Goal: Task Accomplishment & Management: Manage account settings

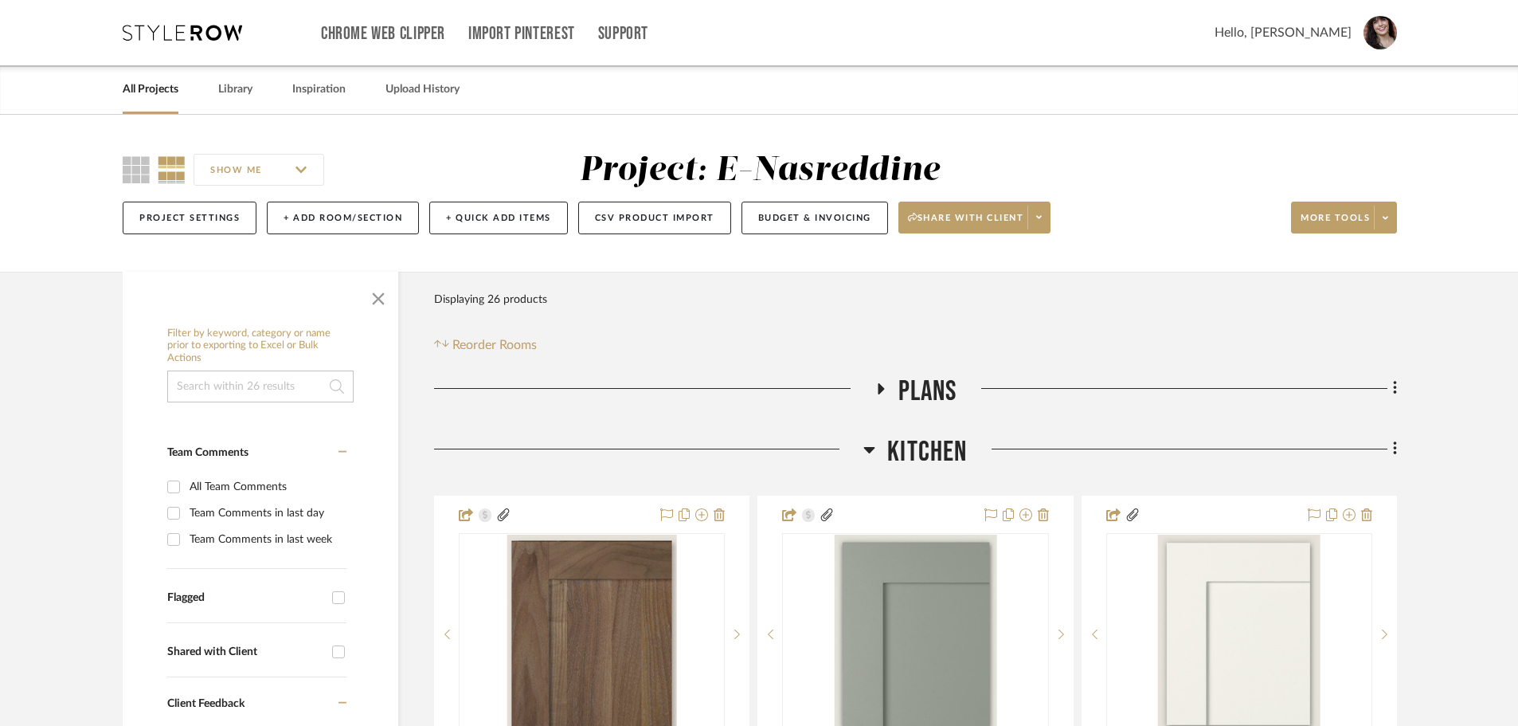
click at [151, 86] on link "All Projects" at bounding box center [151, 90] width 56 height 22
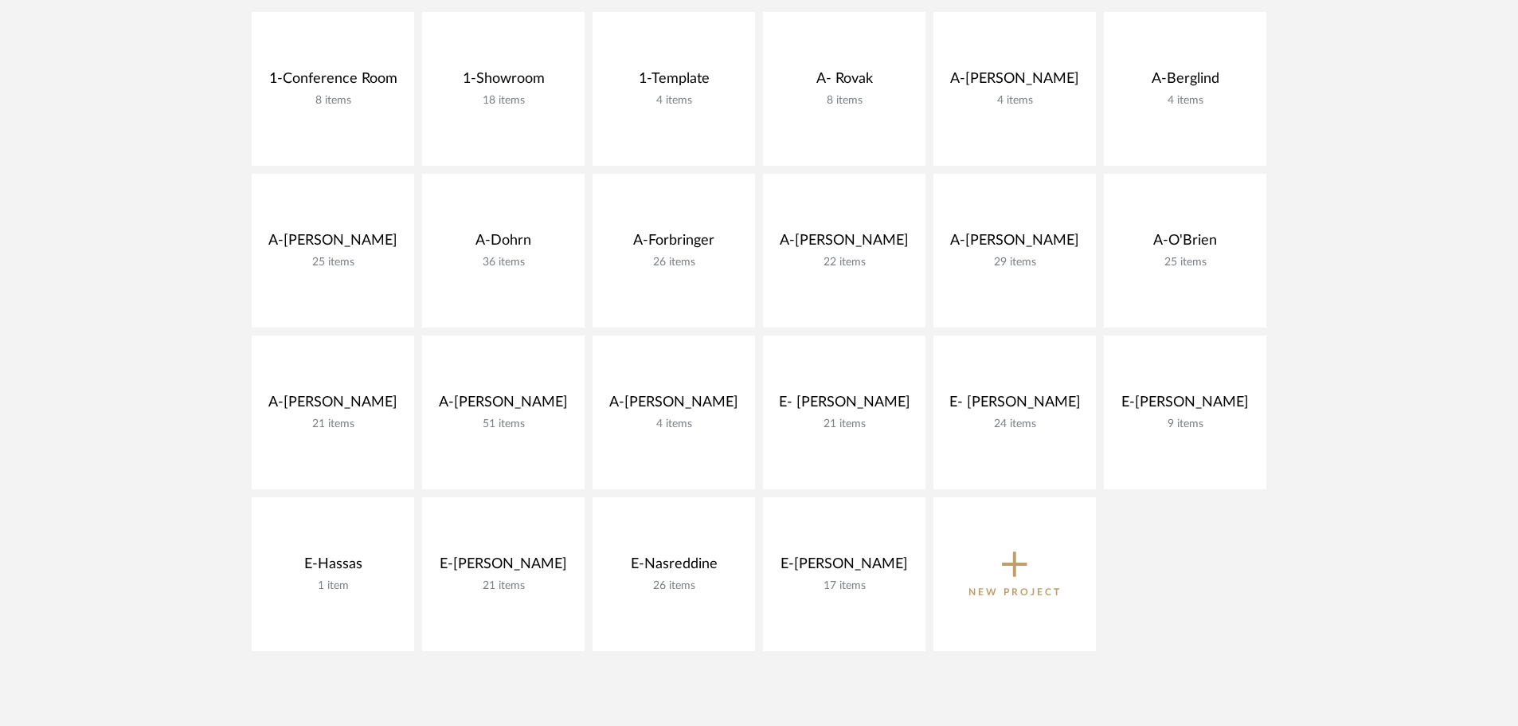
scroll to position [398, 0]
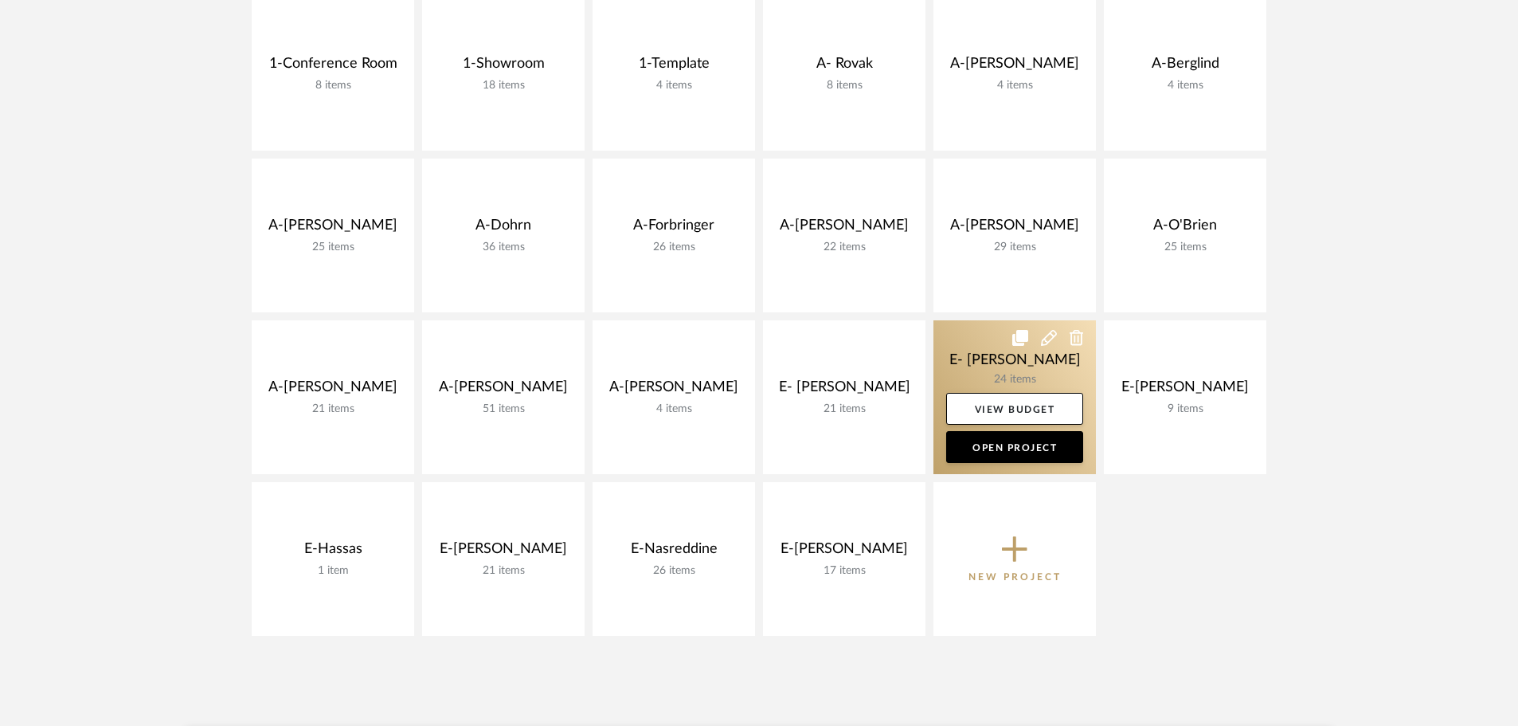
click at [1019, 355] on link at bounding box center [1015, 397] width 163 height 154
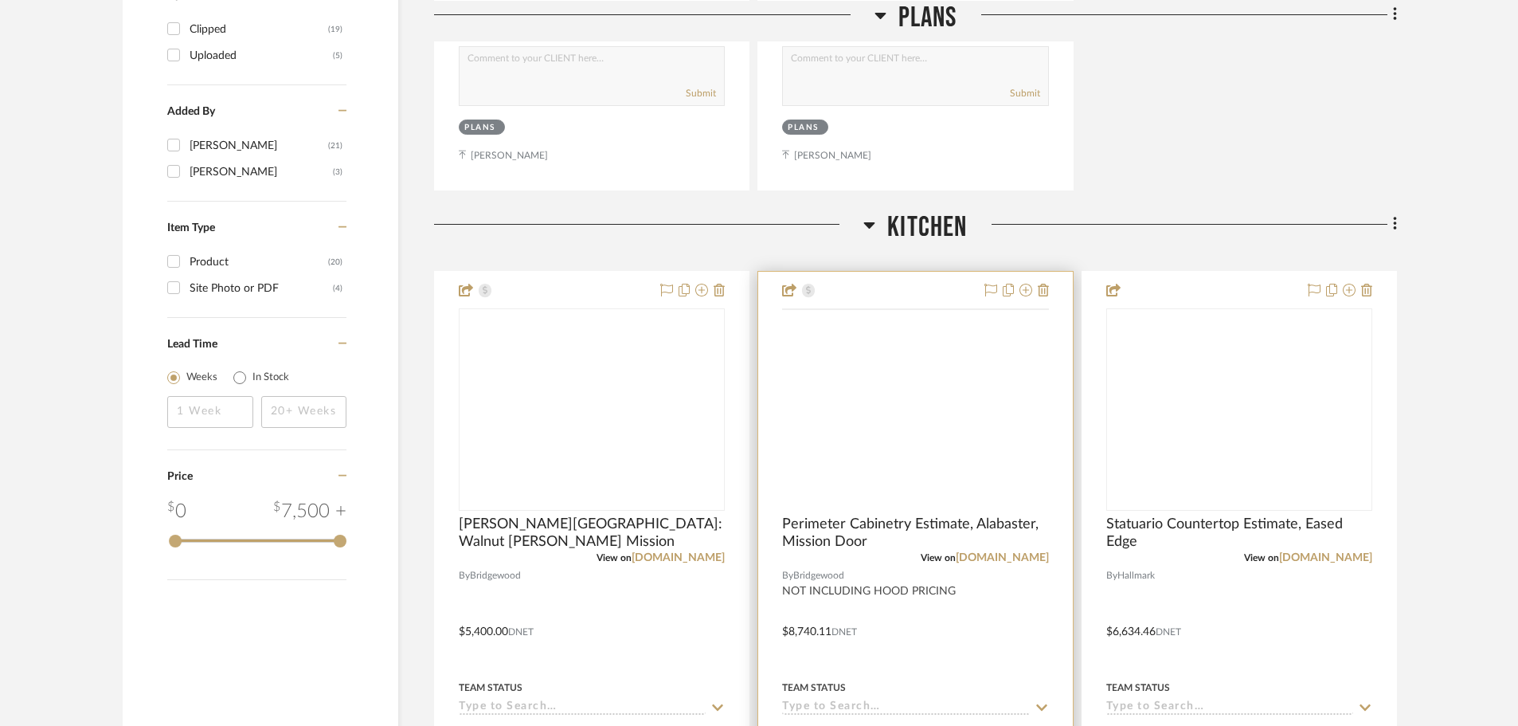
scroll to position [1673, 0]
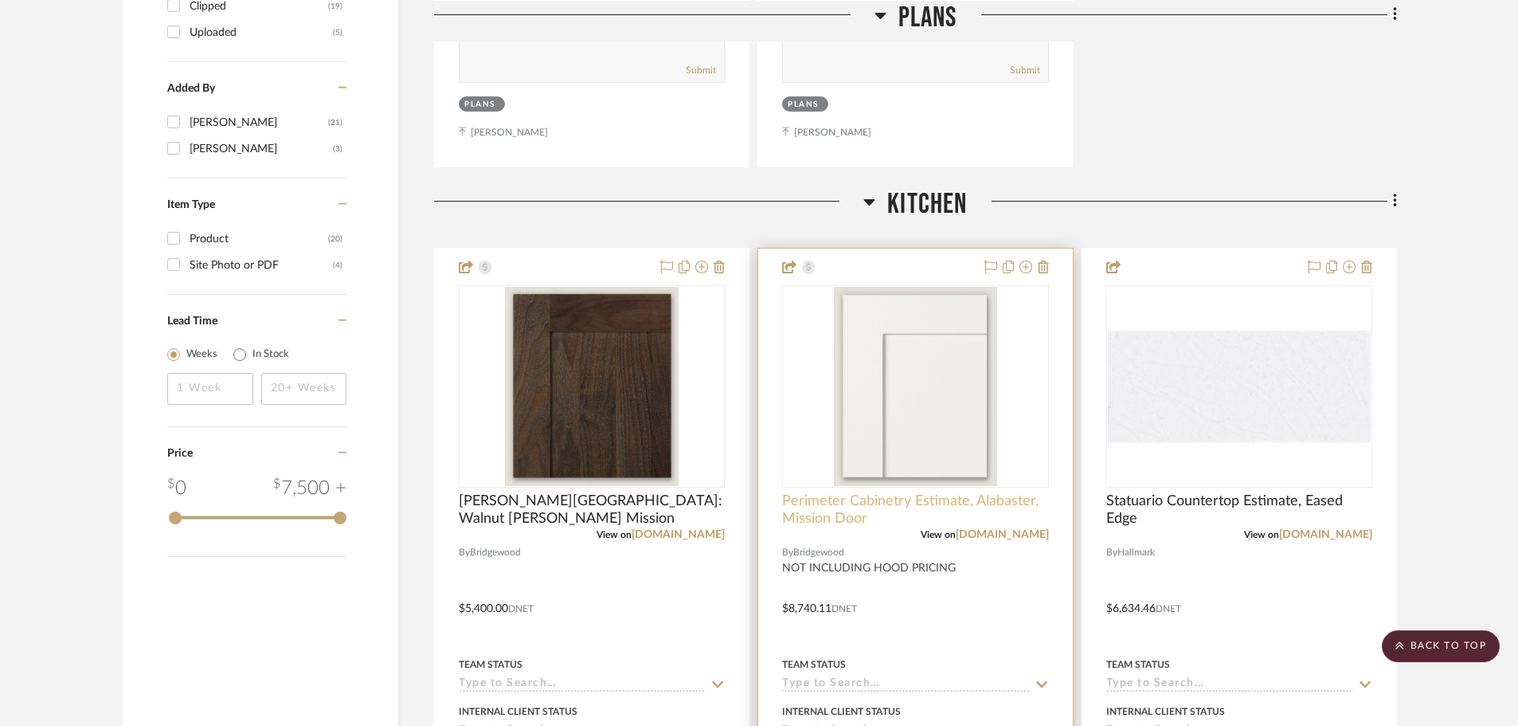
click at [902, 499] on span "Perimeter Cabinetry Estimate, Alabaster, Mission Door" at bounding box center [915, 509] width 266 height 35
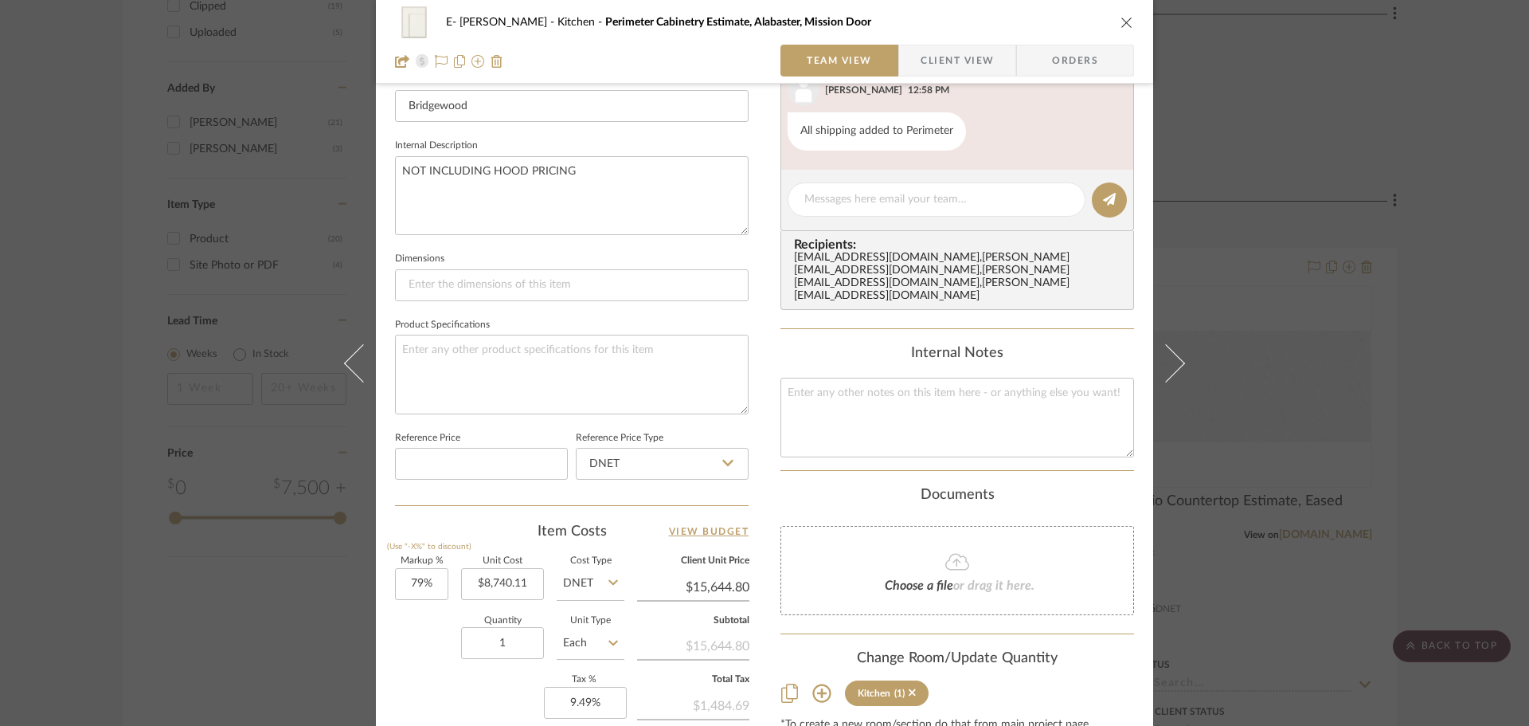
scroll to position [558, 0]
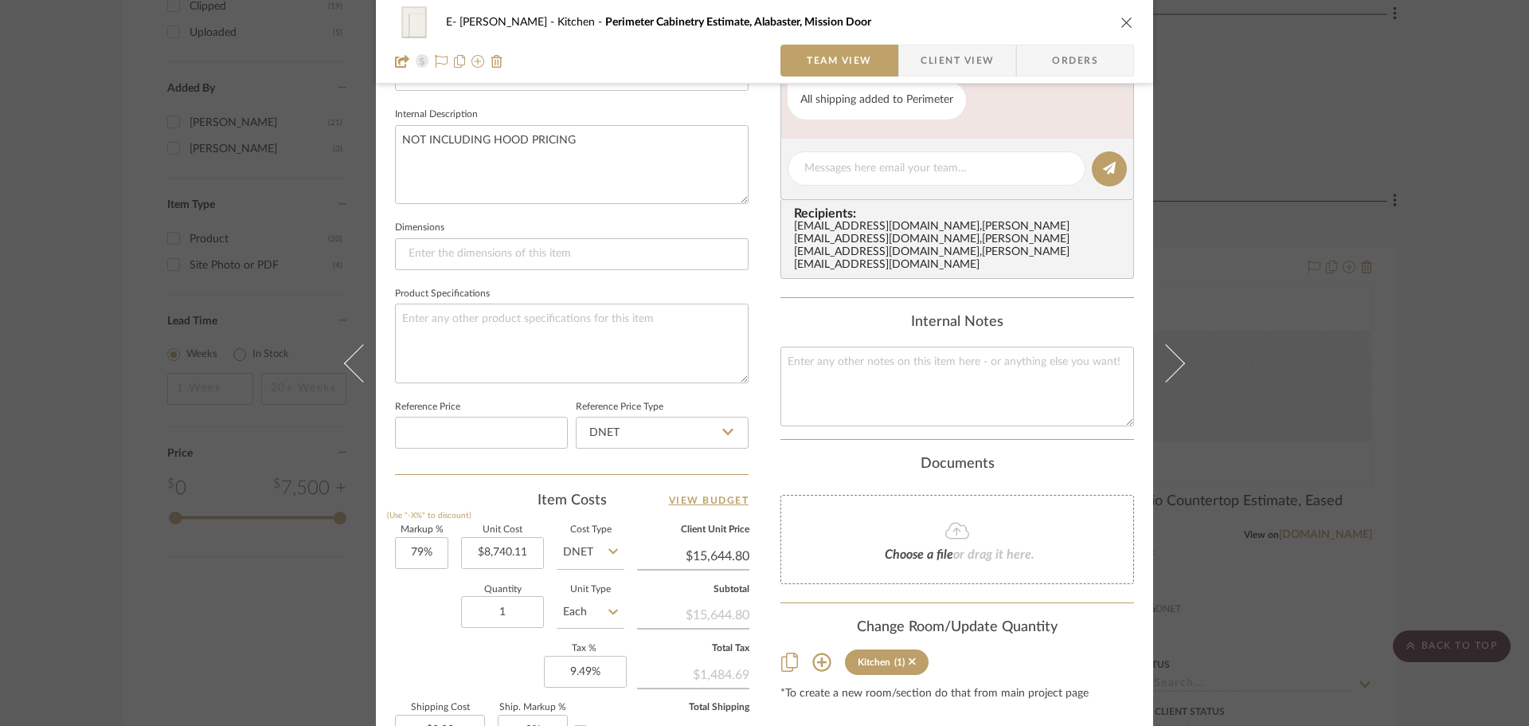
click at [1439, 83] on div "E- [PERSON_NAME] Kitchen Perimeter Cabinetry Estimate, Alabaster, Mission Door …" at bounding box center [764, 363] width 1529 height 726
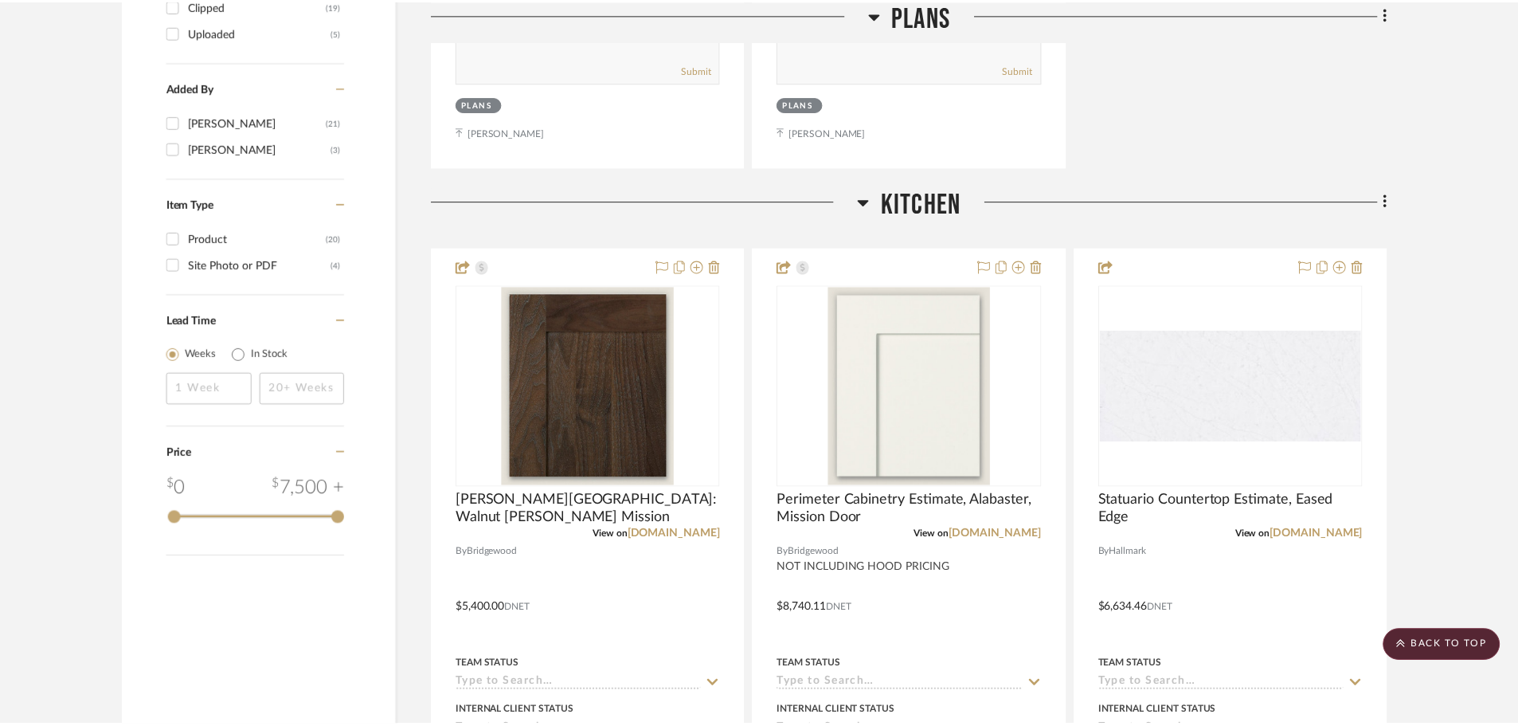
scroll to position [1673, 0]
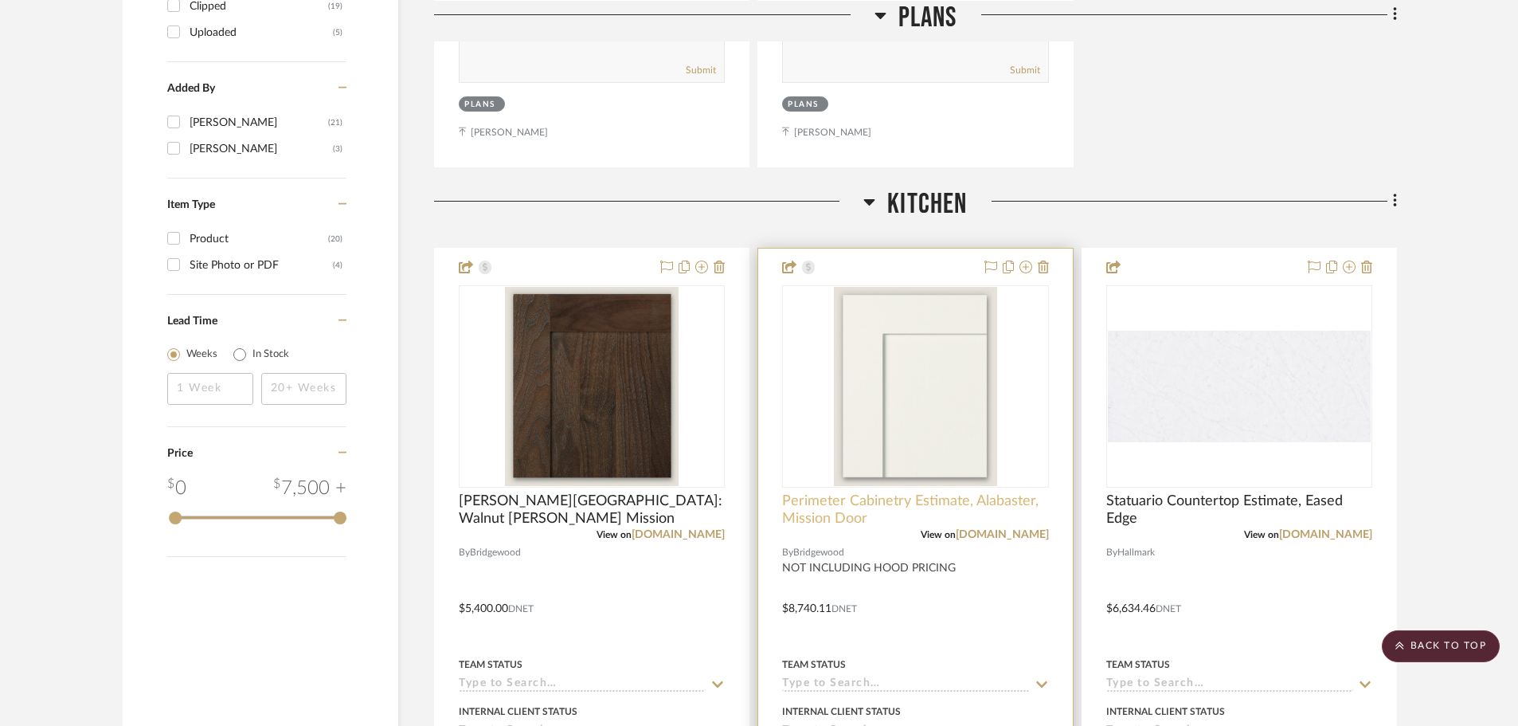
click at [943, 505] on span "Perimeter Cabinetry Estimate, Alabaster, Mission Door" at bounding box center [915, 509] width 266 height 35
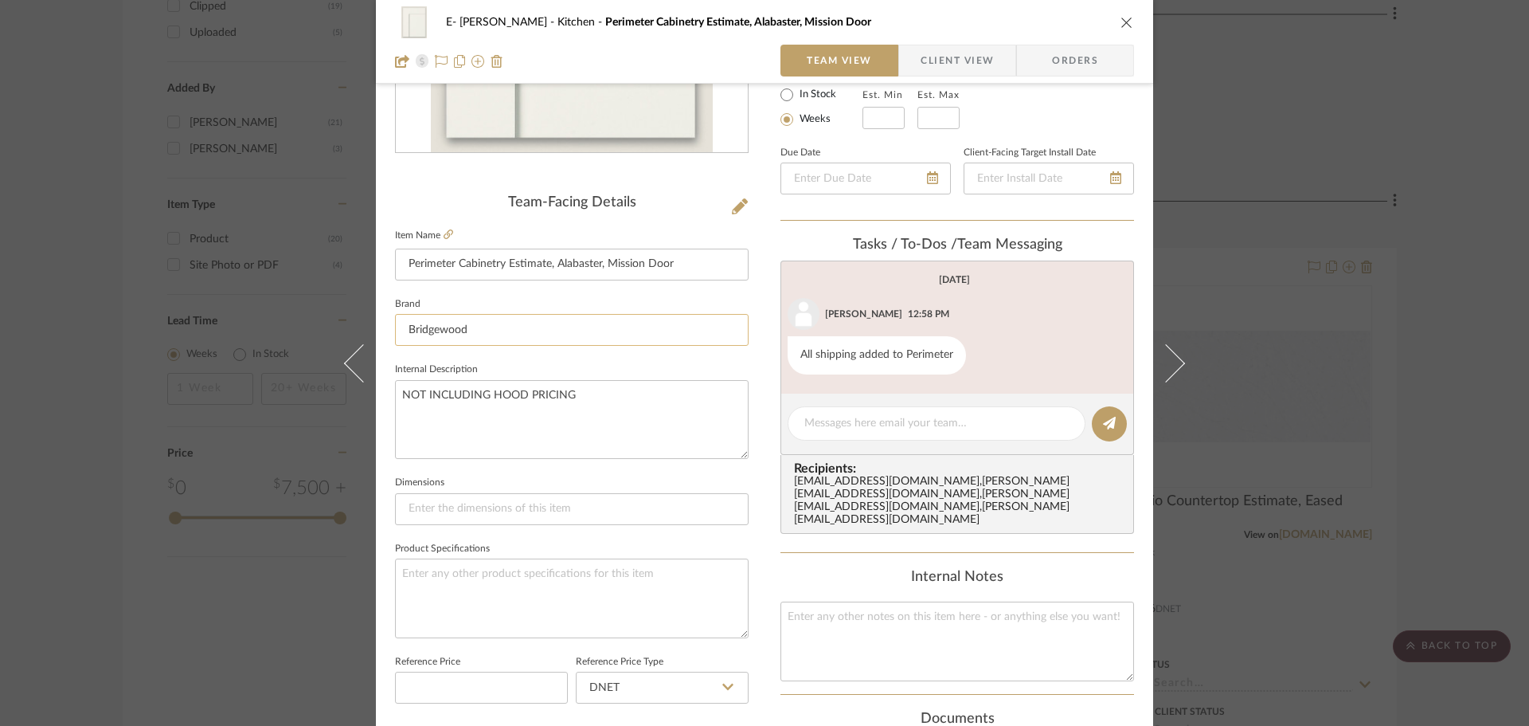
scroll to position [319, 0]
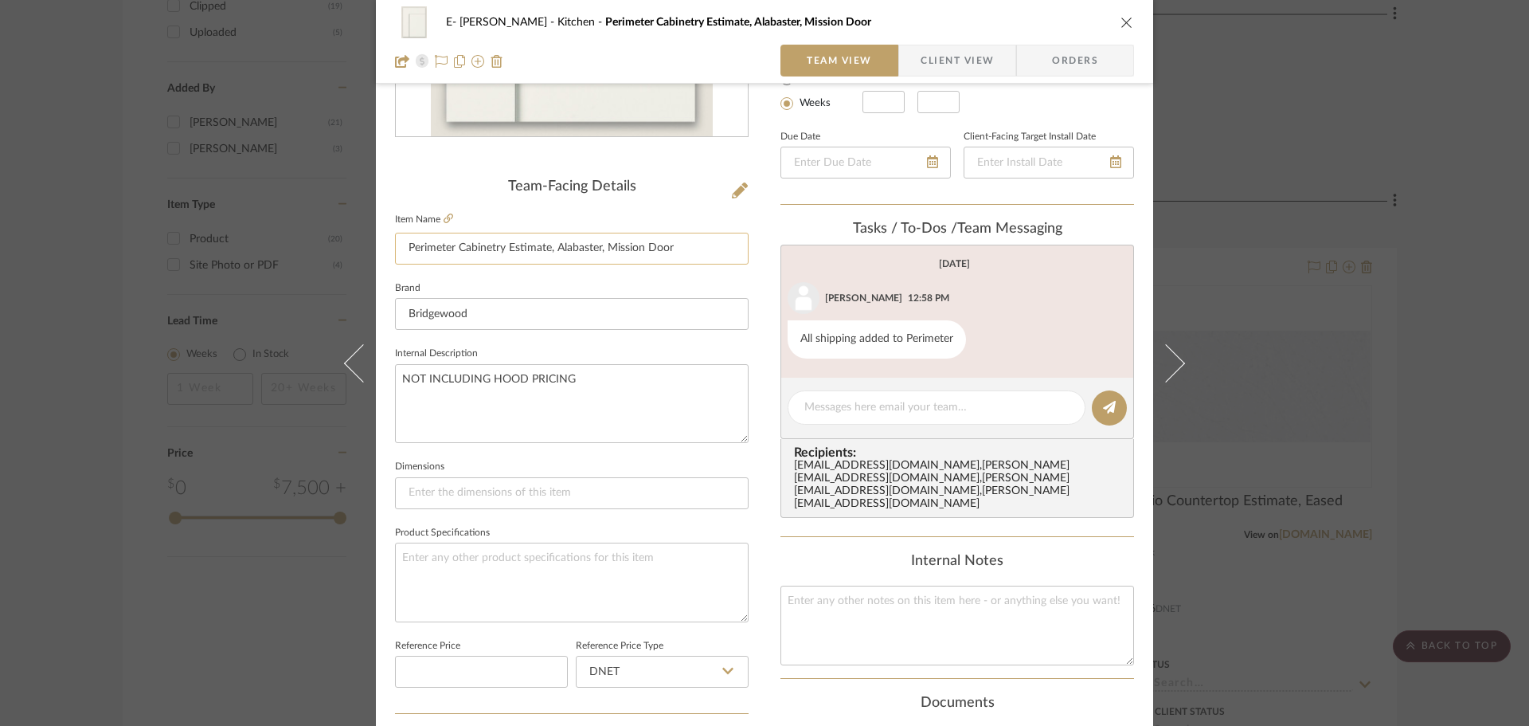
click at [689, 245] on input "Perimeter Cabinetry Estimate, Alabaster, Mission Door" at bounding box center [572, 249] width 354 height 32
click at [588, 376] on textarea "NOT INCLUDING HOOD PRICING" at bounding box center [572, 403] width 354 height 79
drag, startPoint x: 596, startPoint y: 379, endPoint x: 387, endPoint y: 404, distance: 210.2
click at [387, 404] on div "E- [PERSON_NAME] Kitchen Perimeter Cabinetry Estimate, Alabaster, Mission Door …" at bounding box center [764, 428] width 777 height 1471
type textarea "i"
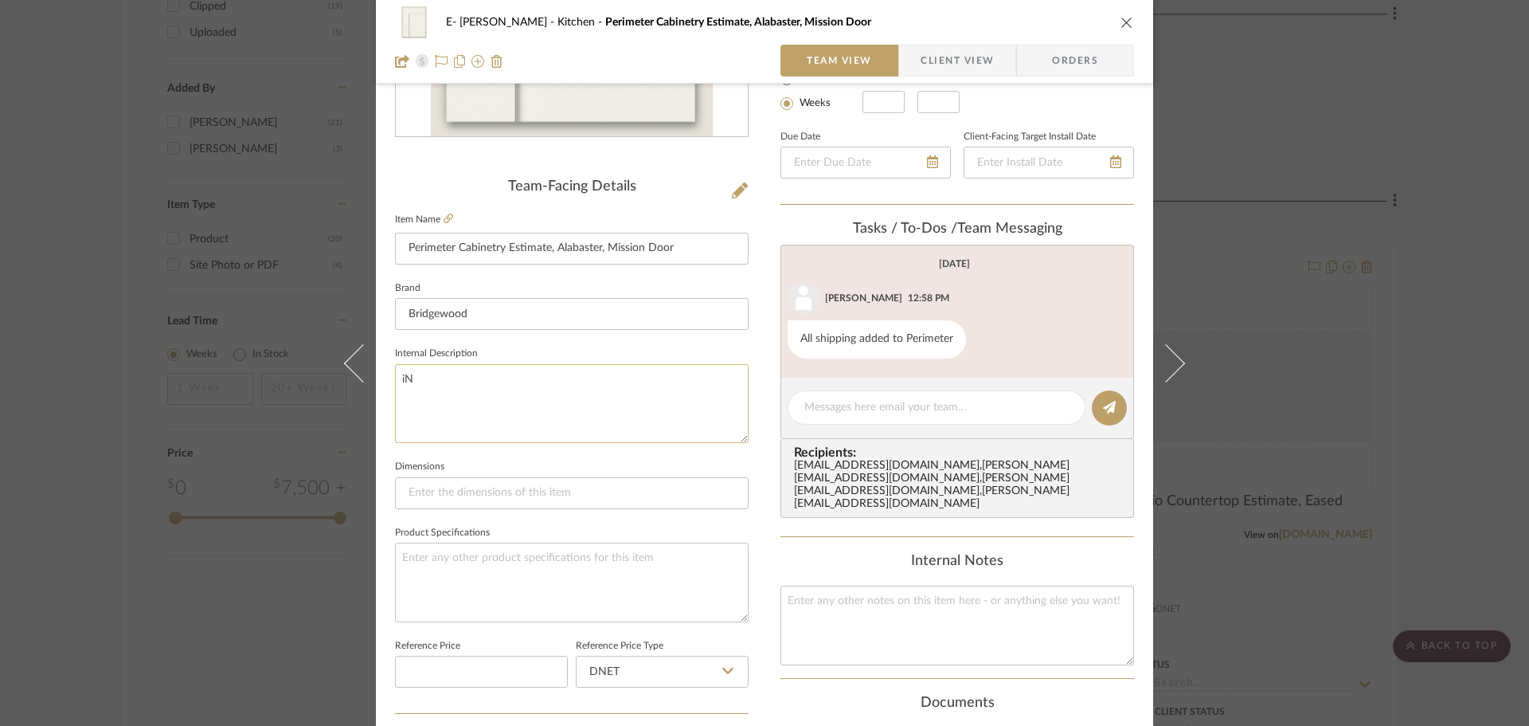
type textarea "i"
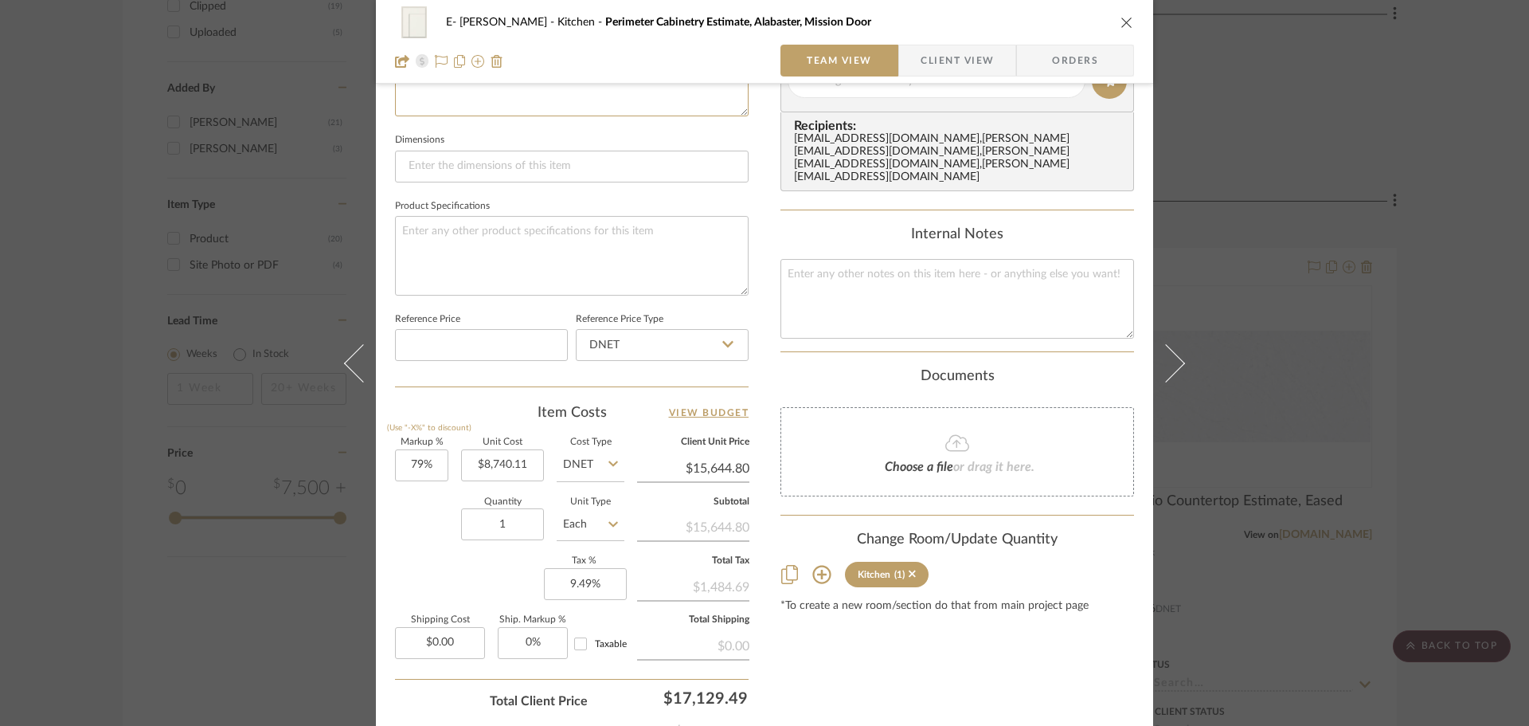
scroll to position [758, 0]
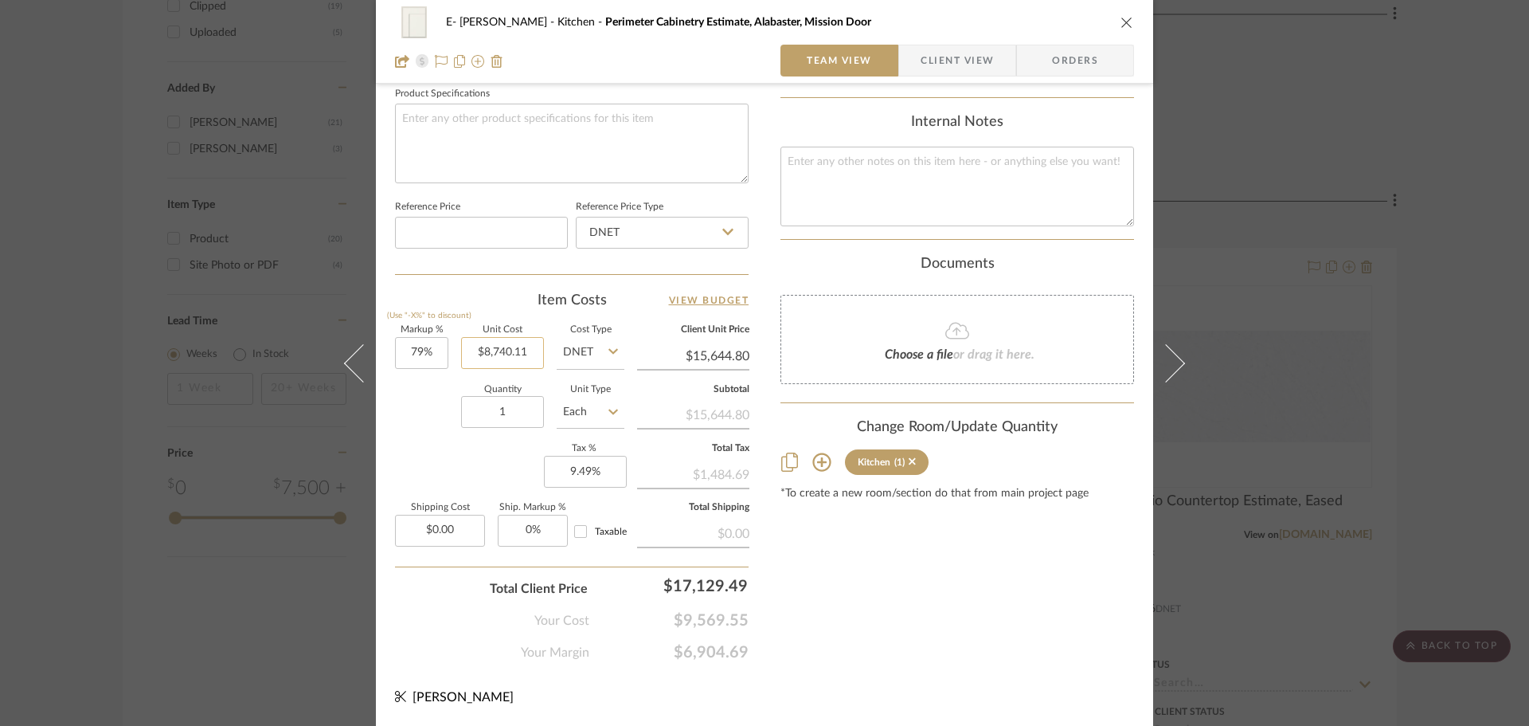
type textarea "Includes Hood, but not the blower"
click at [499, 352] on input "8740.11" at bounding box center [502, 353] width 83 height 32
type input "$14,760.00"
click at [518, 125] on textarea at bounding box center [572, 143] width 354 height 79
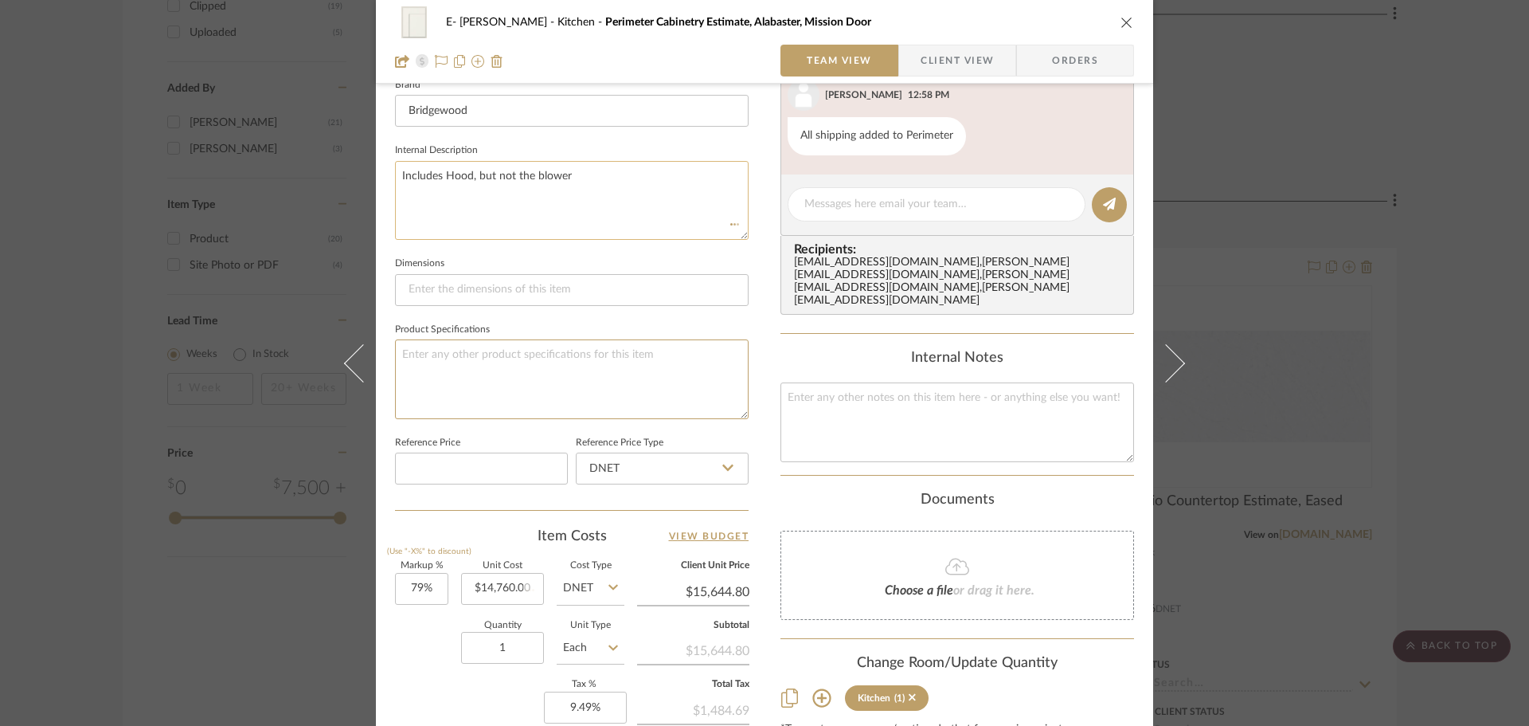
scroll to position [519, 0]
click at [595, 182] on textarea "Includes Hood, but not the blower" at bounding box center [572, 203] width 354 height 79
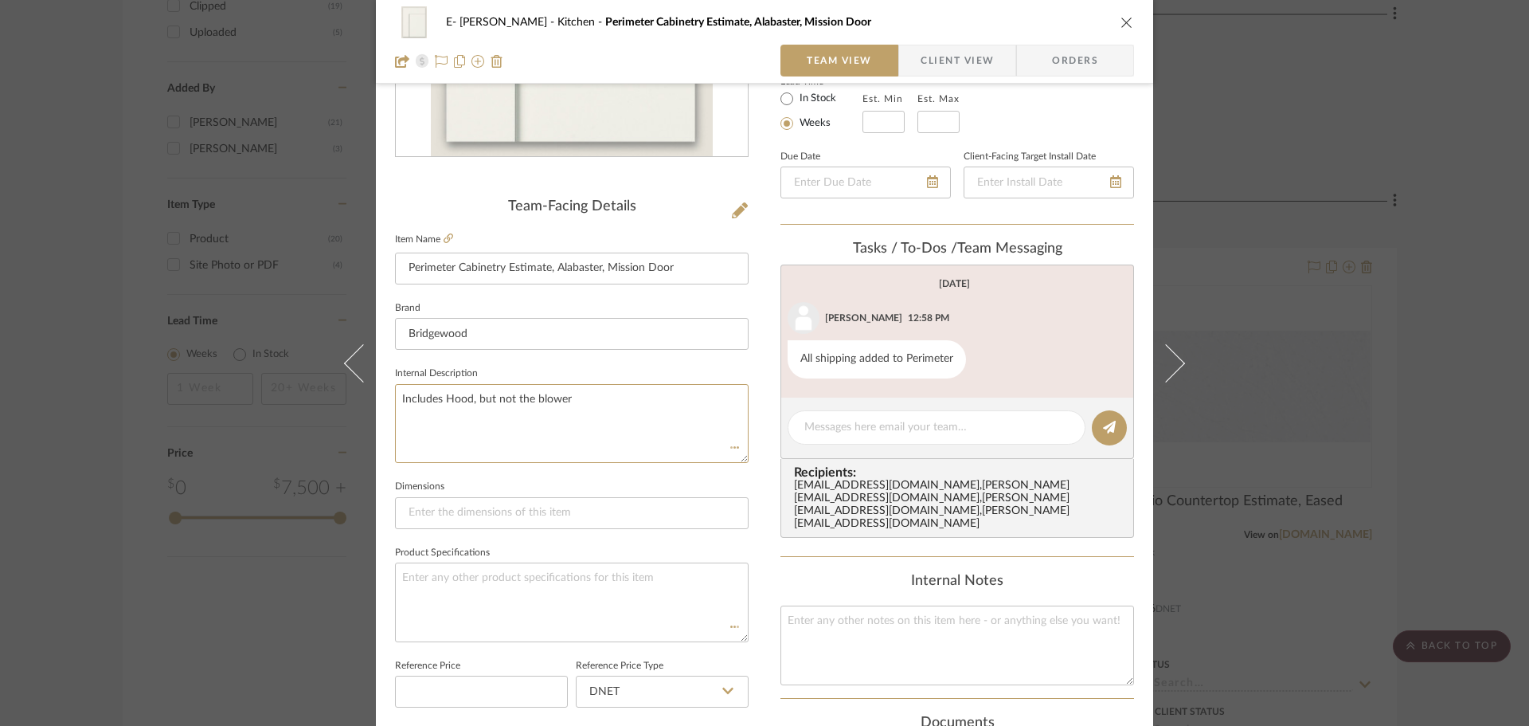
scroll to position [120, 0]
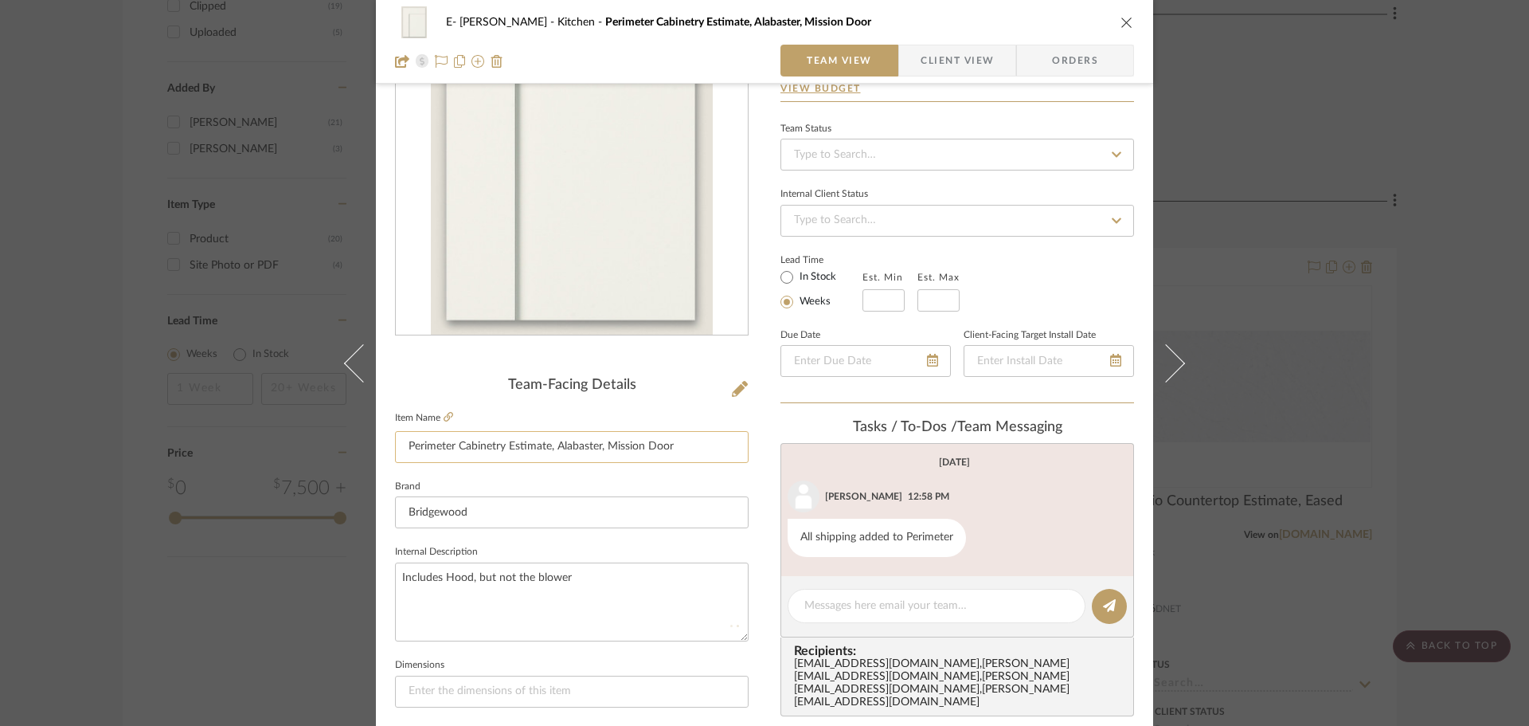
click at [407, 443] on input "Perimeter Cabinetry Estimate, Alabaster, Mission Door" at bounding box center [572, 447] width 354 height 32
click at [717, 445] on input "[PERSON_NAME] Perimeter Cabinetry Estimate, Alabaster, Mission Door" at bounding box center [572, 447] width 354 height 32
type input "Perimeter Cabinetry Estimate, Alabaster, Mission Door"
type textarea "NOT INCLUDING HOOD PRICING"
type input "$26,420.40"
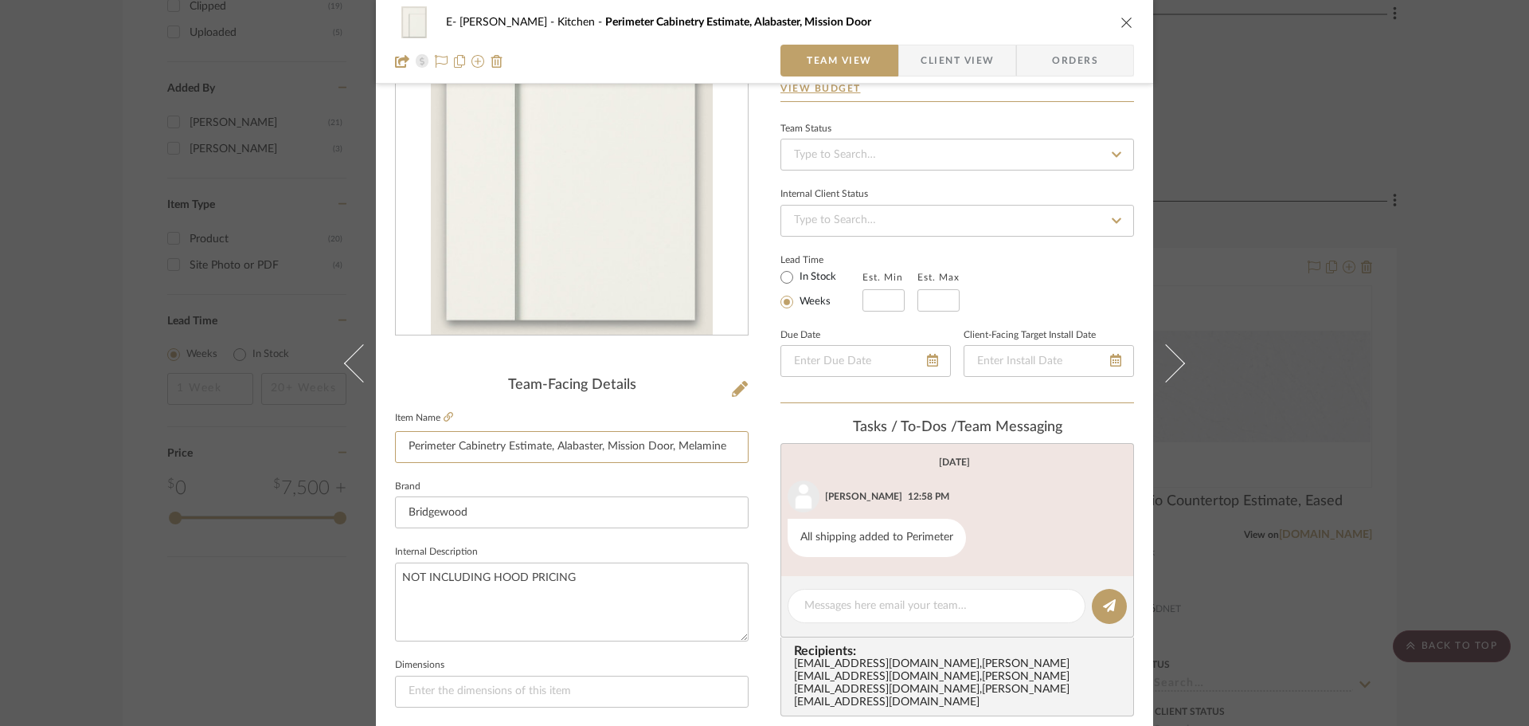
scroll to position [0, 0]
type input "Perimeter Cabinetry Estimate, Alabaster, Mission Door"
click at [397, 575] on textarea "NOT INCLUDING HOOD PRICING" at bounding box center [572, 601] width 354 height 79
click at [613, 570] on textarea "NOT INCLUDING HOOD PRICING" at bounding box center [572, 601] width 354 height 79
drag, startPoint x: 490, startPoint y: 580, endPoint x: 374, endPoint y: 579, distance: 116.3
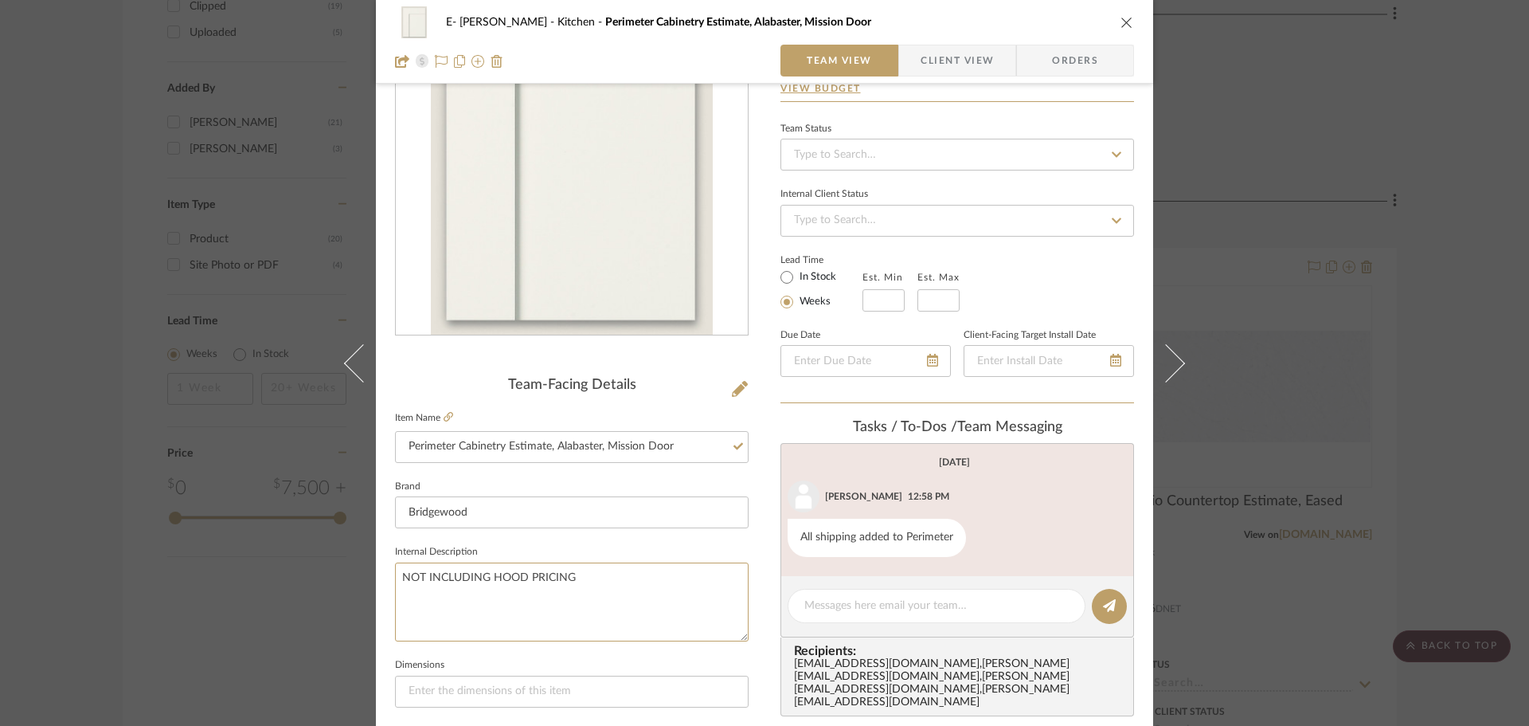
click at [376, 579] on div "E- [PERSON_NAME] Kitchen Perimeter Cabinetry Estimate, Alabaster, Mission Door …" at bounding box center [764, 627] width 777 height 1471
type textarea "I"
click at [562, 601] on textarea "Melamine construction for 102" cabinet. Add 8% for Plywood Includes Hood, not b…" at bounding box center [572, 601] width 354 height 79
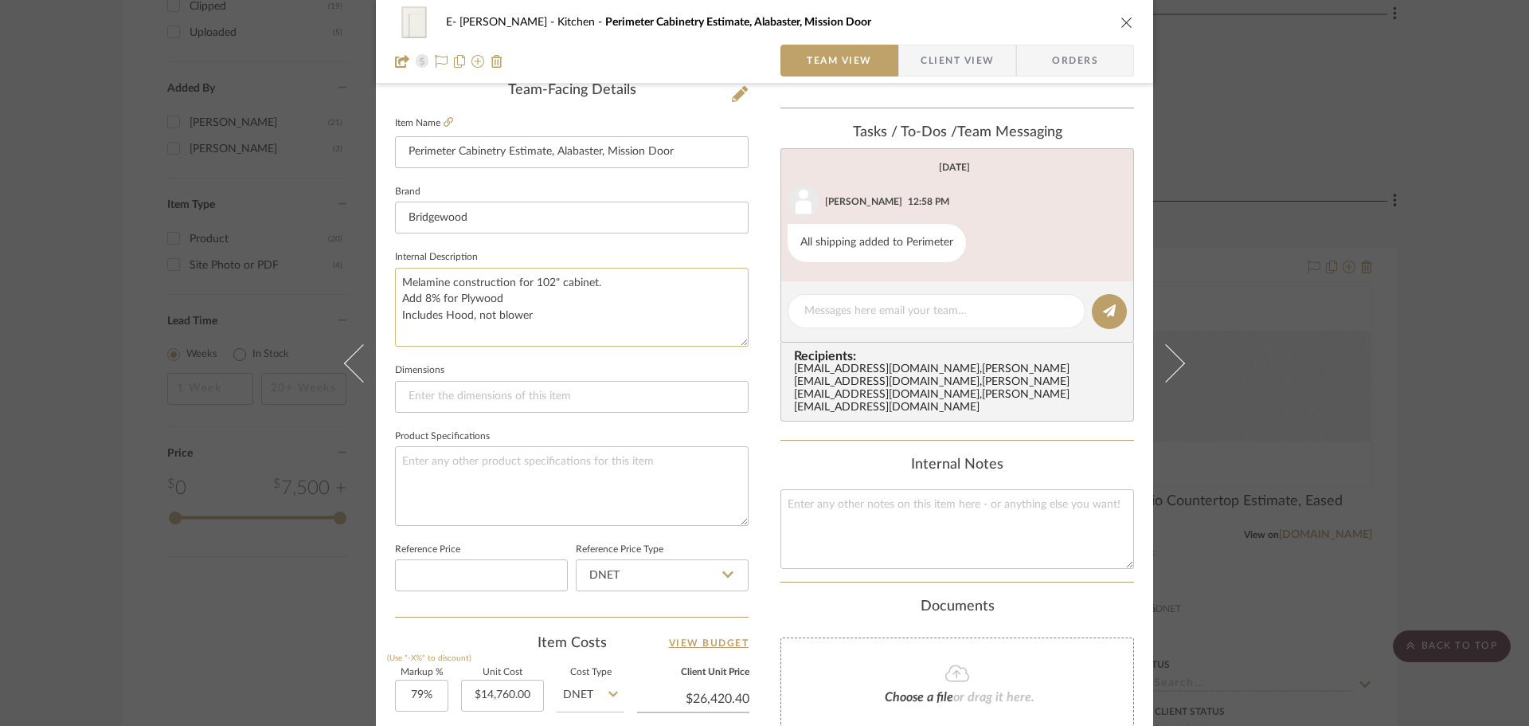
scroll to position [439, 0]
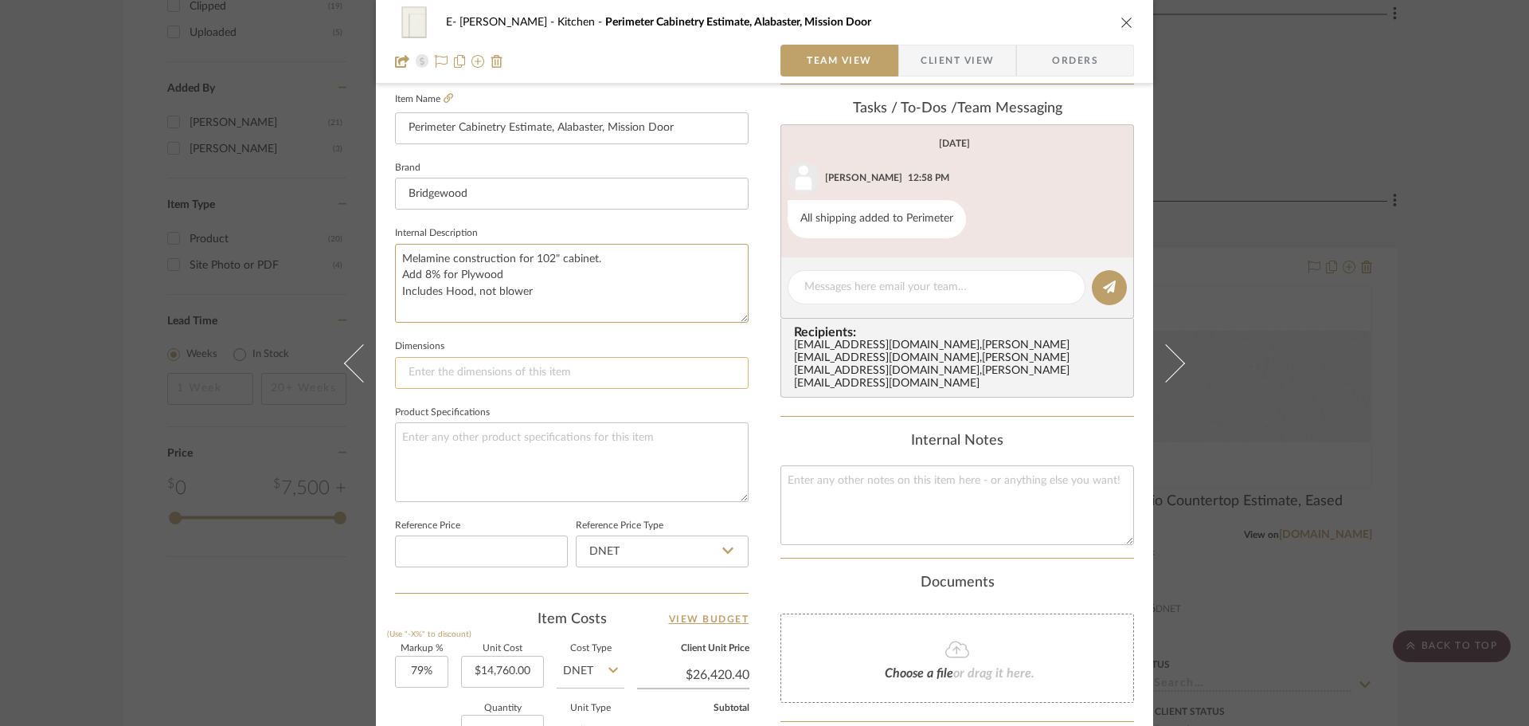
type textarea "Melamine construction for 102" cabinet. Add 8% for Plywood Includes Hood, not b…"
click at [464, 376] on input at bounding box center [572, 373] width 354 height 32
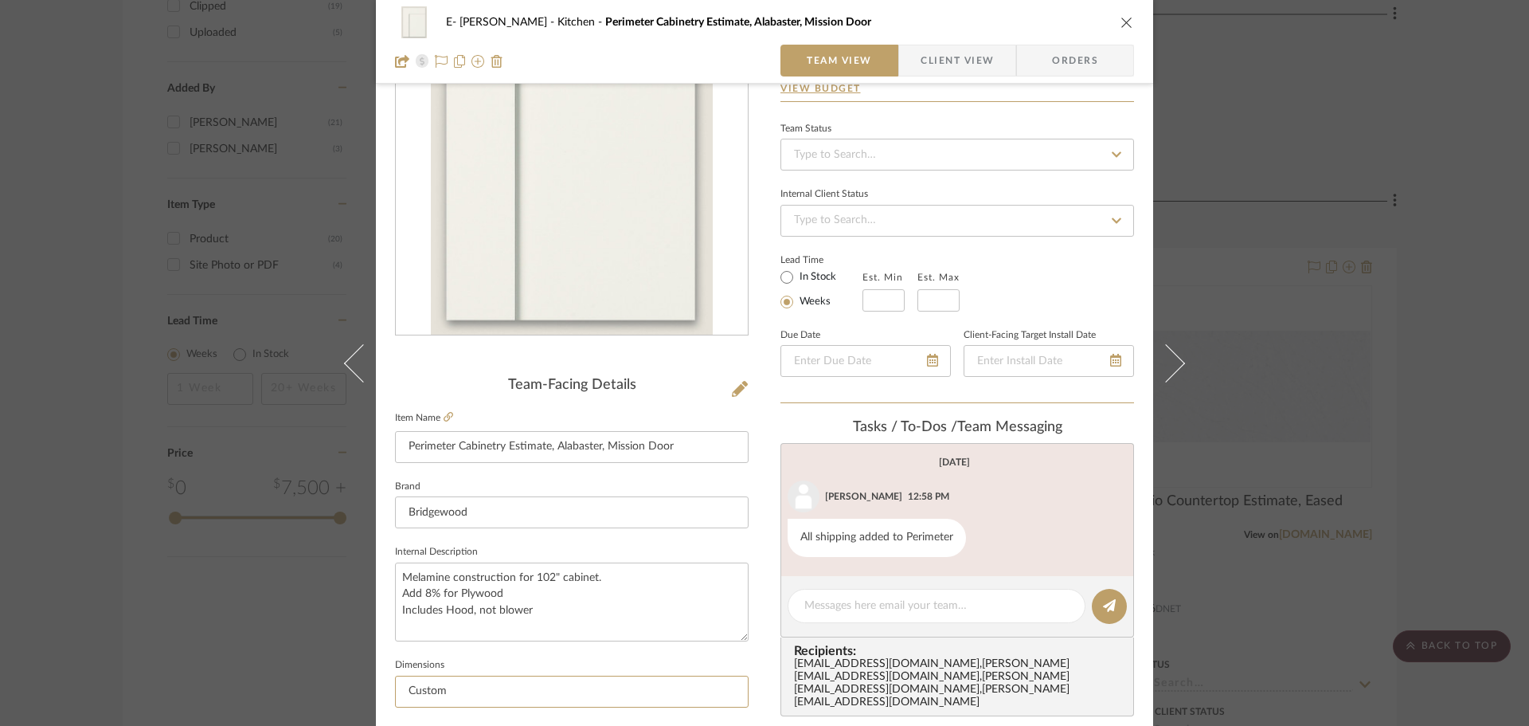
scroll to position [0, 0]
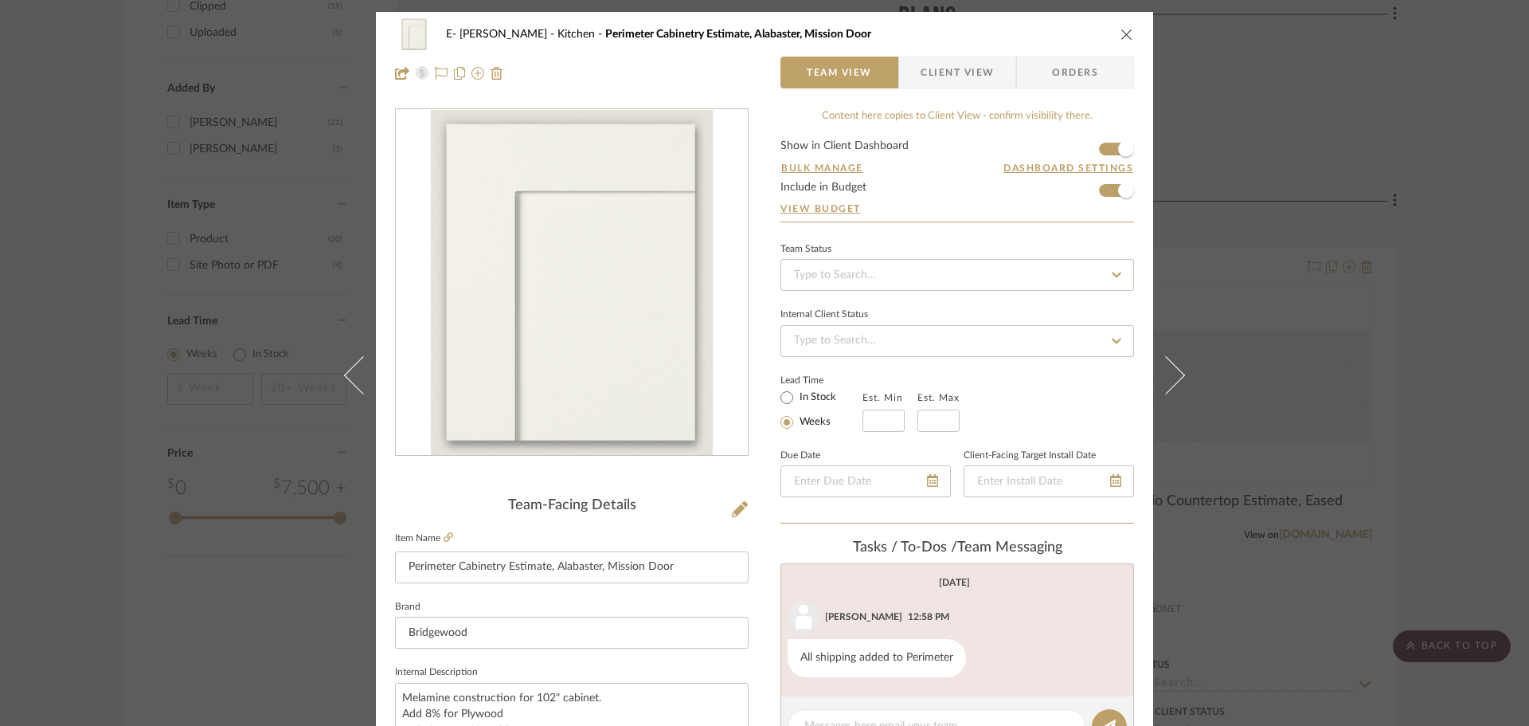
type input "Custom"
click at [1121, 30] on icon "close" at bounding box center [1127, 34] width 13 height 13
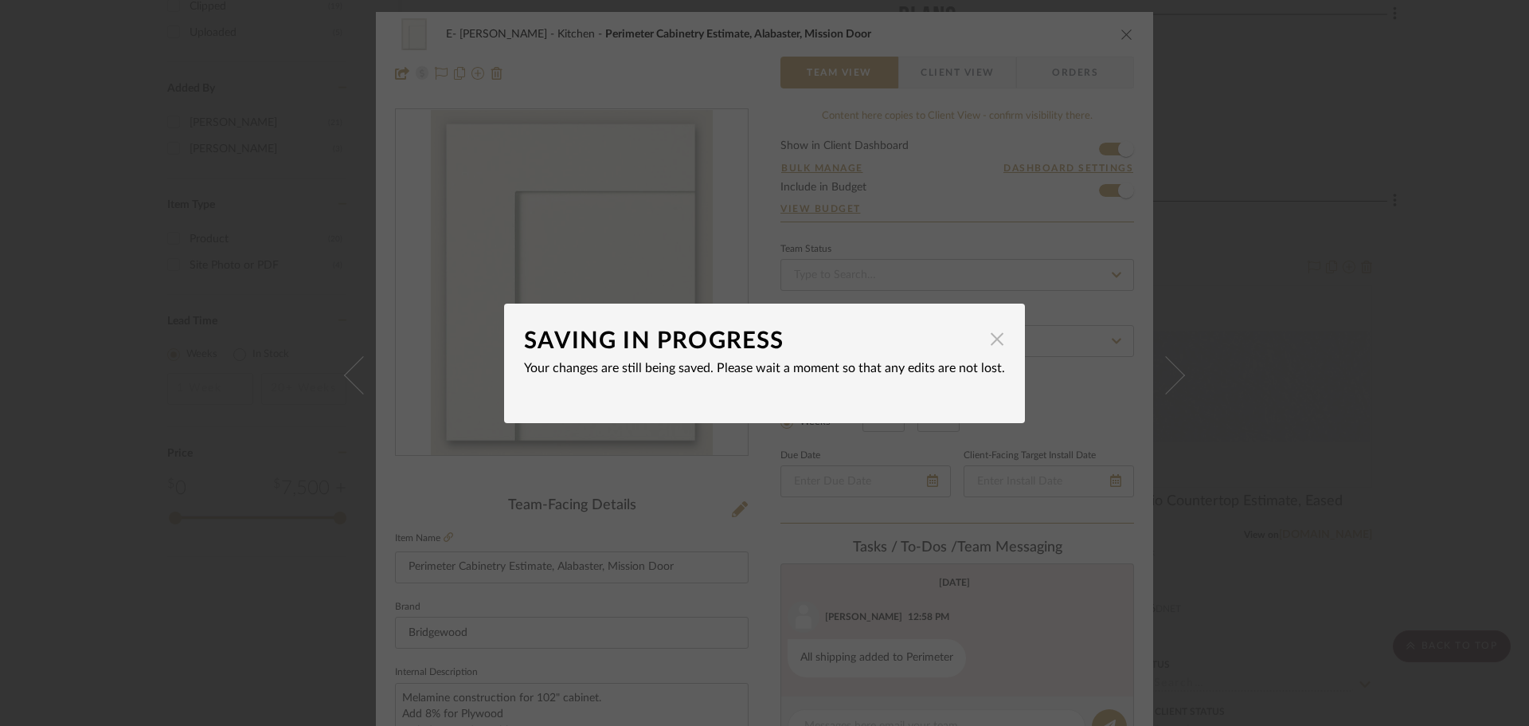
click at [984, 343] on span "button" at bounding box center [997, 339] width 32 height 32
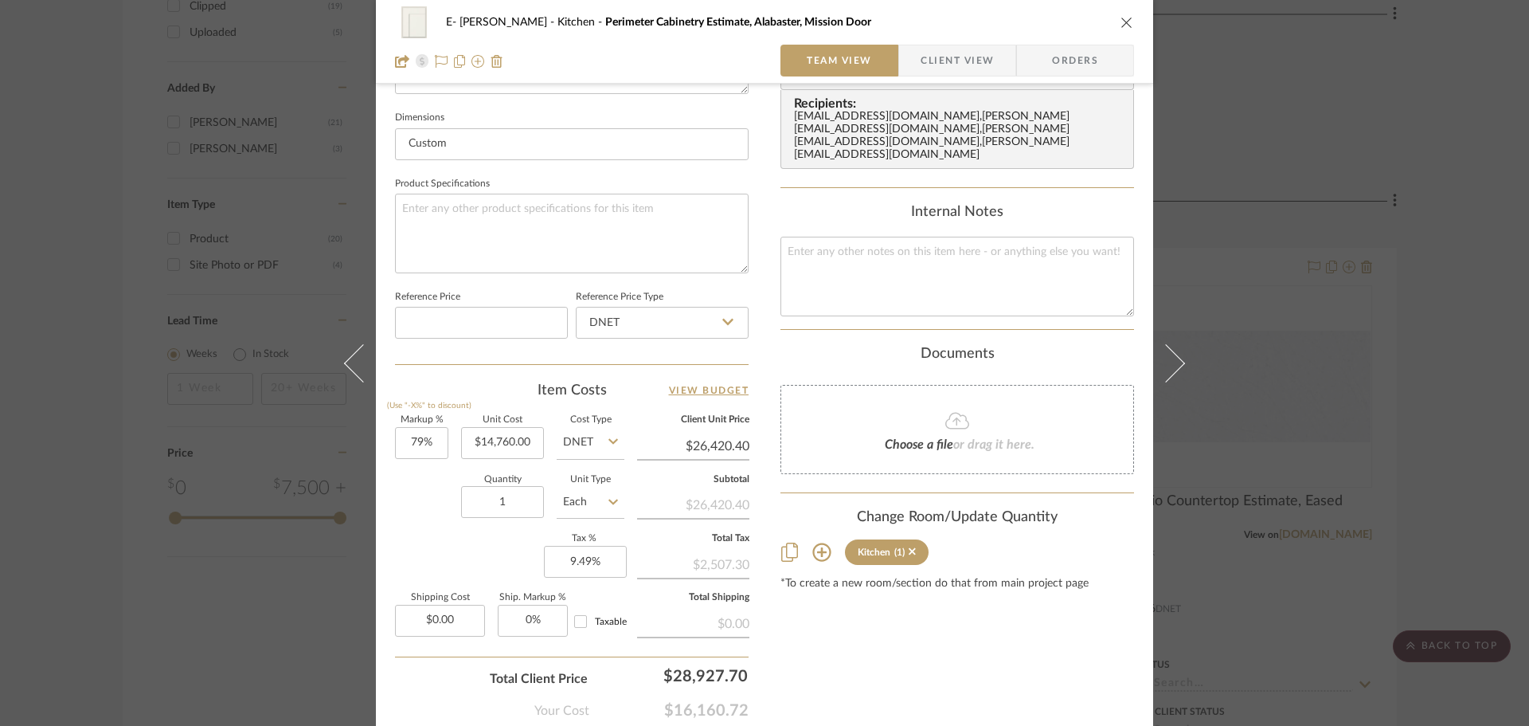
scroll to position [758, 0]
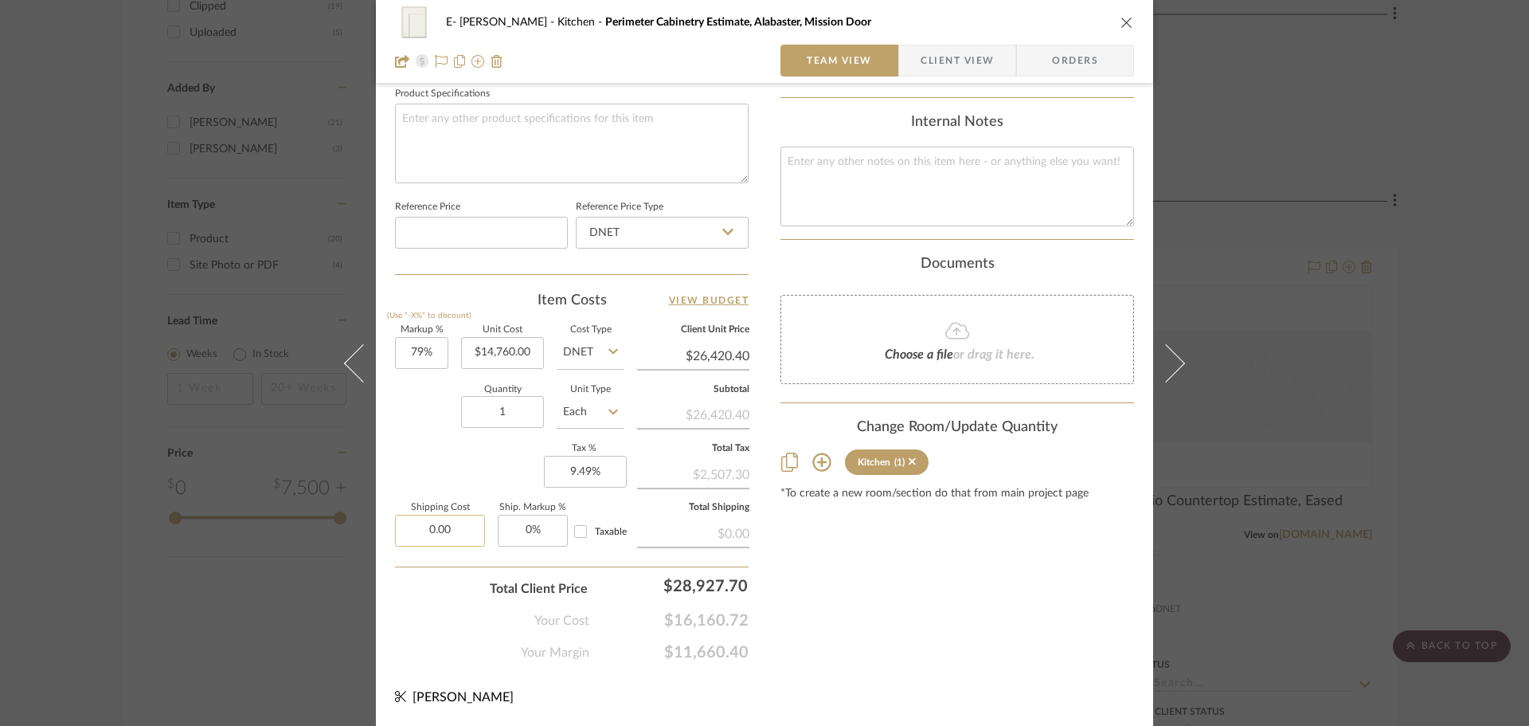
click at [447, 523] on input "0.00" at bounding box center [440, 531] width 90 height 32
type input "$0.00"
click at [528, 527] on input "0" at bounding box center [533, 531] width 70 height 32
type input "10%"
click at [986, 578] on div "Content here copies to Client View - confirm visibility there. Show in Client D…" at bounding box center [958, 6] width 354 height 1311
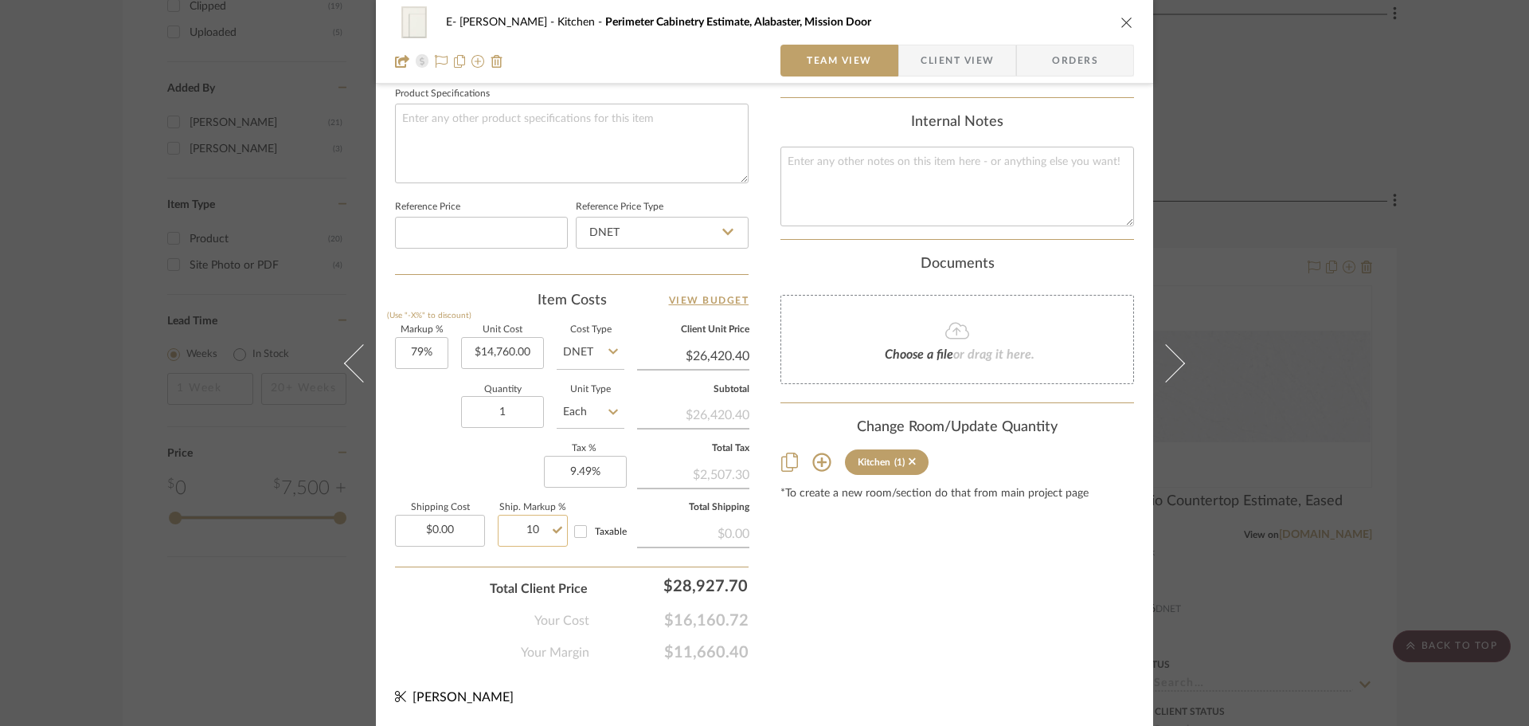
click at [527, 529] on input "10" at bounding box center [533, 531] width 70 height 32
type input "0%"
click at [851, 559] on div "Content here copies to Client View - confirm visibility there. Show in Client D…" at bounding box center [958, 6] width 354 height 1311
click at [445, 517] on input "0.00" at bounding box center [440, 531] width 90 height 32
type input "$0.00"
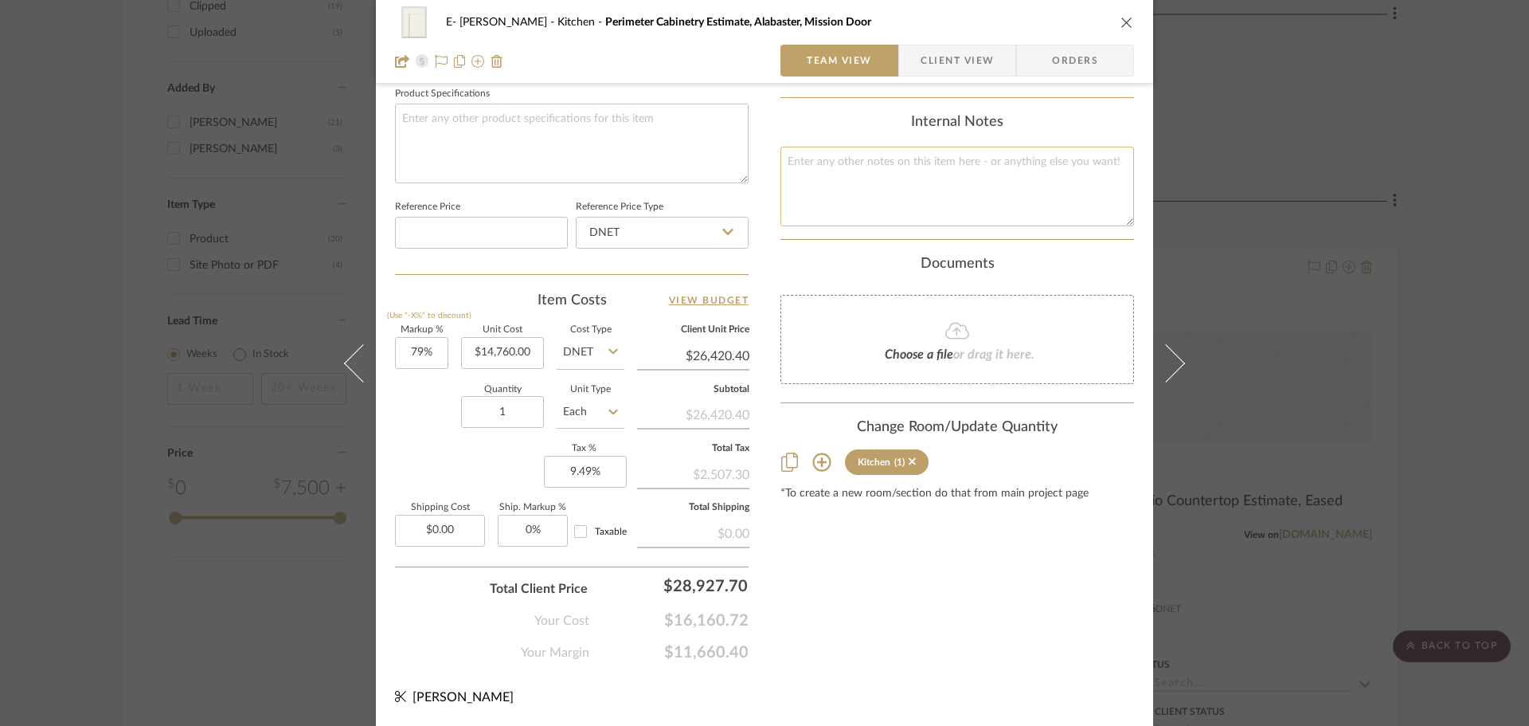
click at [951, 149] on textarea at bounding box center [958, 186] width 354 height 79
type input "0"
click at [506, 533] on input "0" at bounding box center [533, 531] width 70 height 32
click at [543, 504] on label "Ship. Markup %" at bounding box center [533, 507] width 70 height 8
click at [535, 532] on input "0" at bounding box center [533, 531] width 70 height 32
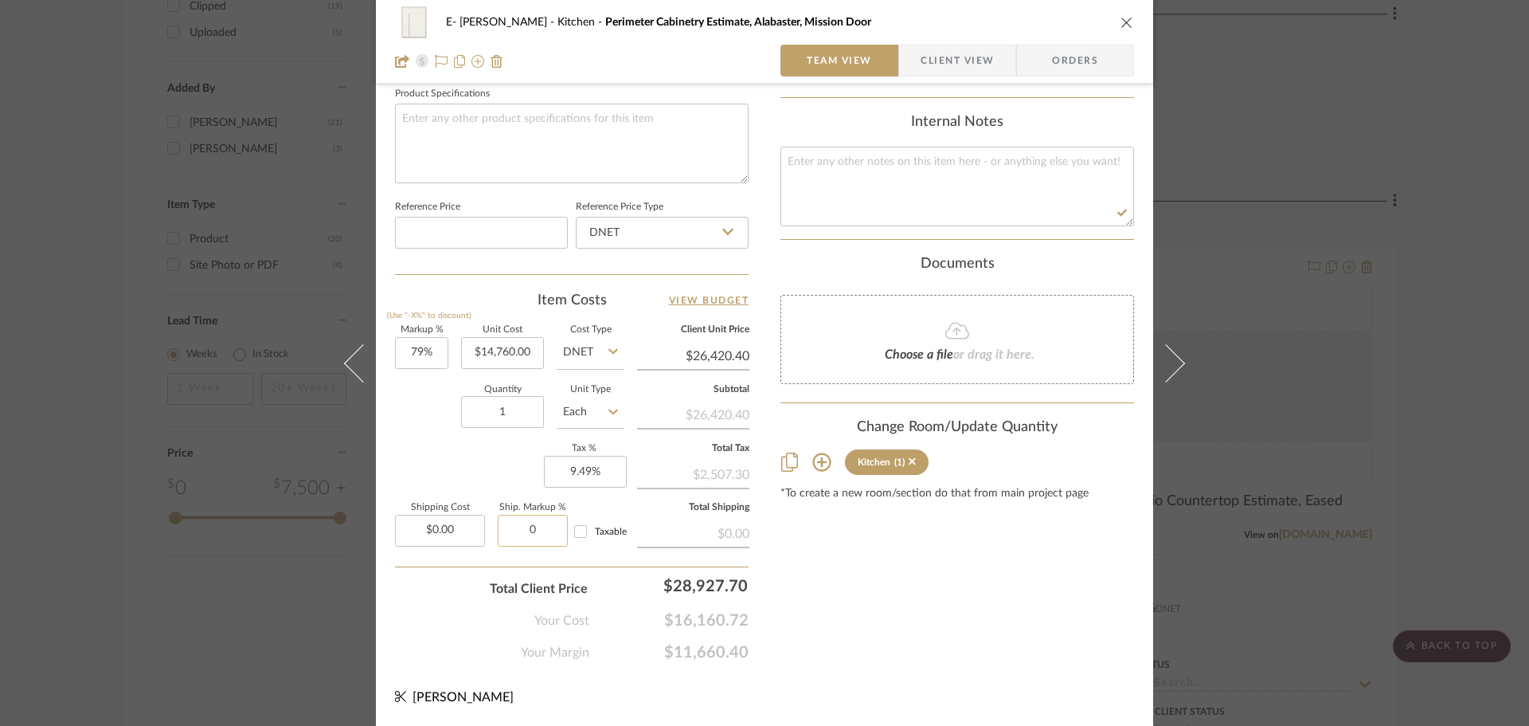
click at [535, 532] on input "0" at bounding box center [533, 531] width 70 height 32
type input "10%"
click at [939, 568] on div "Content here copies to Client View - confirm visibility there. Show in Client D…" at bounding box center [958, 6] width 354 height 1311
click at [433, 524] on input "0.00" at bounding box center [440, 531] width 90 height 32
type input "$0.00"
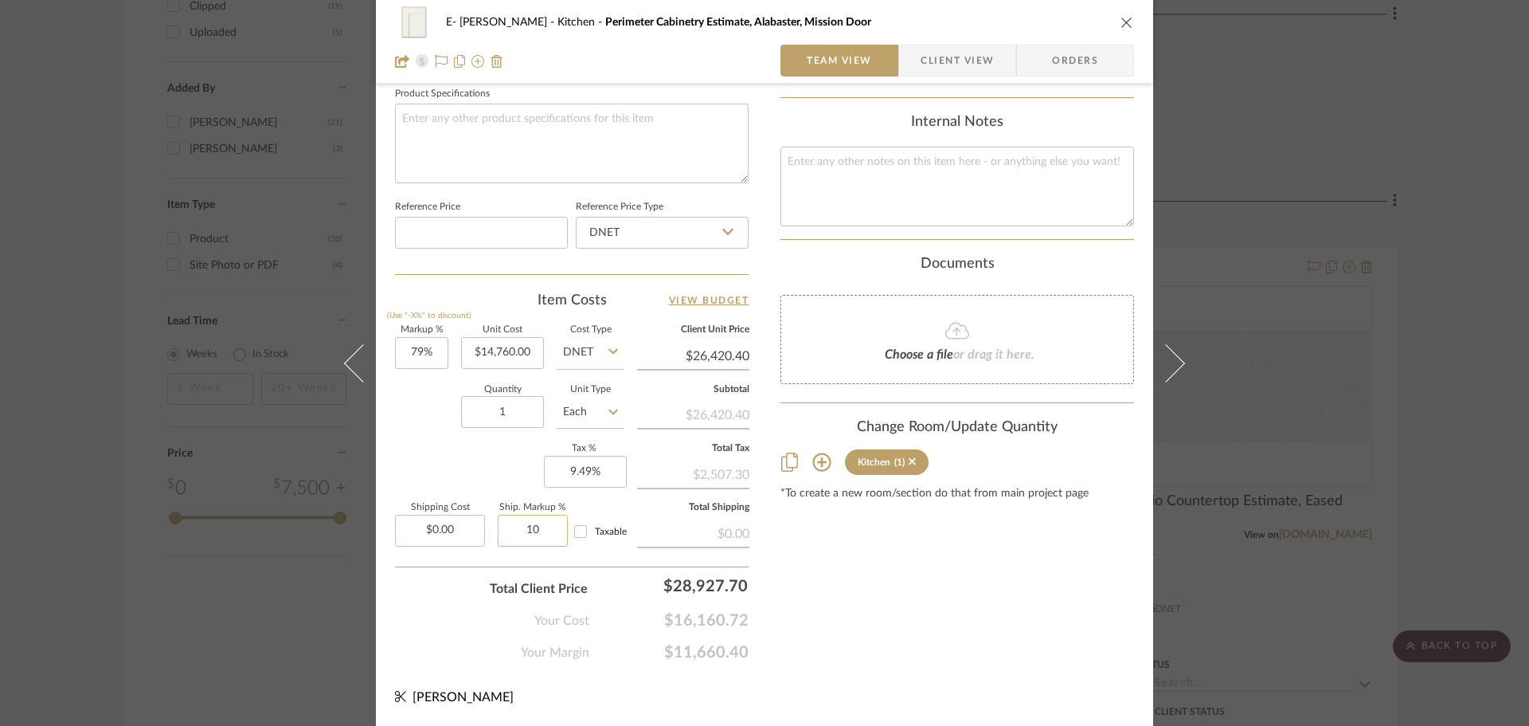
click at [546, 523] on input "10" at bounding box center [533, 531] width 70 height 32
type input "0%"
click at [856, 593] on div "Content here copies to Client View - confirm visibility there. Show in Client D…" at bounding box center [958, 6] width 354 height 1311
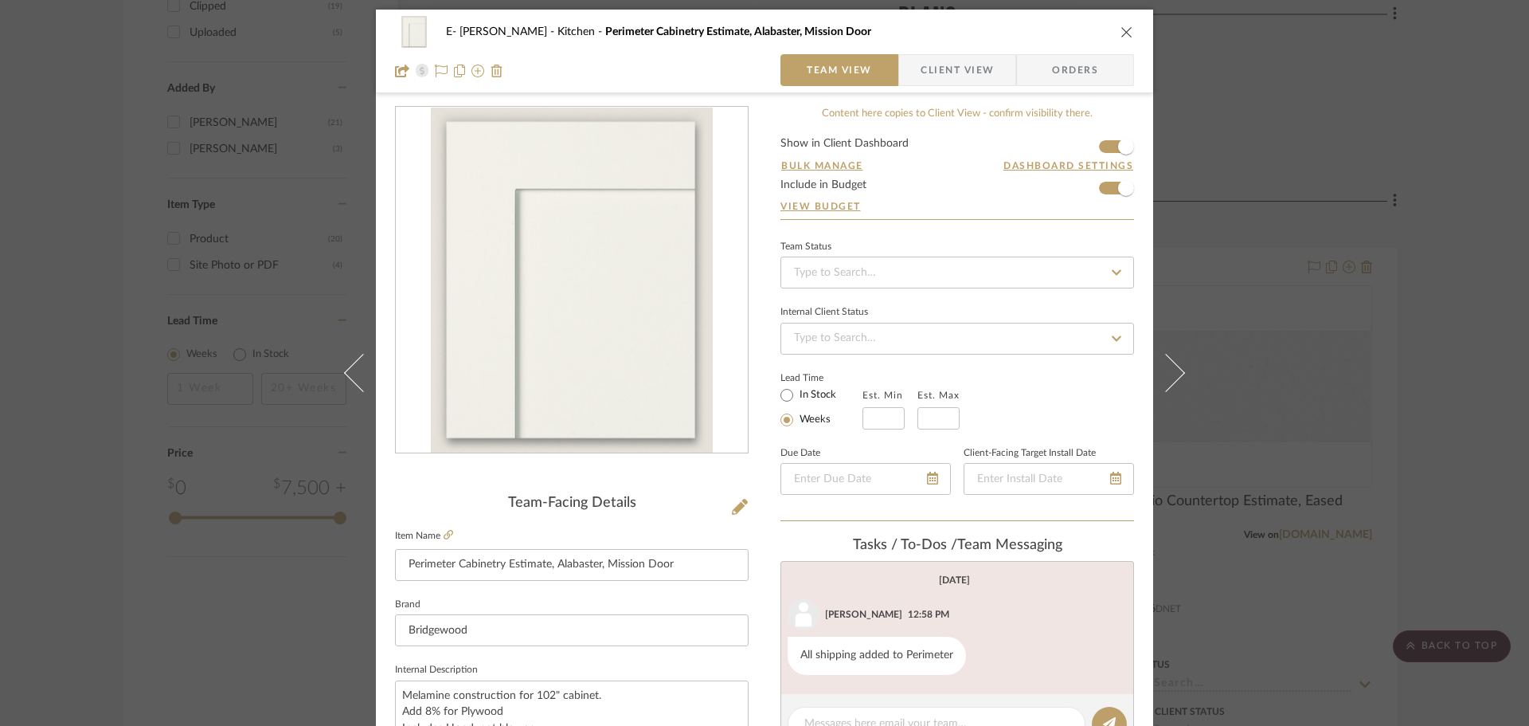
scroll to position [0, 0]
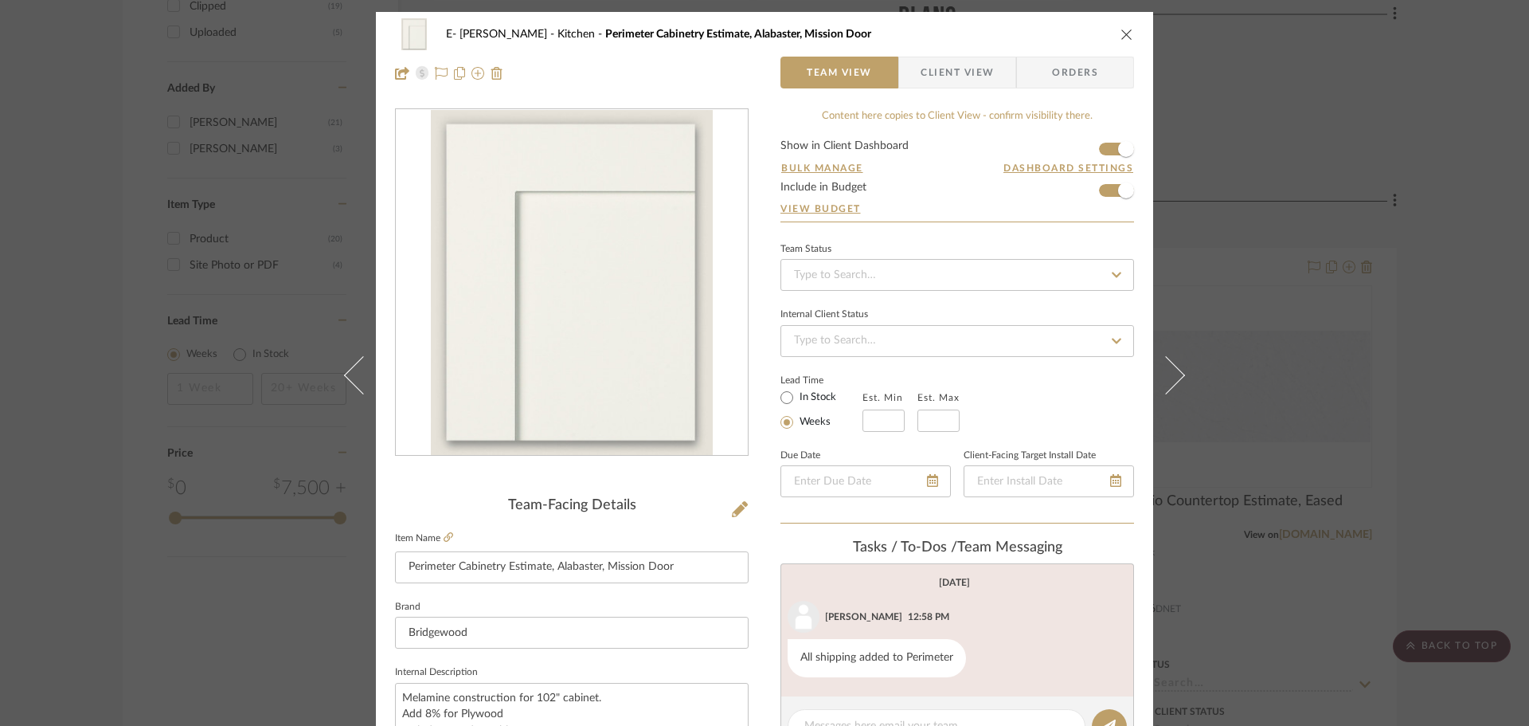
click at [1122, 37] on icon "close" at bounding box center [1127, 34] width 13 height 13
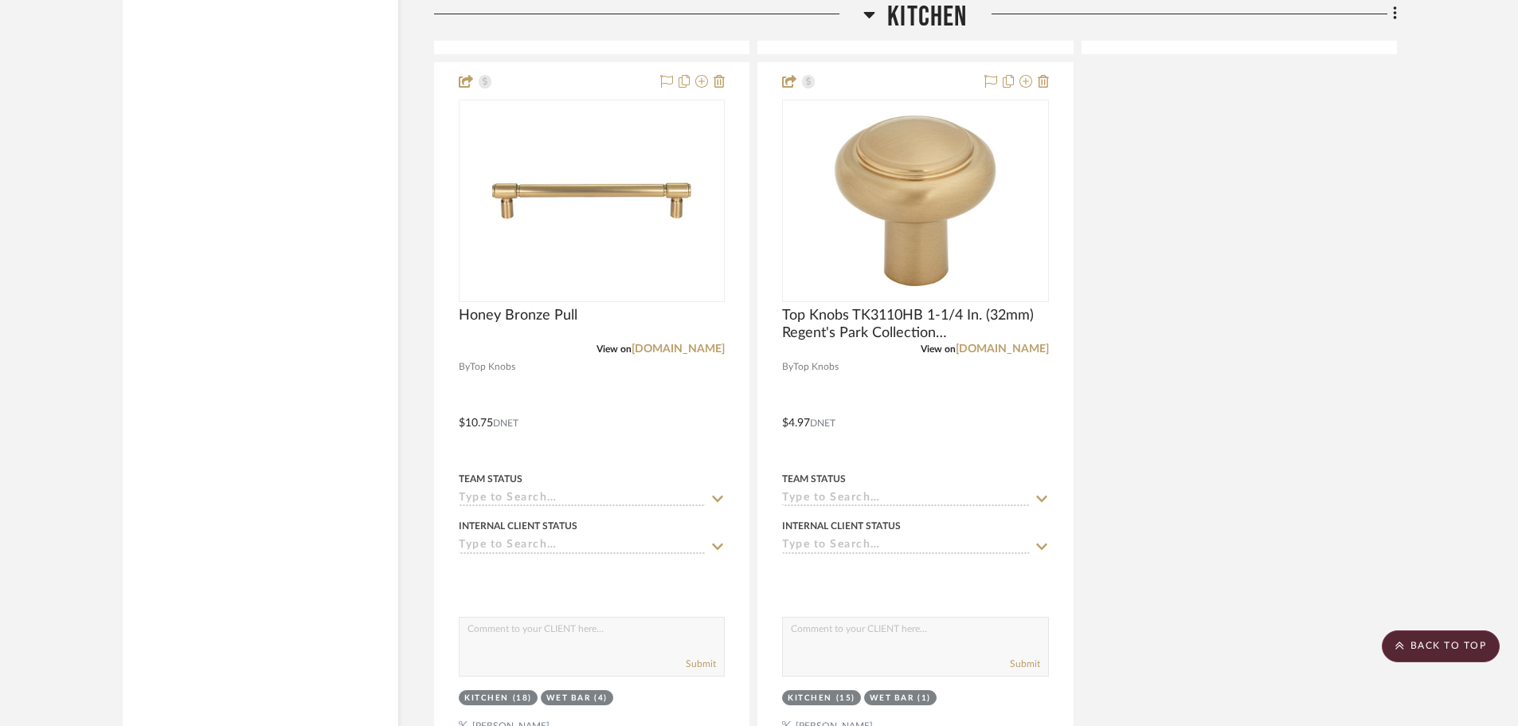
scroll to position [3425, 0]
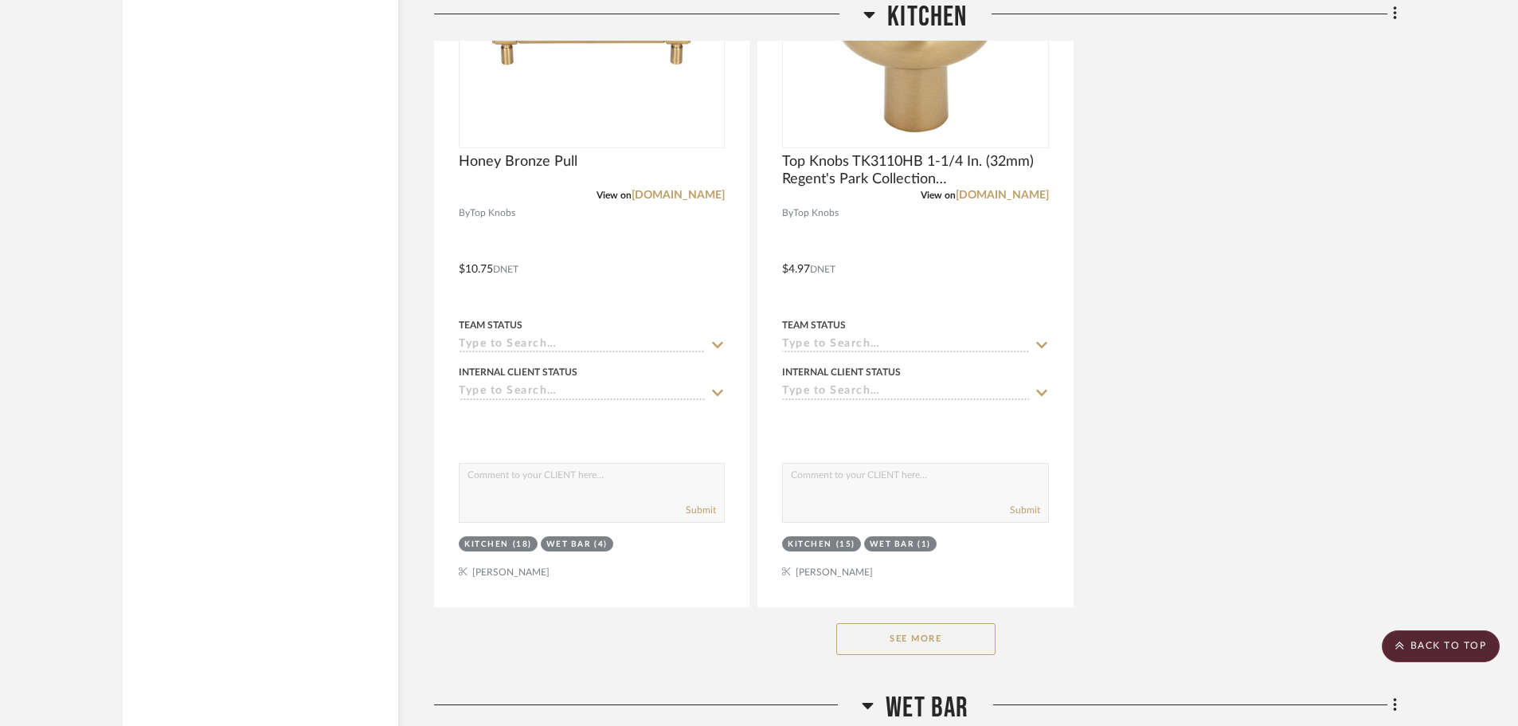
click at [916, 641] on button "See More" at bounding box center [915, 639] width 159 height 32
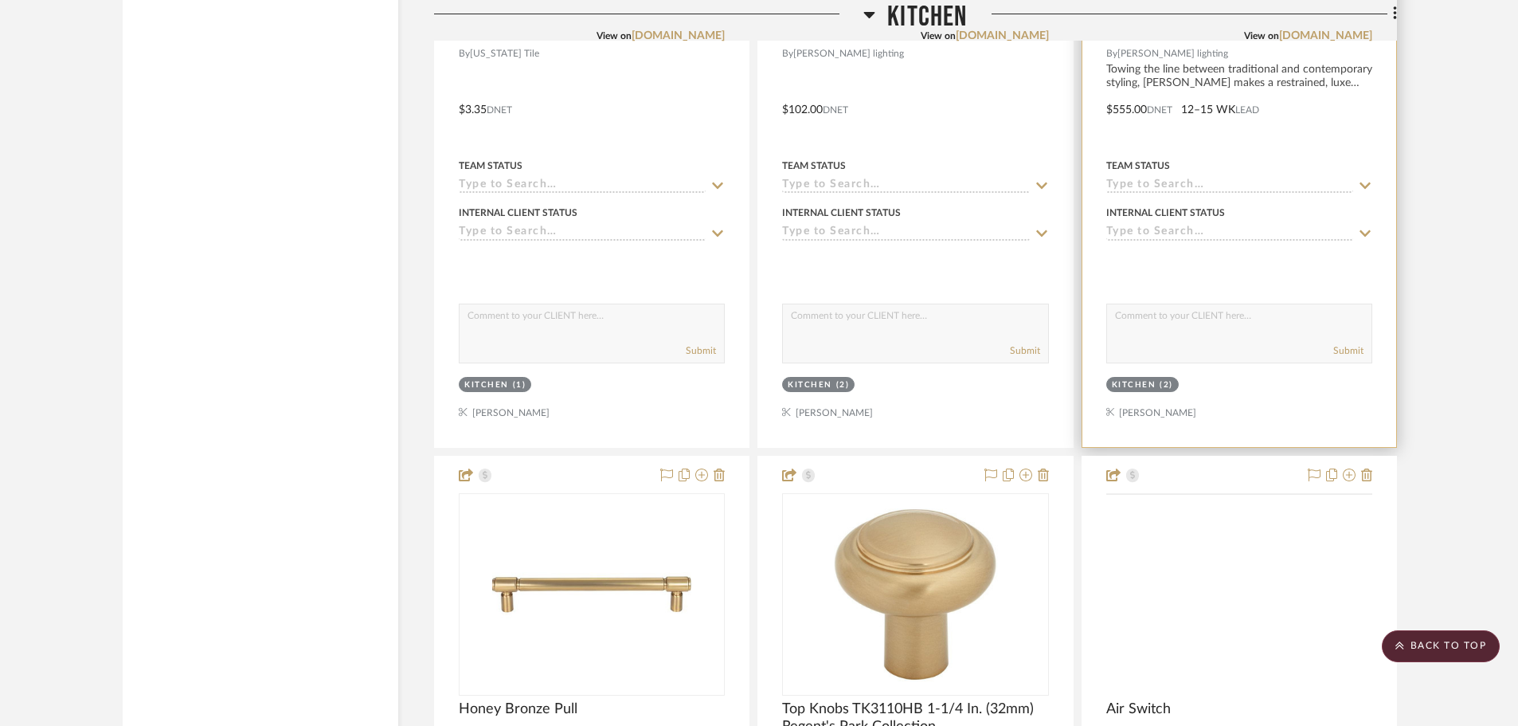
scroll to position [2868, 0]
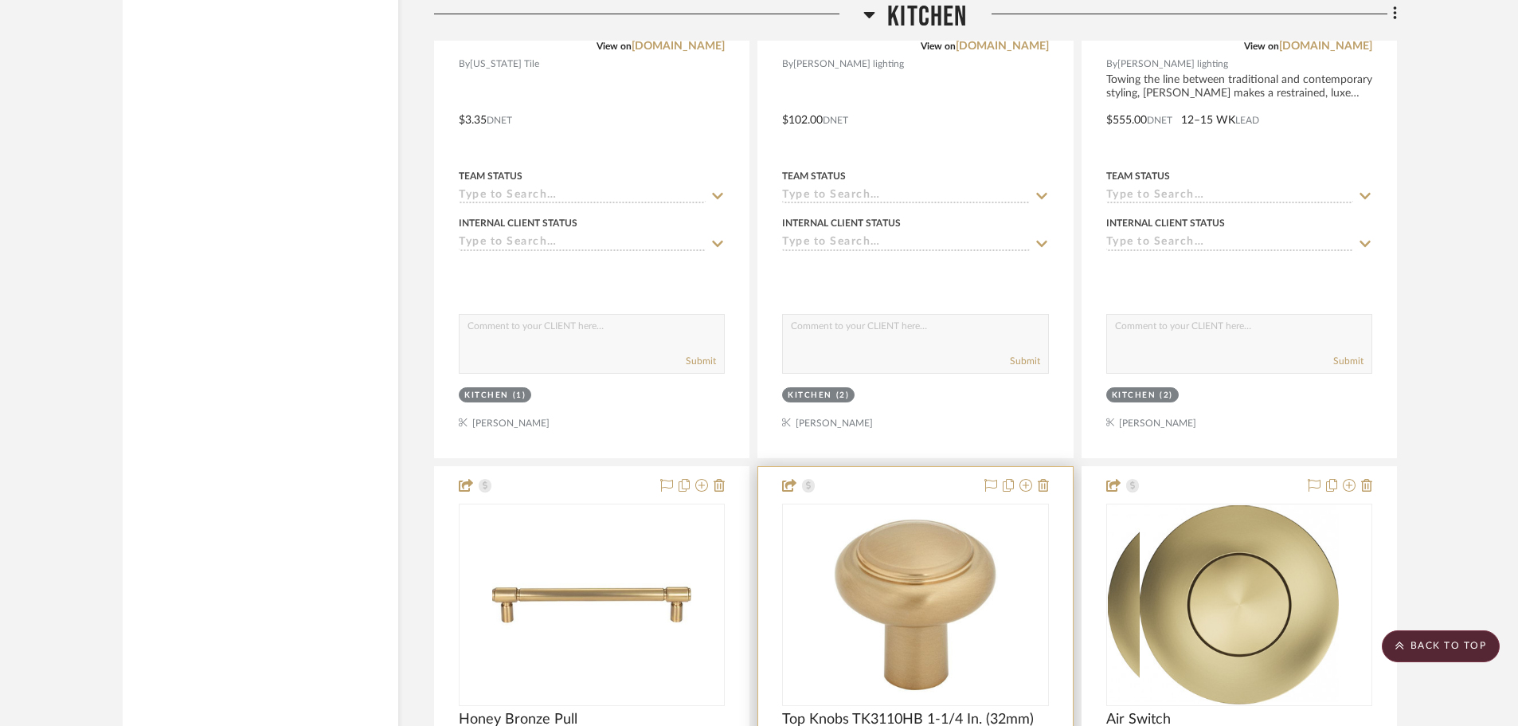
click at [0, 0] on img at bounding box center [0, 0] width 0 height 0
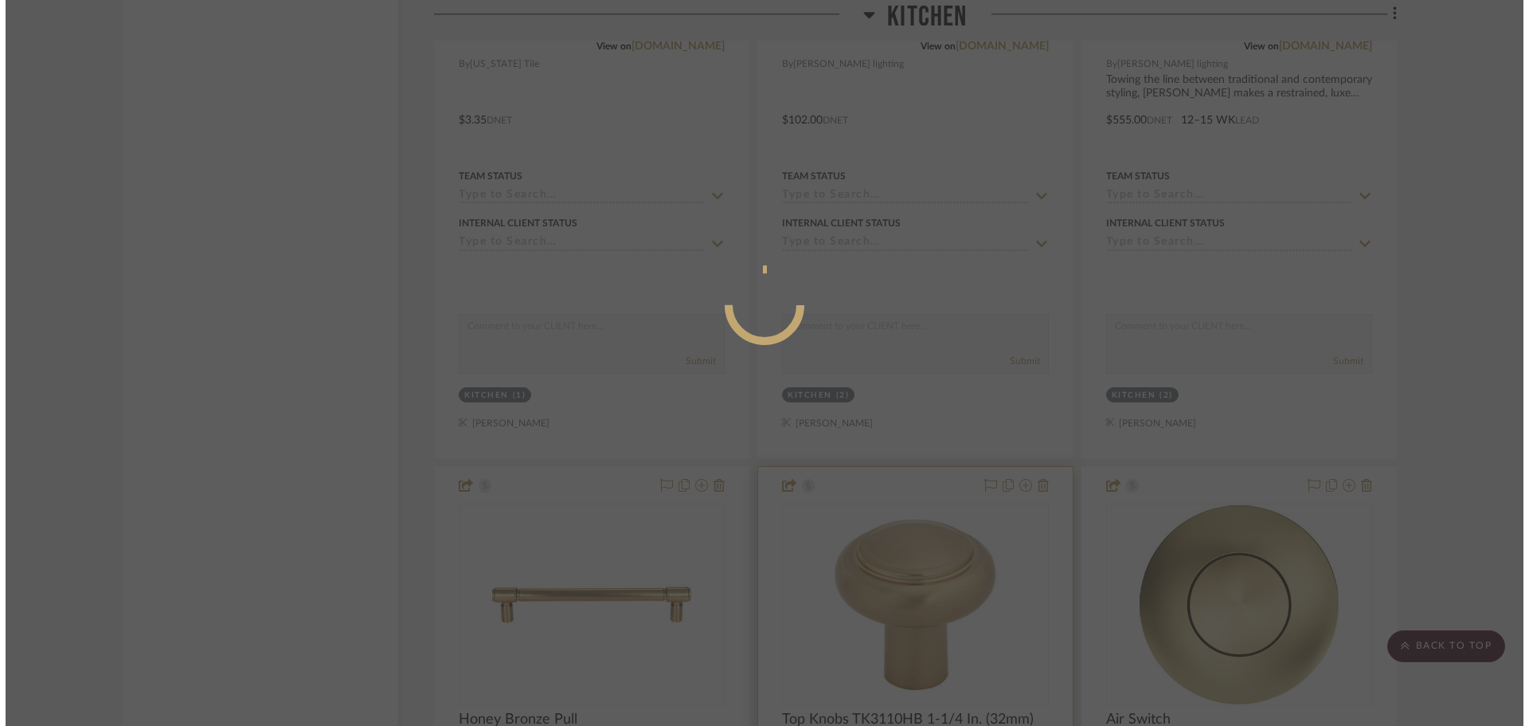
scroll to position [0, 0]
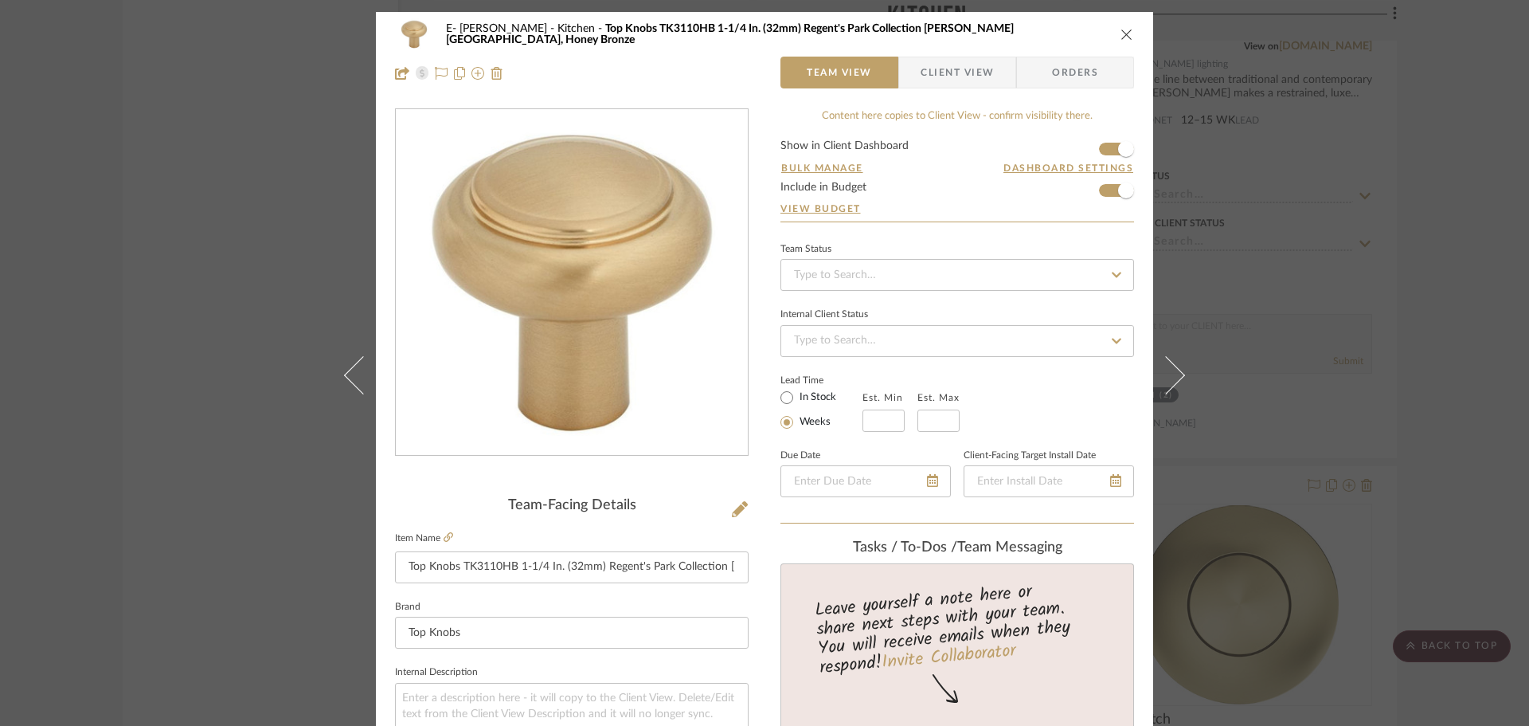
click at [1114, 35] on div "E- [PERSON_NAME] Kitchen Top Knobs TK3110HB 1-1/4 In. (32mm) Regent's Park Coll…" at bounding box center [764, 34] width 739 height 32
click at [1121, 30] on icon "close" at bounding box center [1127, 34] width 13 height 13
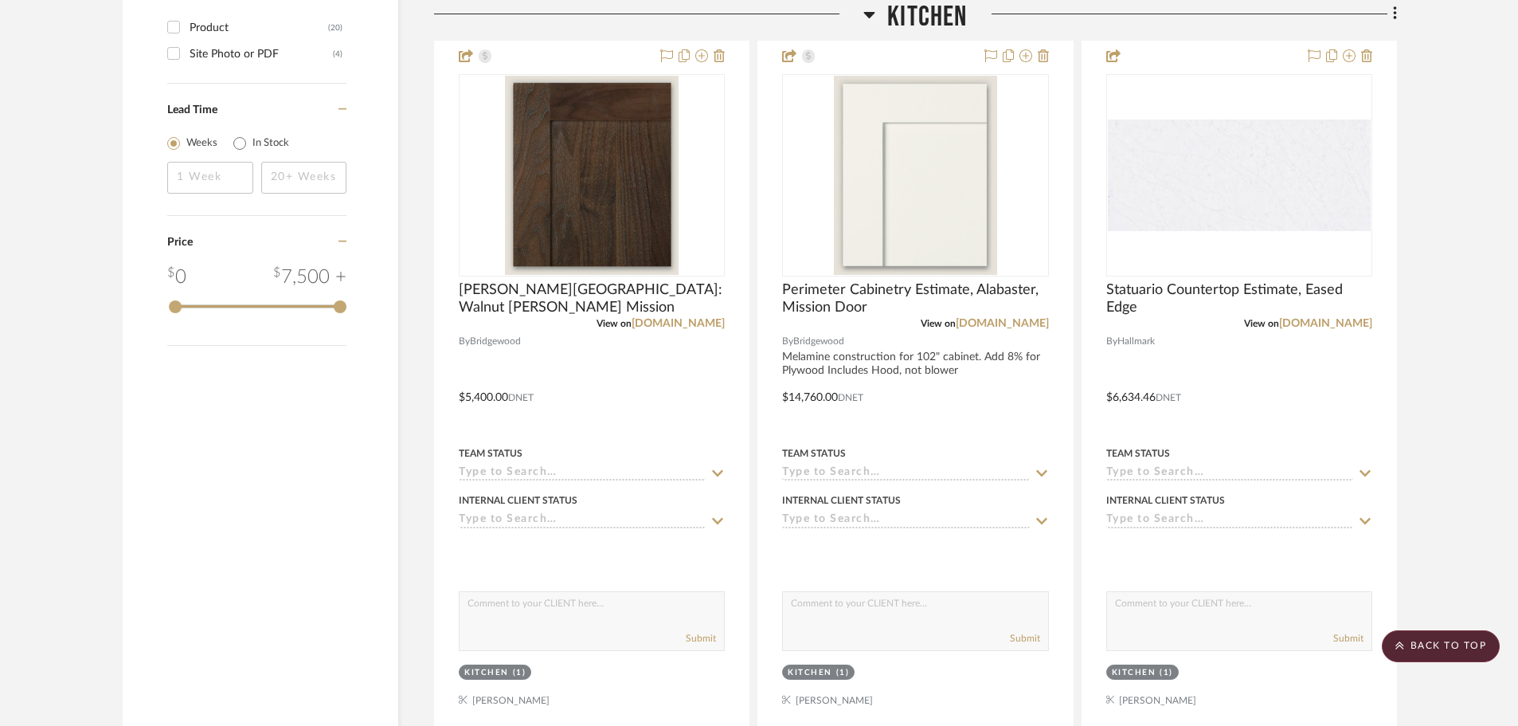
scroll to position [1832, 0]
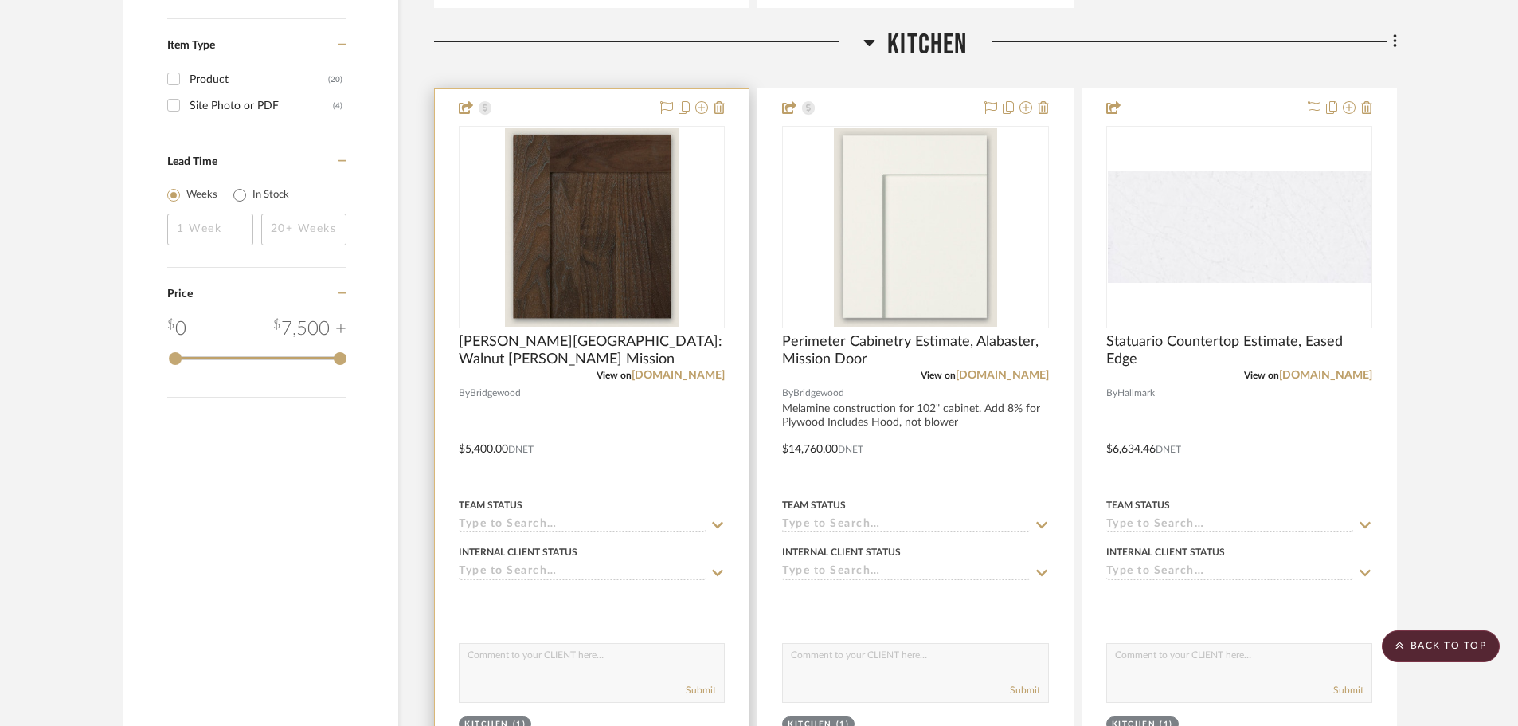
click at [635, 221] on img "0" at bounding box center [592, 226] width 174 height 199
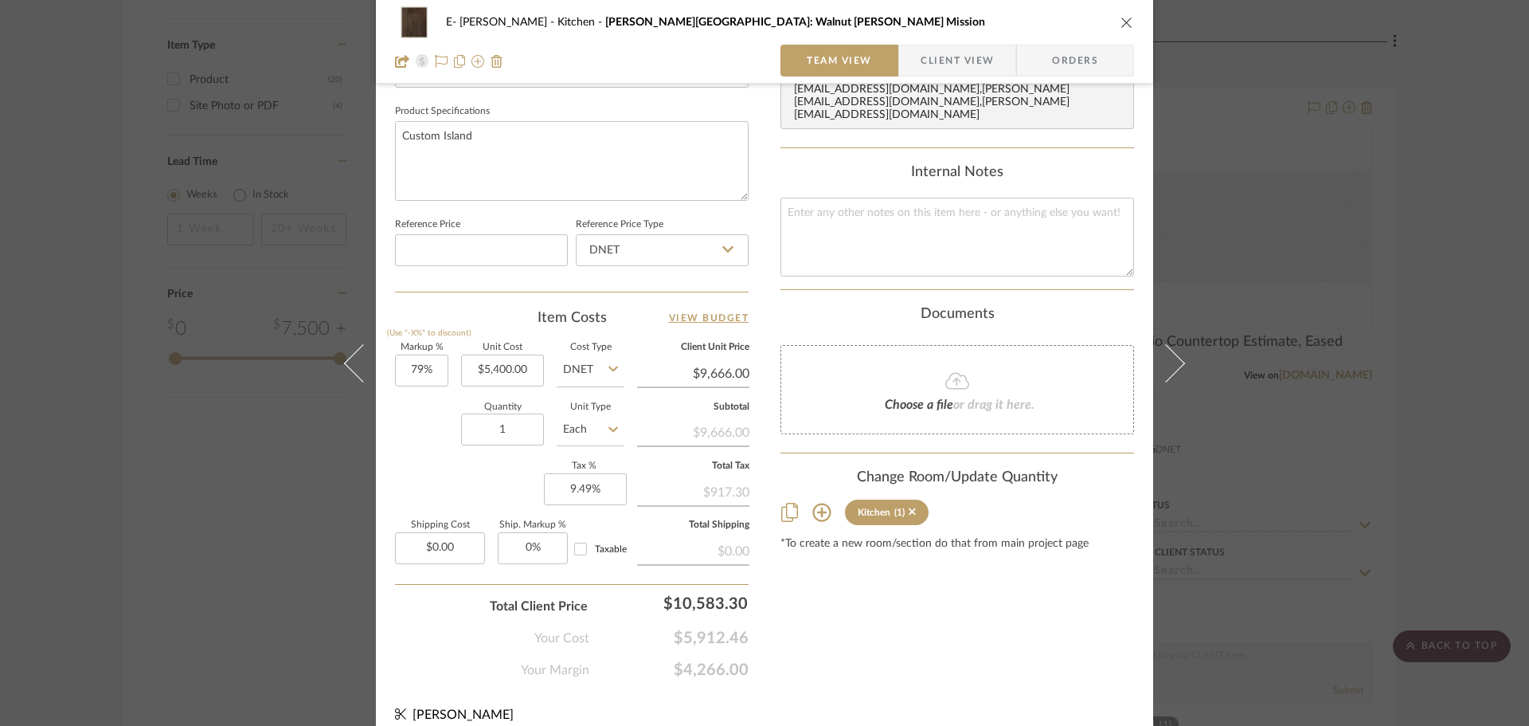
scroll to position [758, 0]
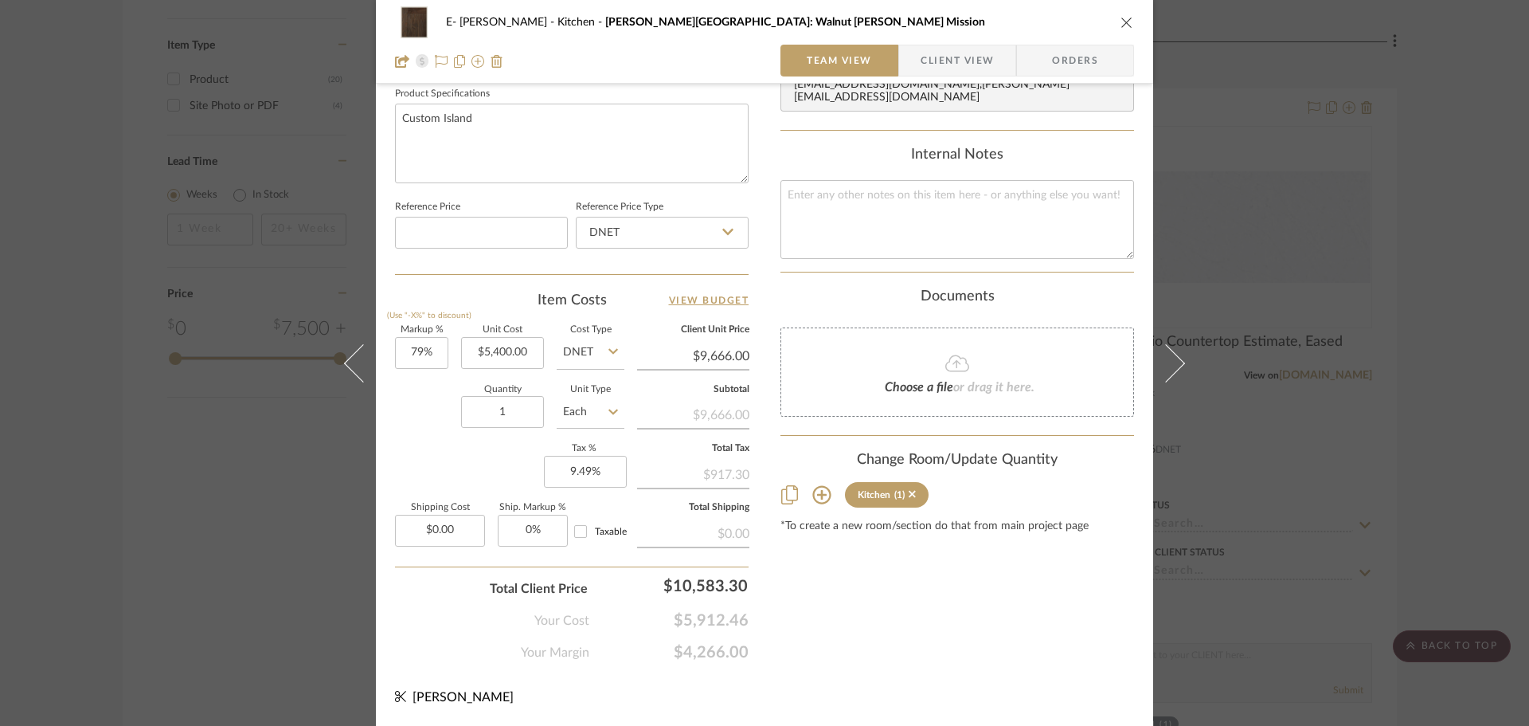
click at [1121, 23] on icon "close" at bounding box center [1127, 22] width 13 height 13
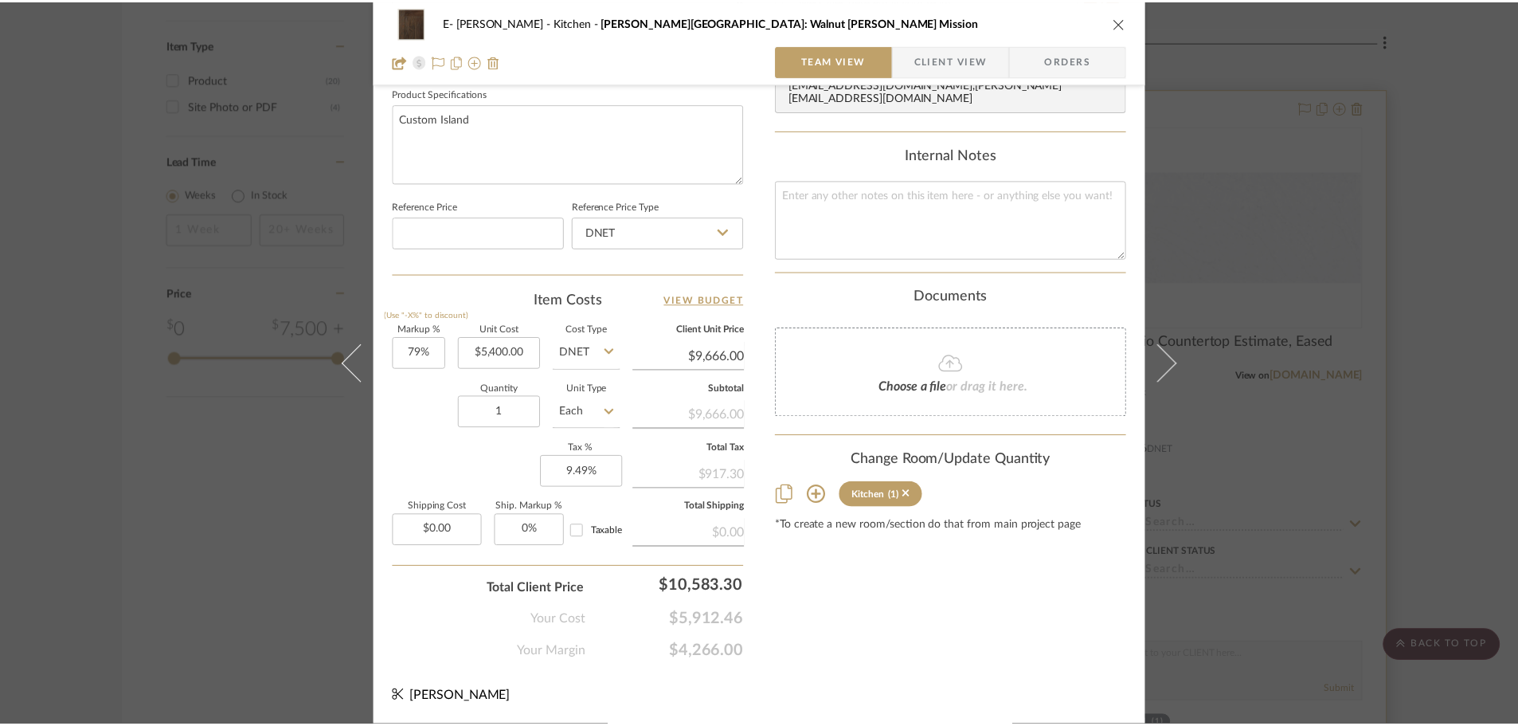
scroll to position [1832, 0]
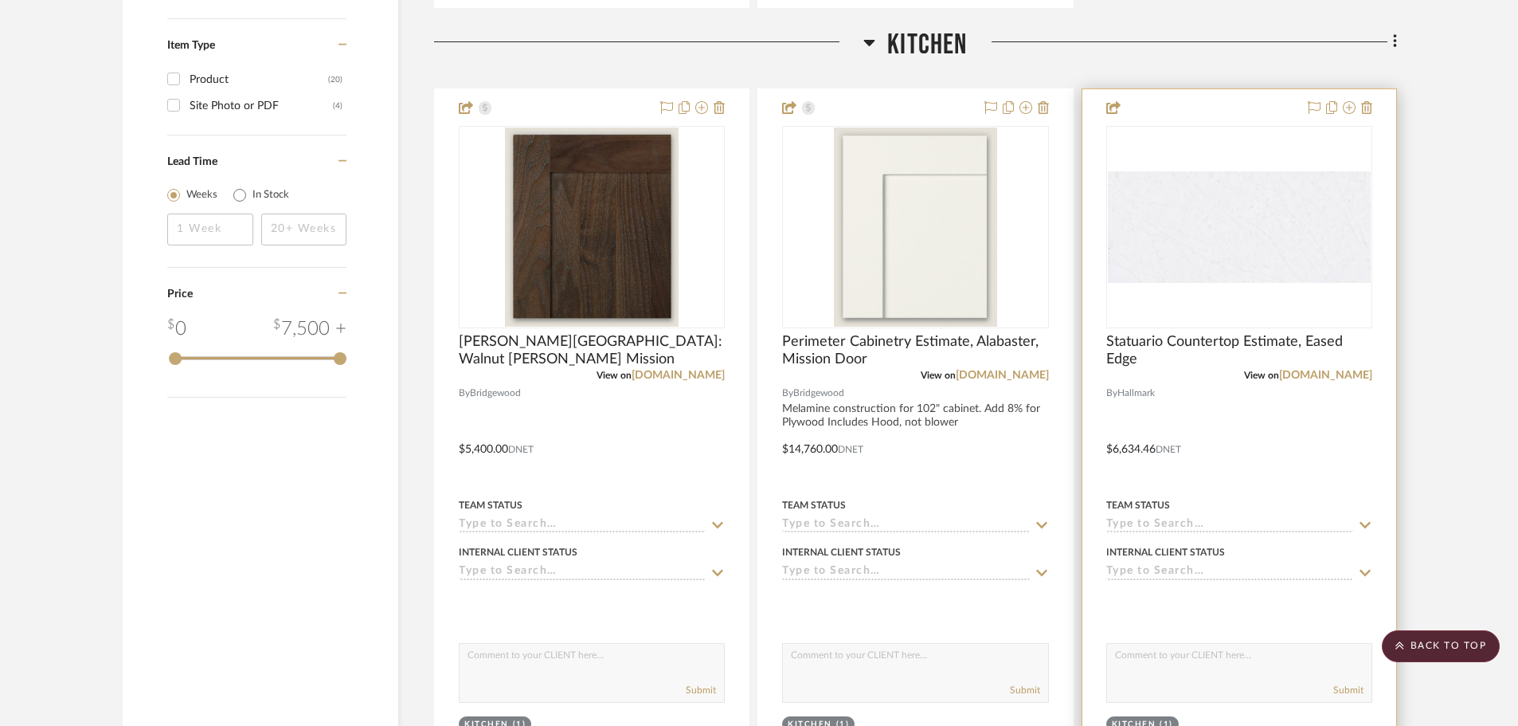
click at [1304, 268] on img "0" at bounding box center [1239, 227] width 263 height 112
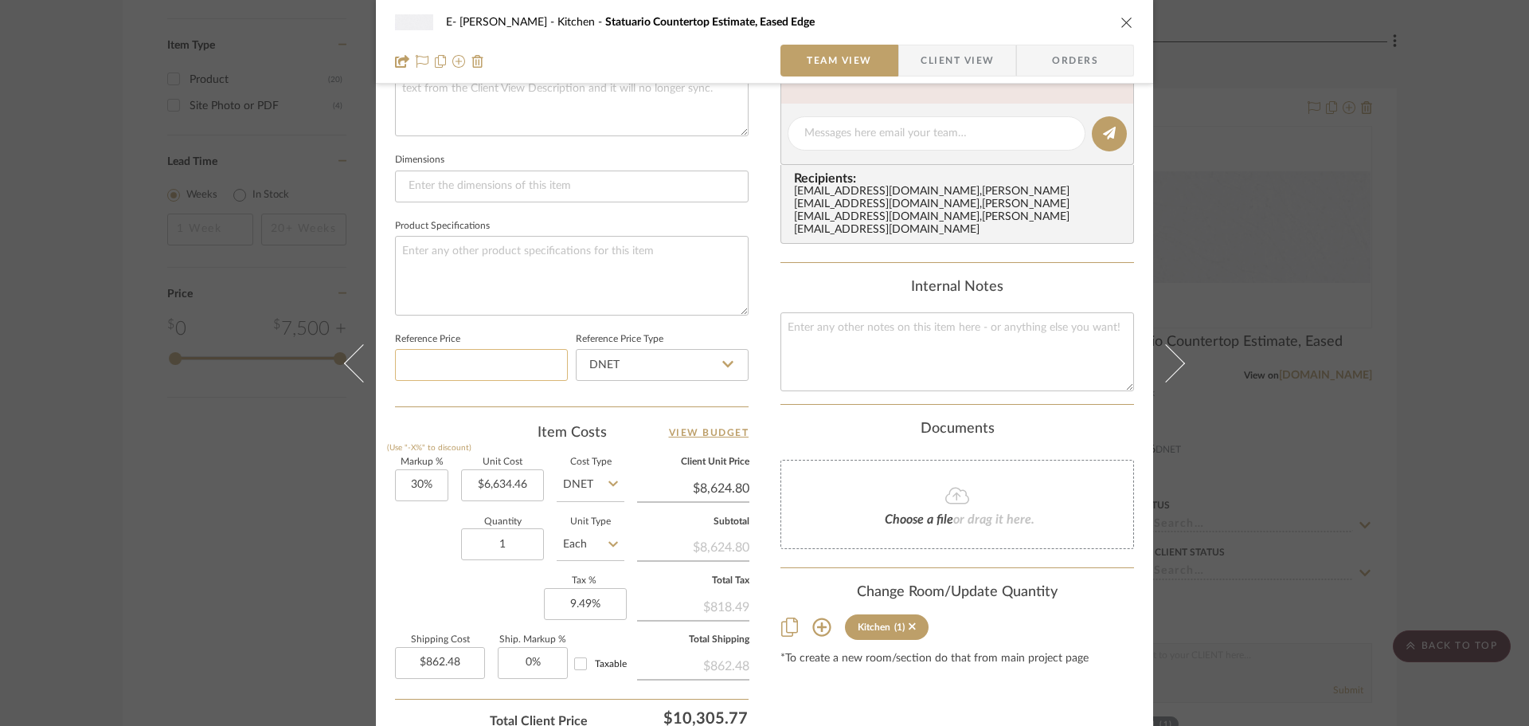
scroll to position [758, 0]
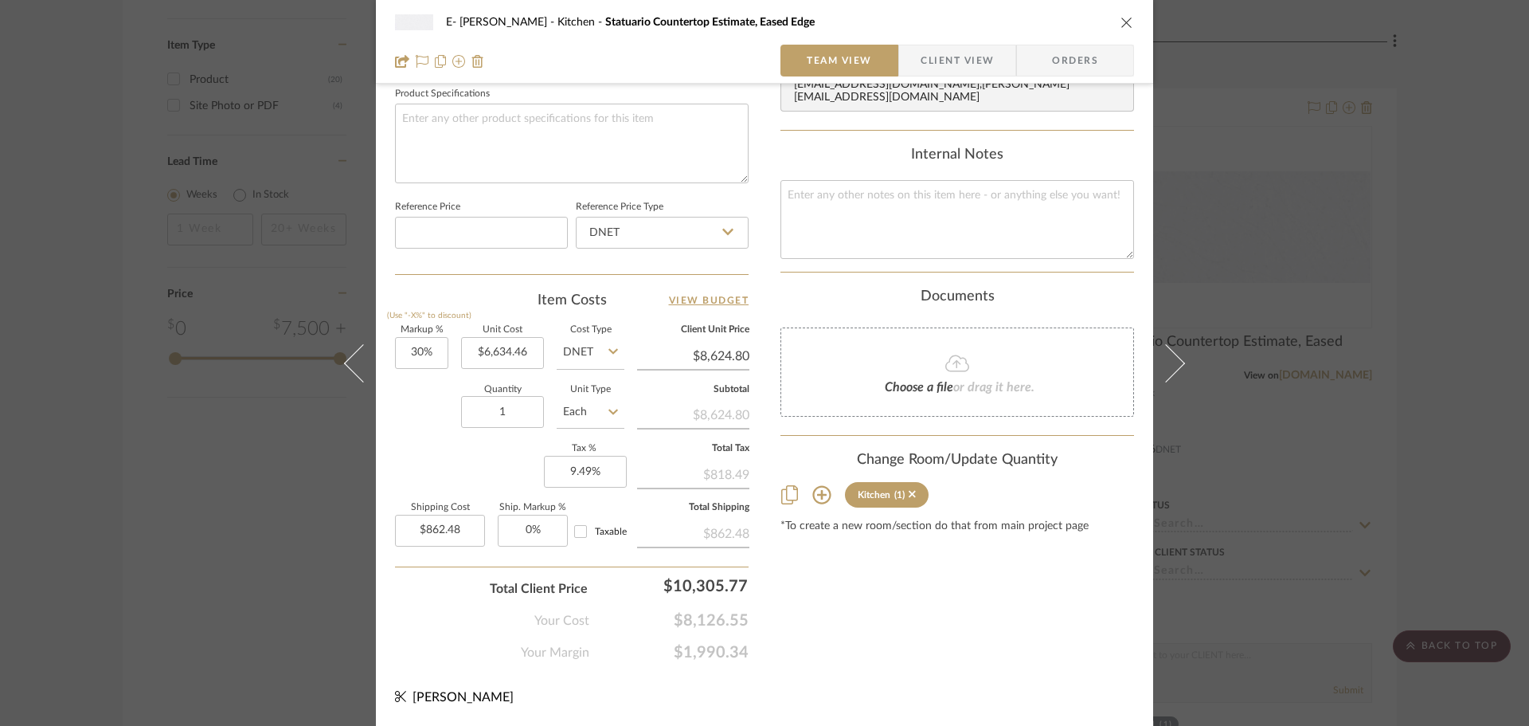
click at [1121, 18] on icon "close" at bounding box center [1127, 22] width 13 height 13
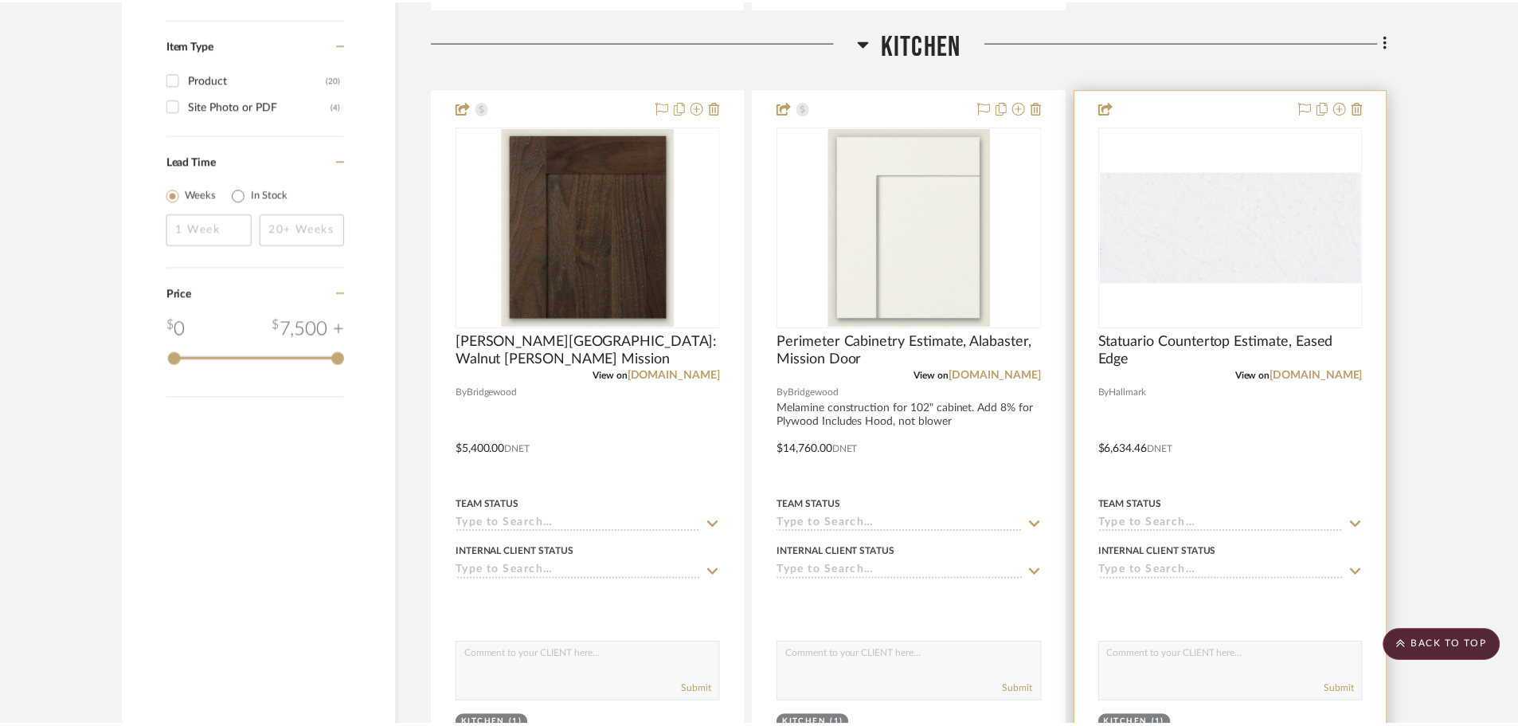
scroll to position [1832, 0]
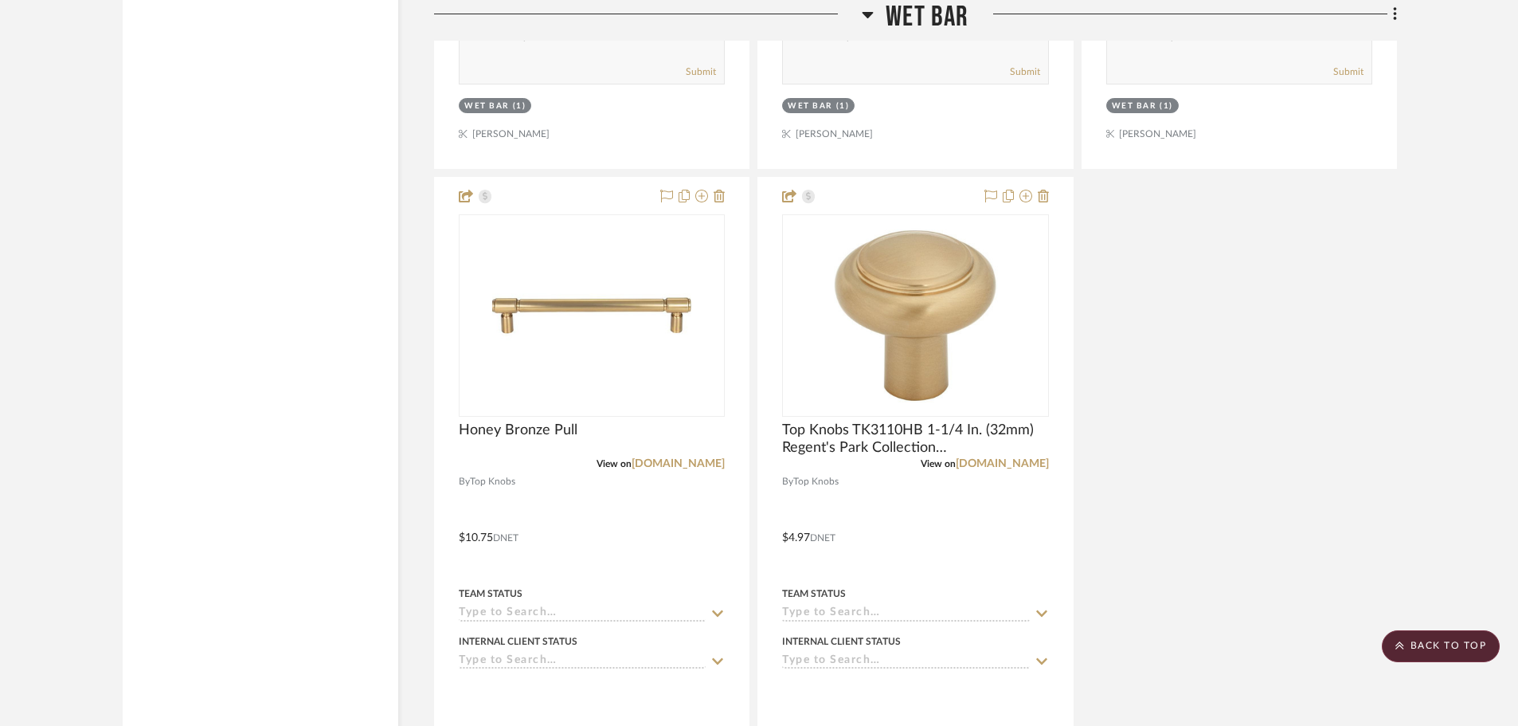
scroll to position [6438, 0]
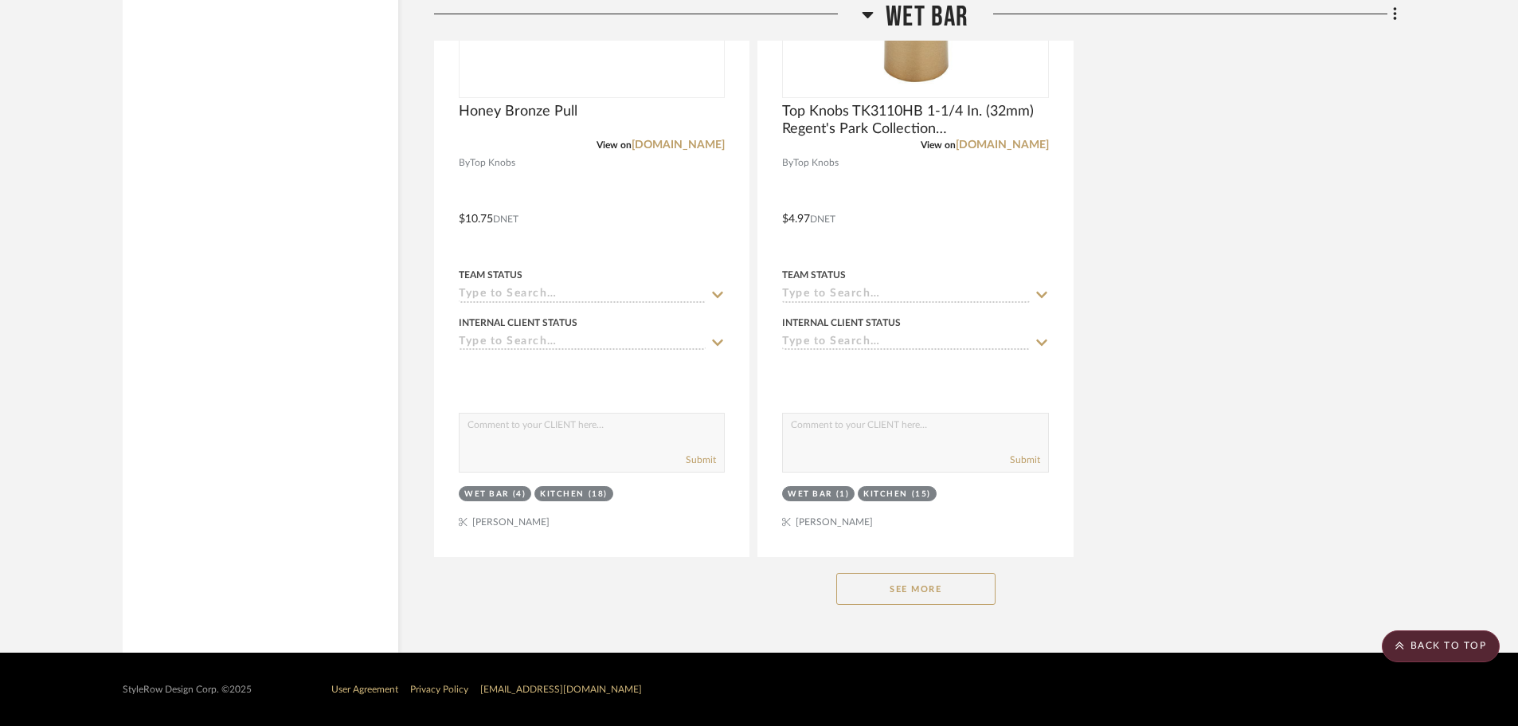
click at [925, 595] on button "See More" at bounding box center [915, 589] width 159 height 32
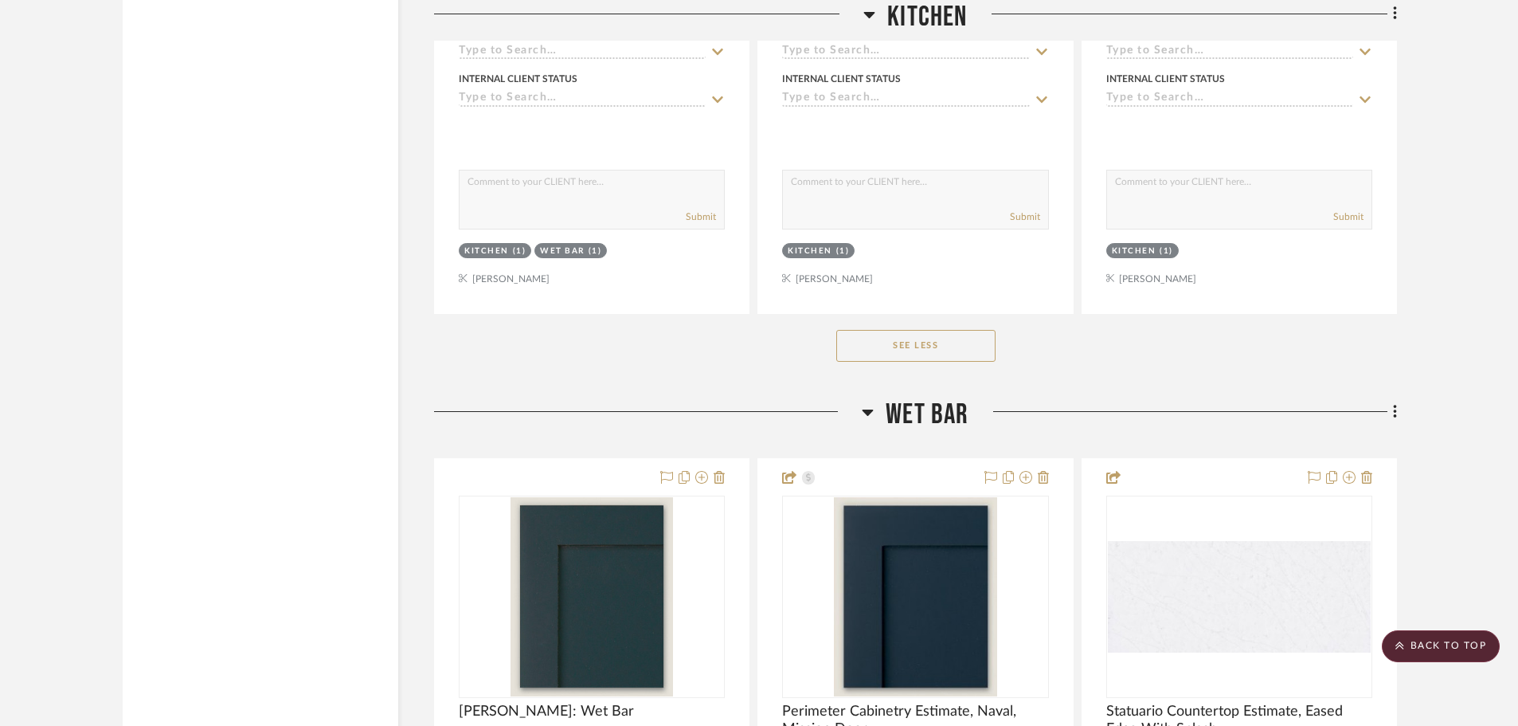
scroll to position [4357, 0]
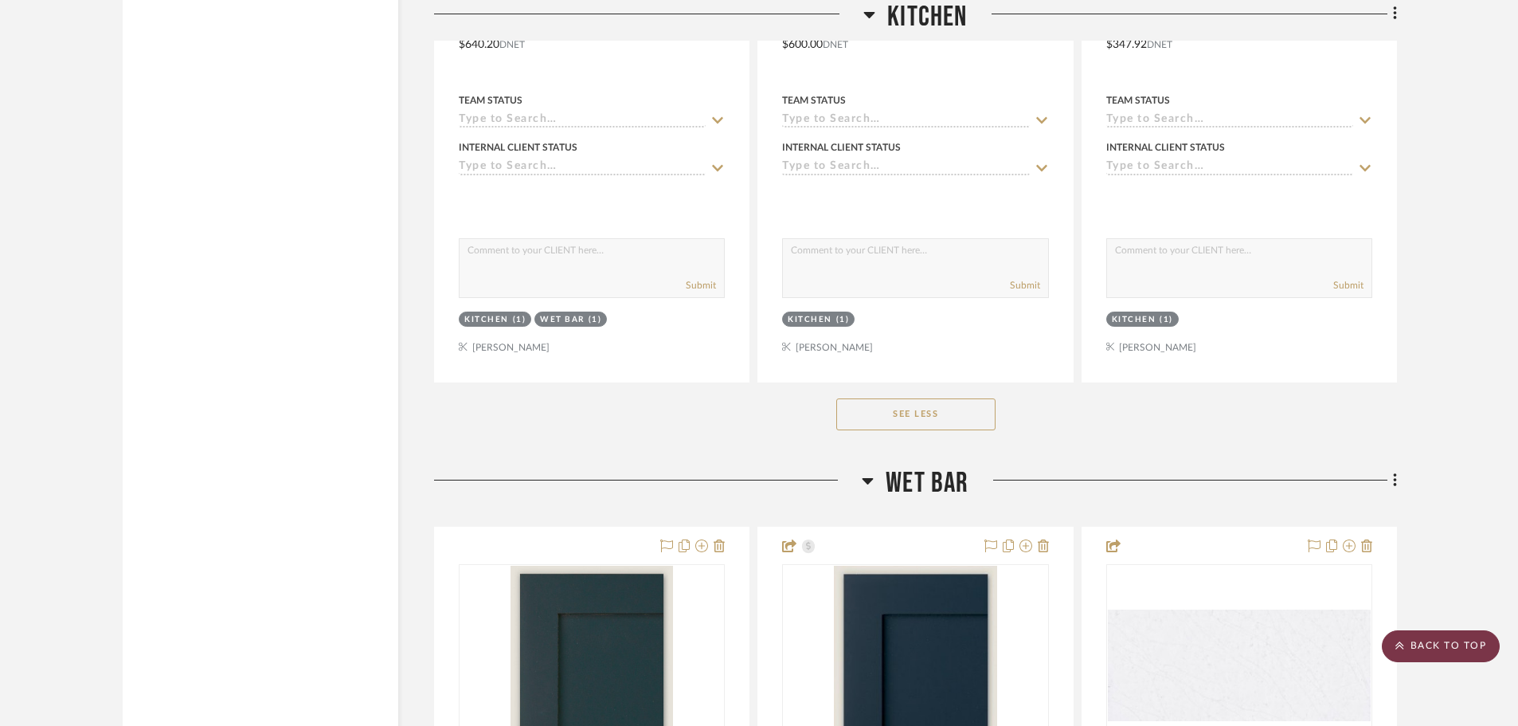
click at [1417, 644] on scroll-to-top-button "BACK TO TOP" at bounding box center [1441, 646] width 118 height 32
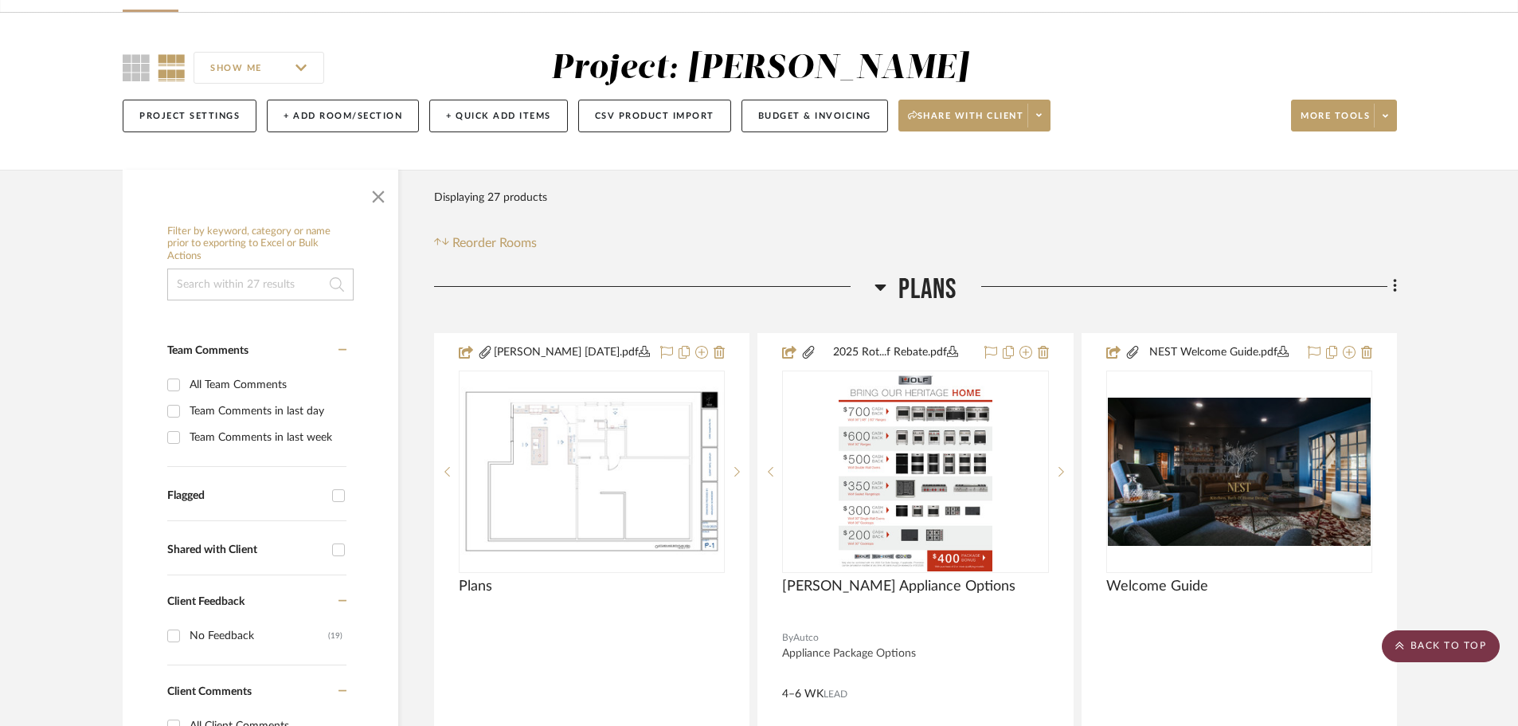
scroll to position [0, 0]
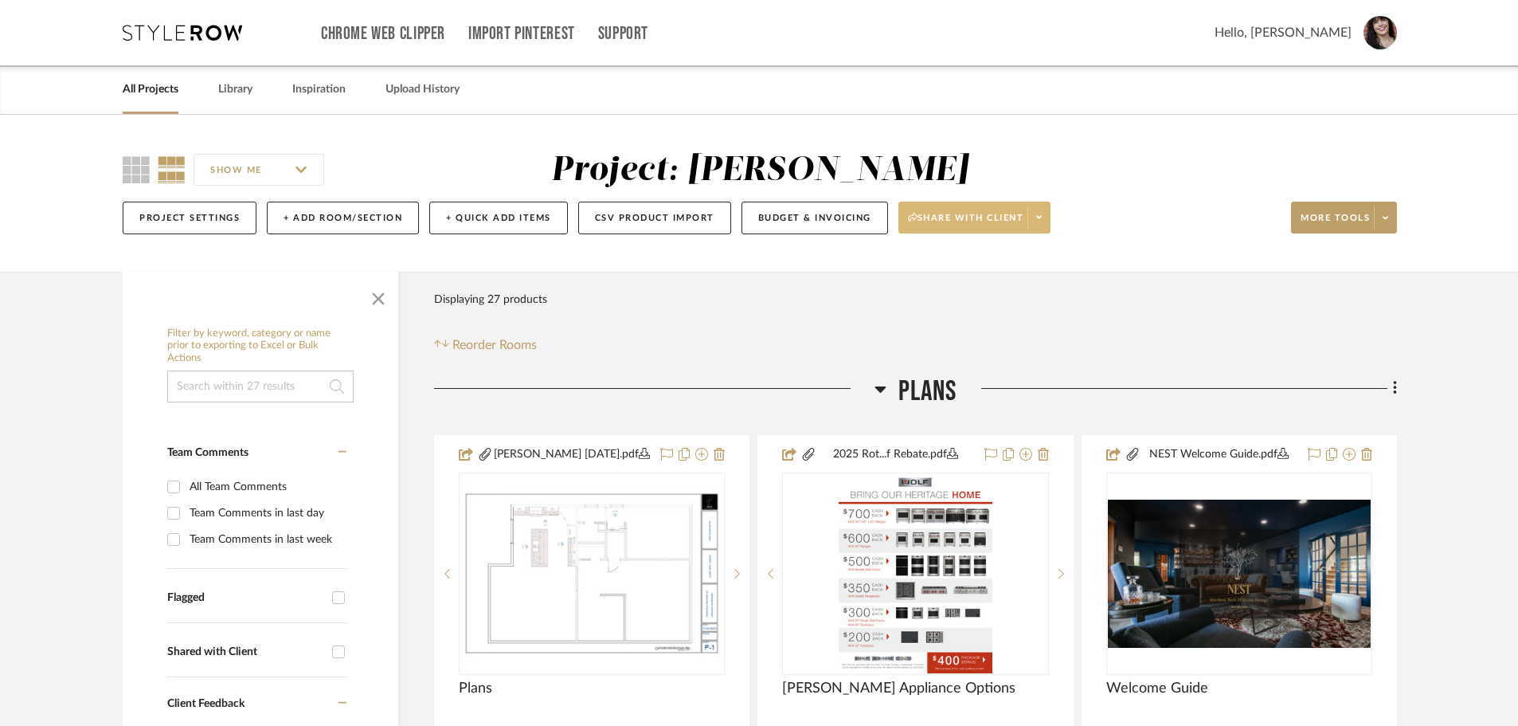
click at [1042, 217] on icon at bounding box center [1039, 217] width 6 height 9
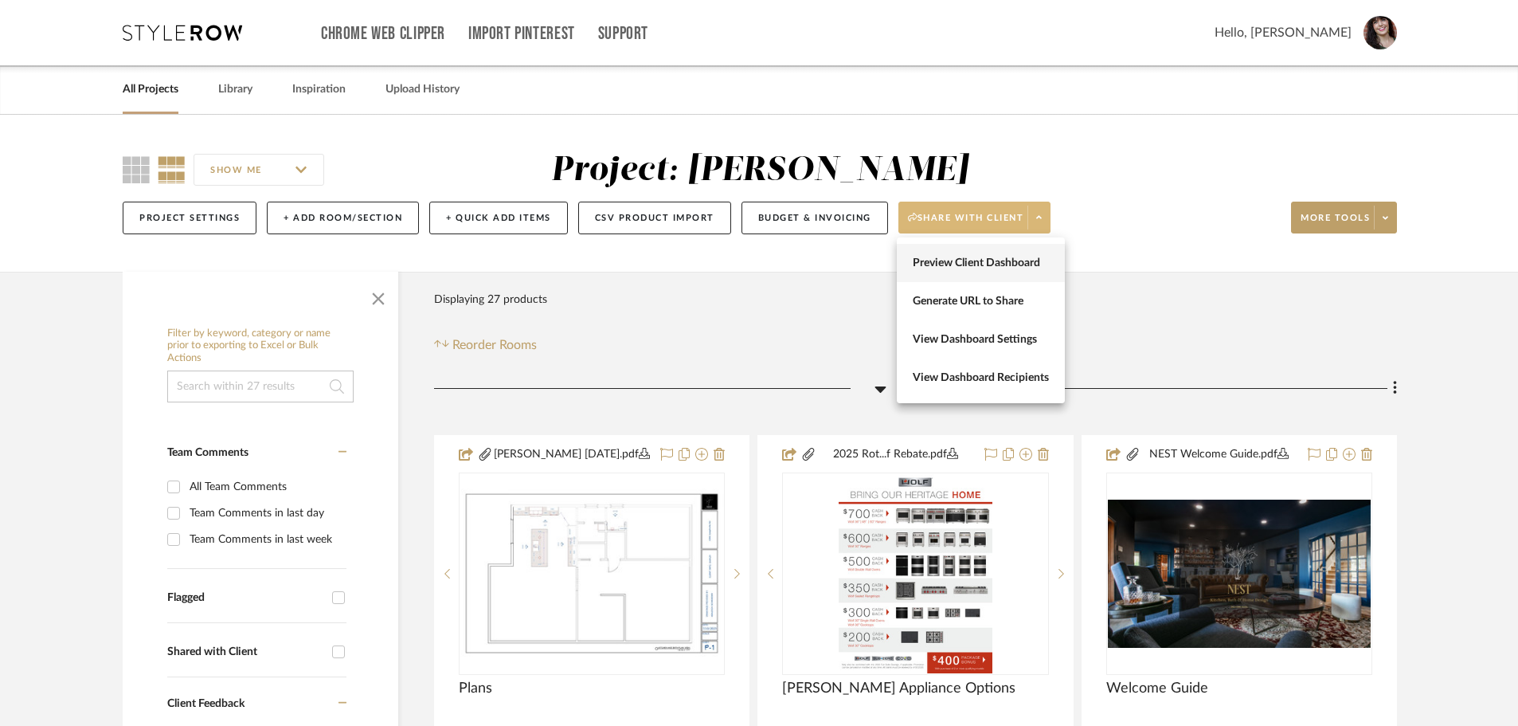
click at [1024, 266] on span "Preview Client Dashboard" at bounding box center [981, 263] width 136 height 14
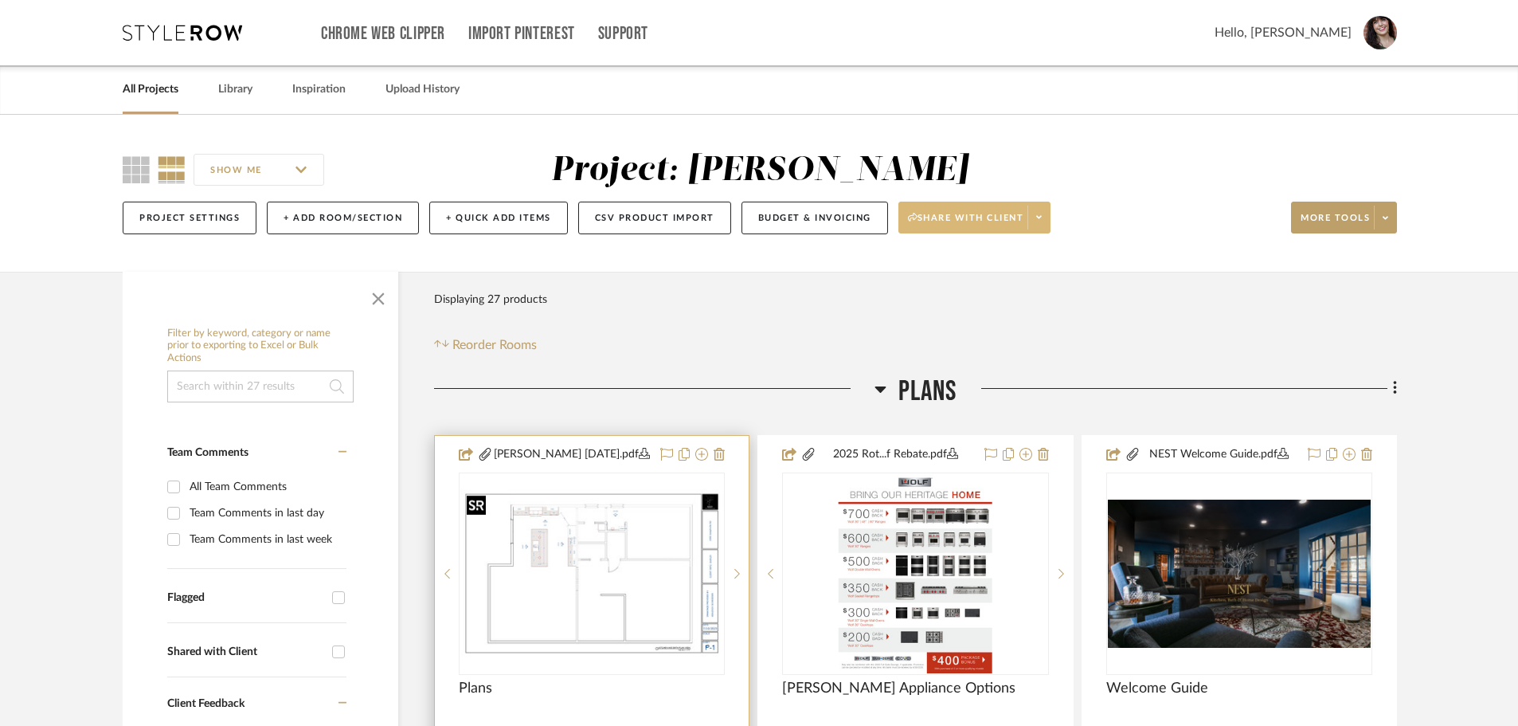
click at [605, 598] on img "0" at bounding box center [591, 573] width 263 height 170
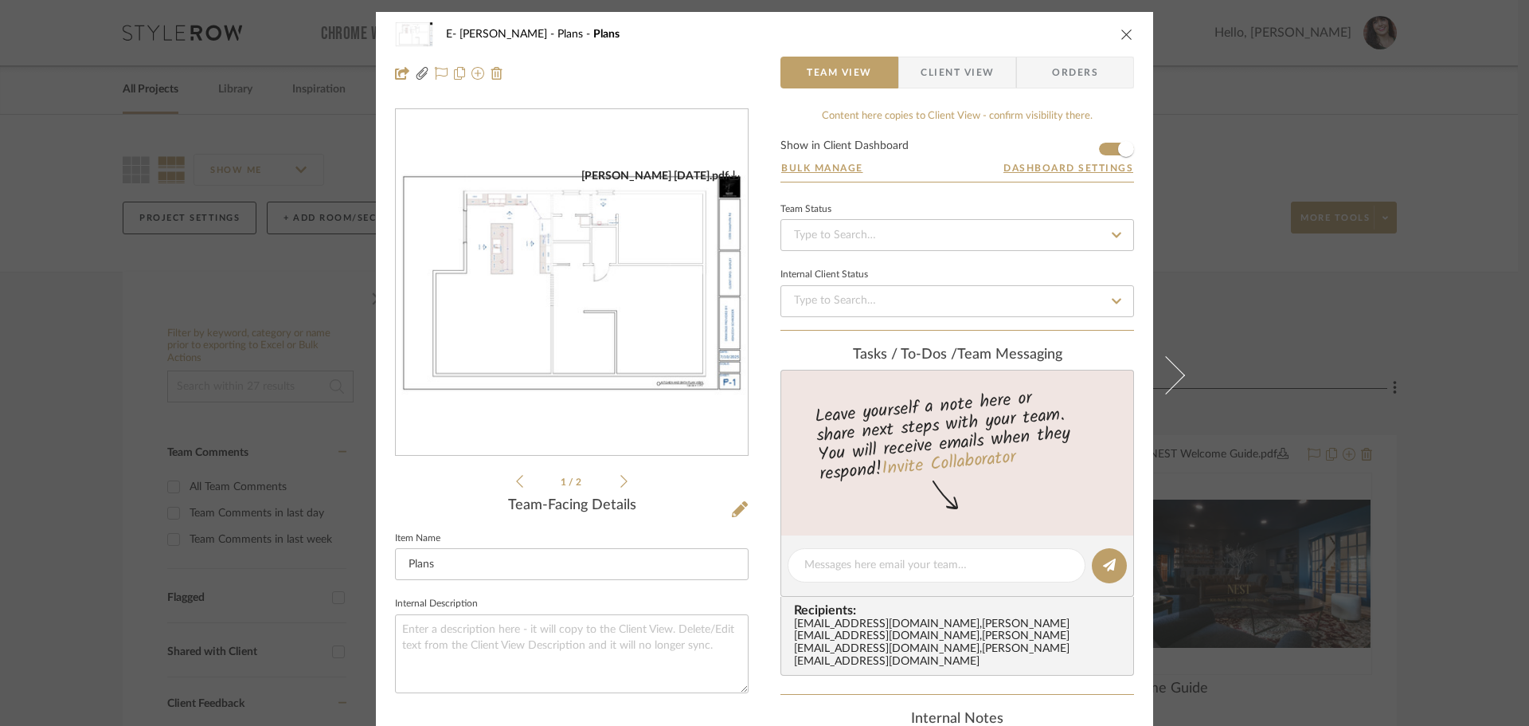
click at [621, 484] on icon at bounding box center [624, 481] width 7 height 14
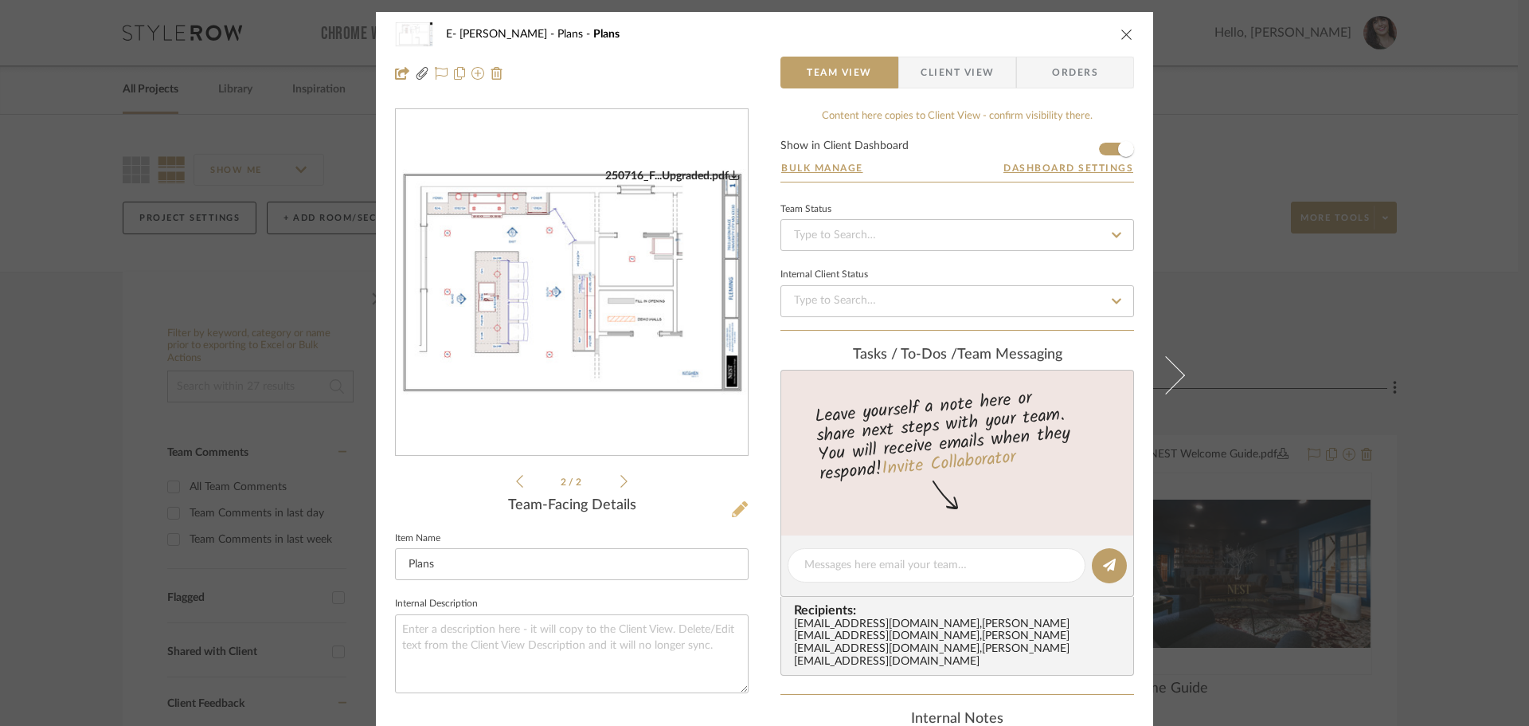
click at [738, 499] on button at bounding box center [740, 509] width 18 height 25
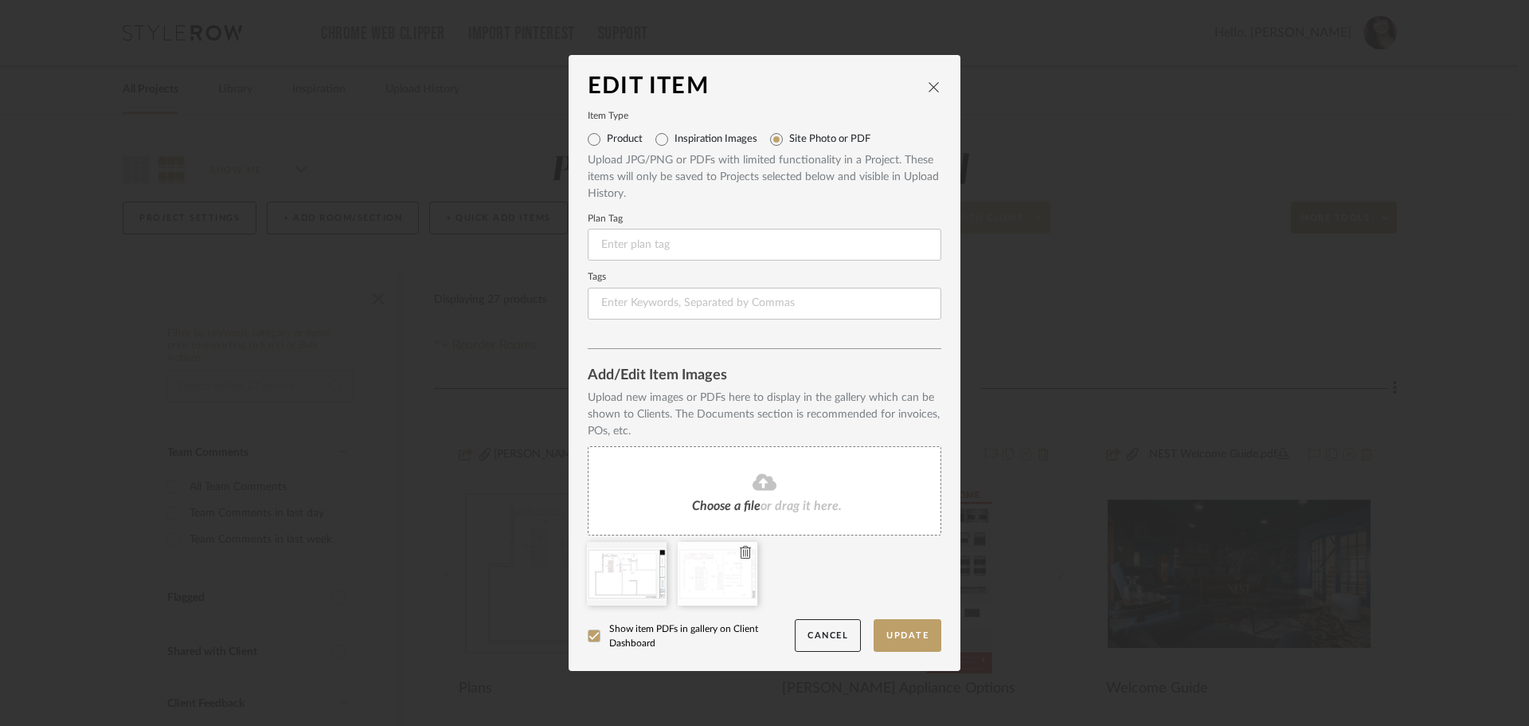
click at [744, 550] on icon at bounding box center [745, 552] width 11 height 13
click at [652, 549] on icon at bounding box center [654, 552] width 11 height 13
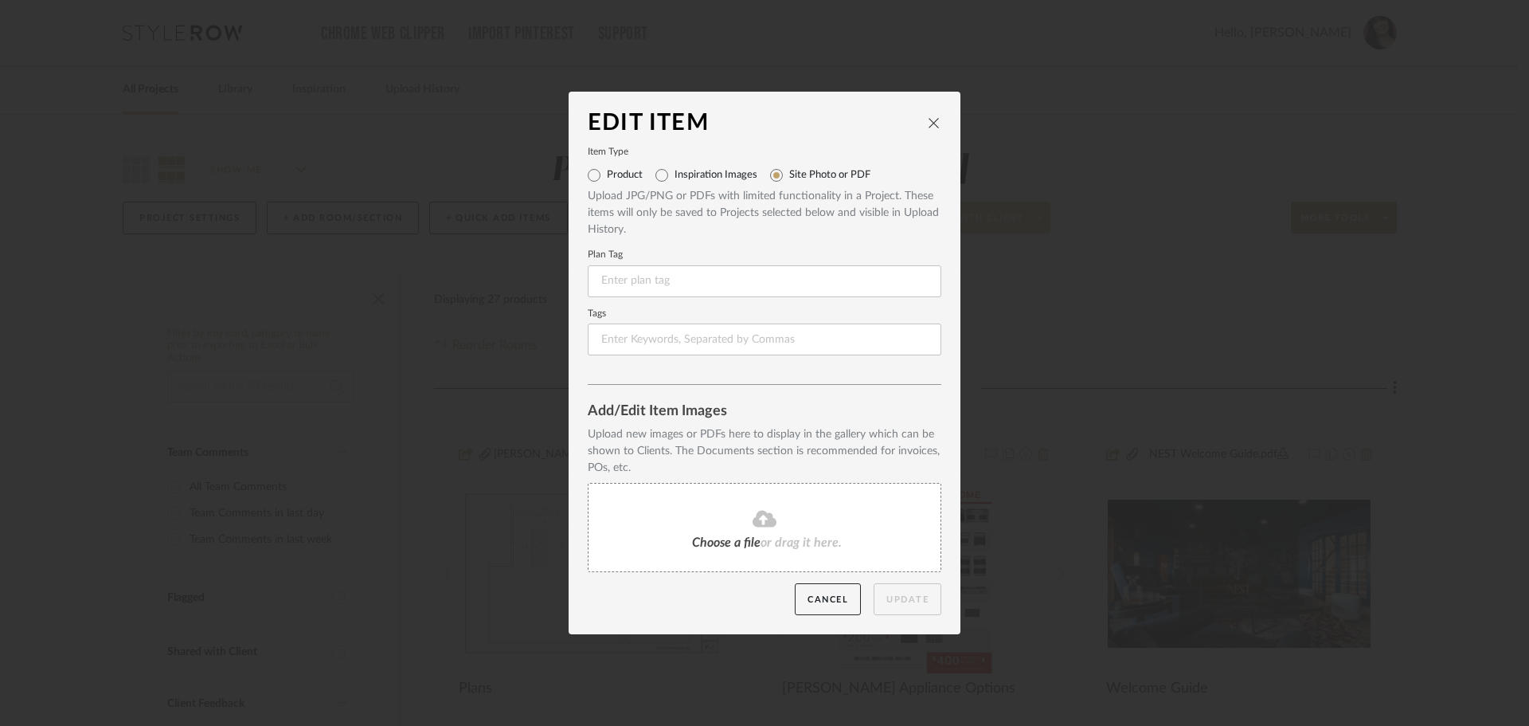
click at [719, 542] on span "Choose a file" at bounding box center [726, 542] width 69 height 13
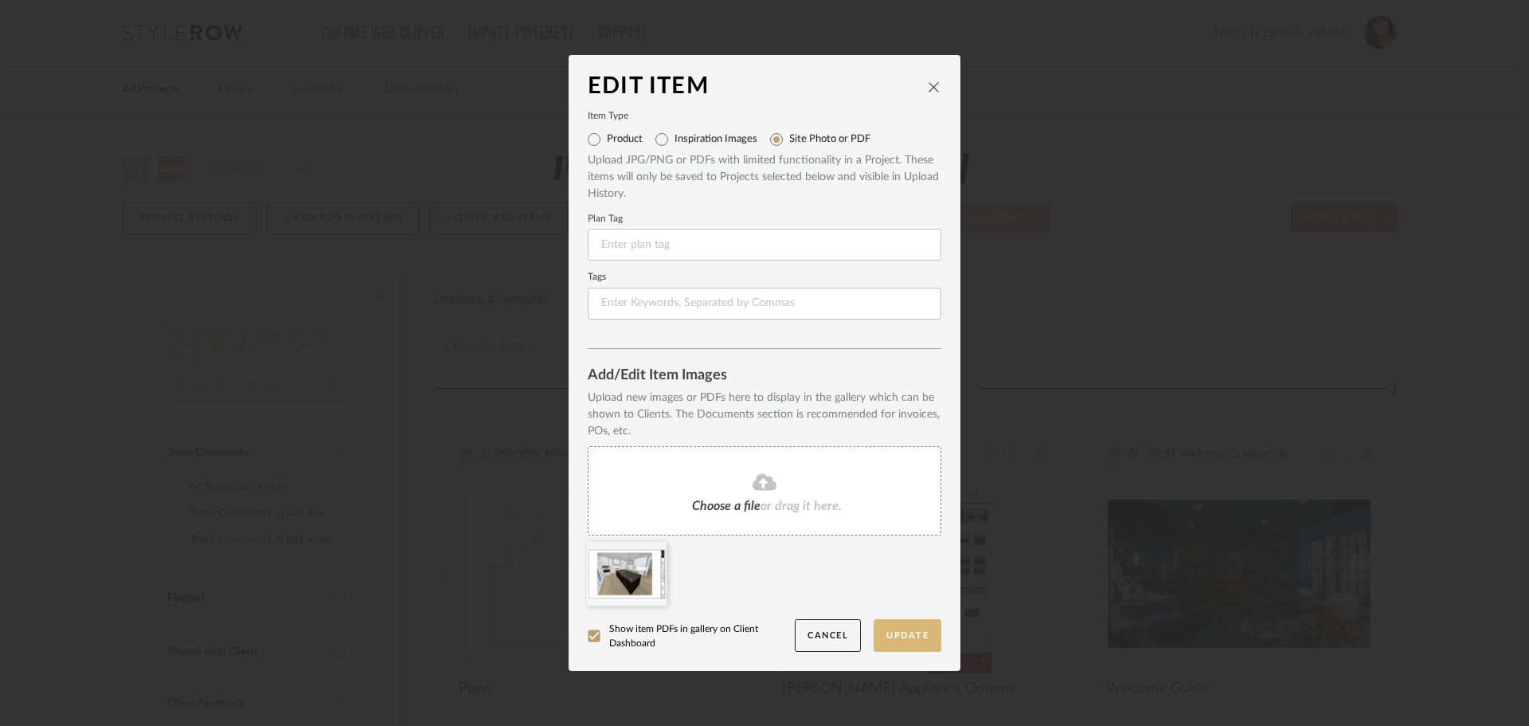
click at [900, 637] on button "Update" at bounding box center [908, 635] width 68 height 33
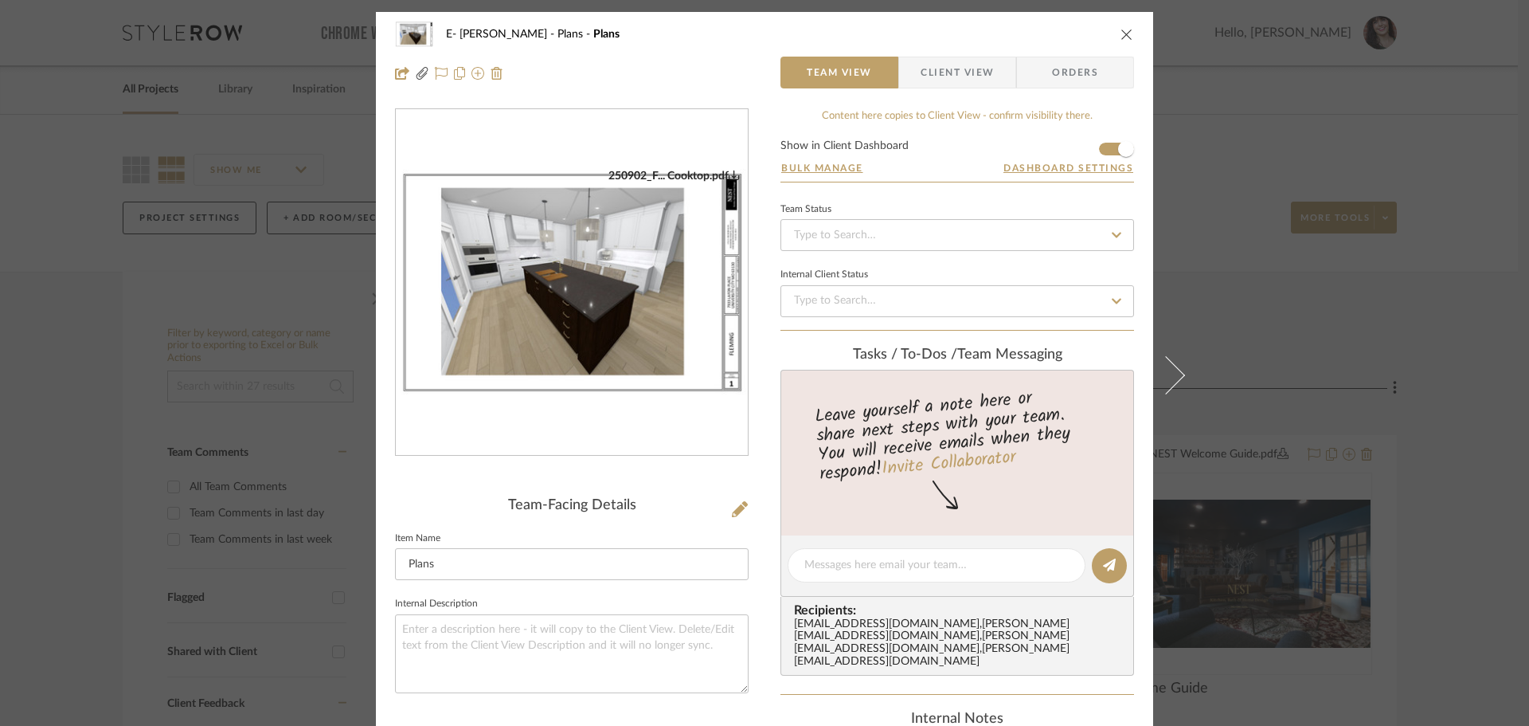
click at [1121, 33] on icon "close" at bounding box center [1127, 34] width 13 height 13
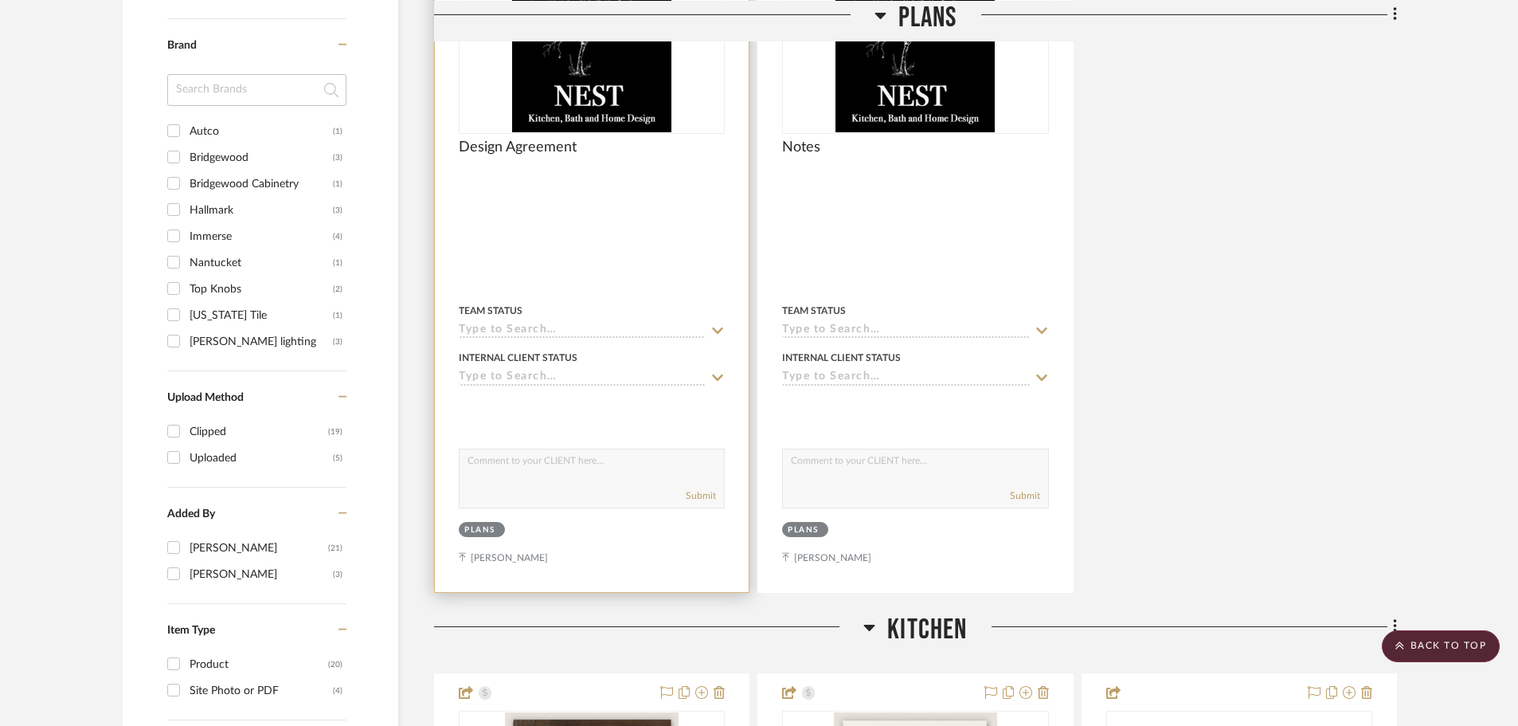
scroll to position [1275, 0]
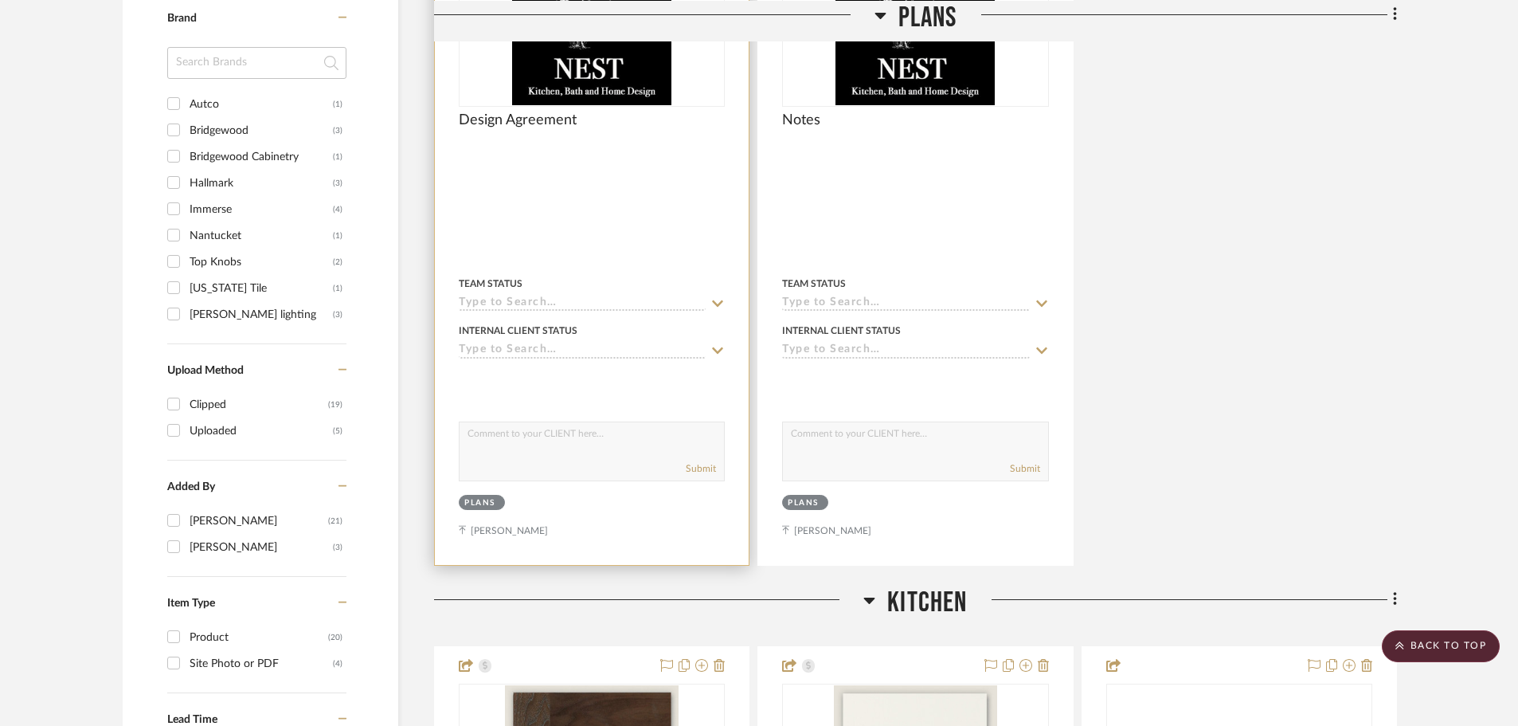
click at [578, 95] on img "0" at bounding box center [591, 5] width 159 height 199
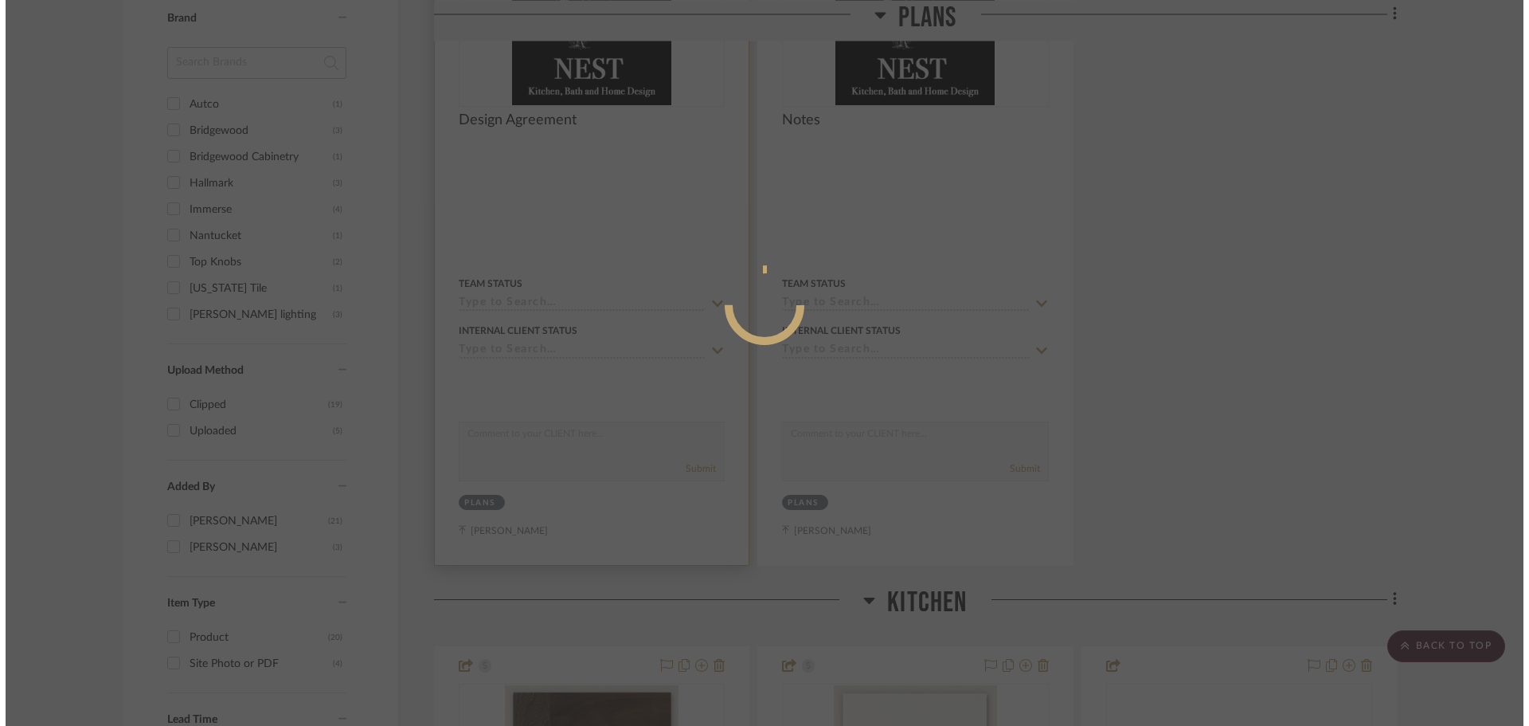
scroll to position [0, 0]
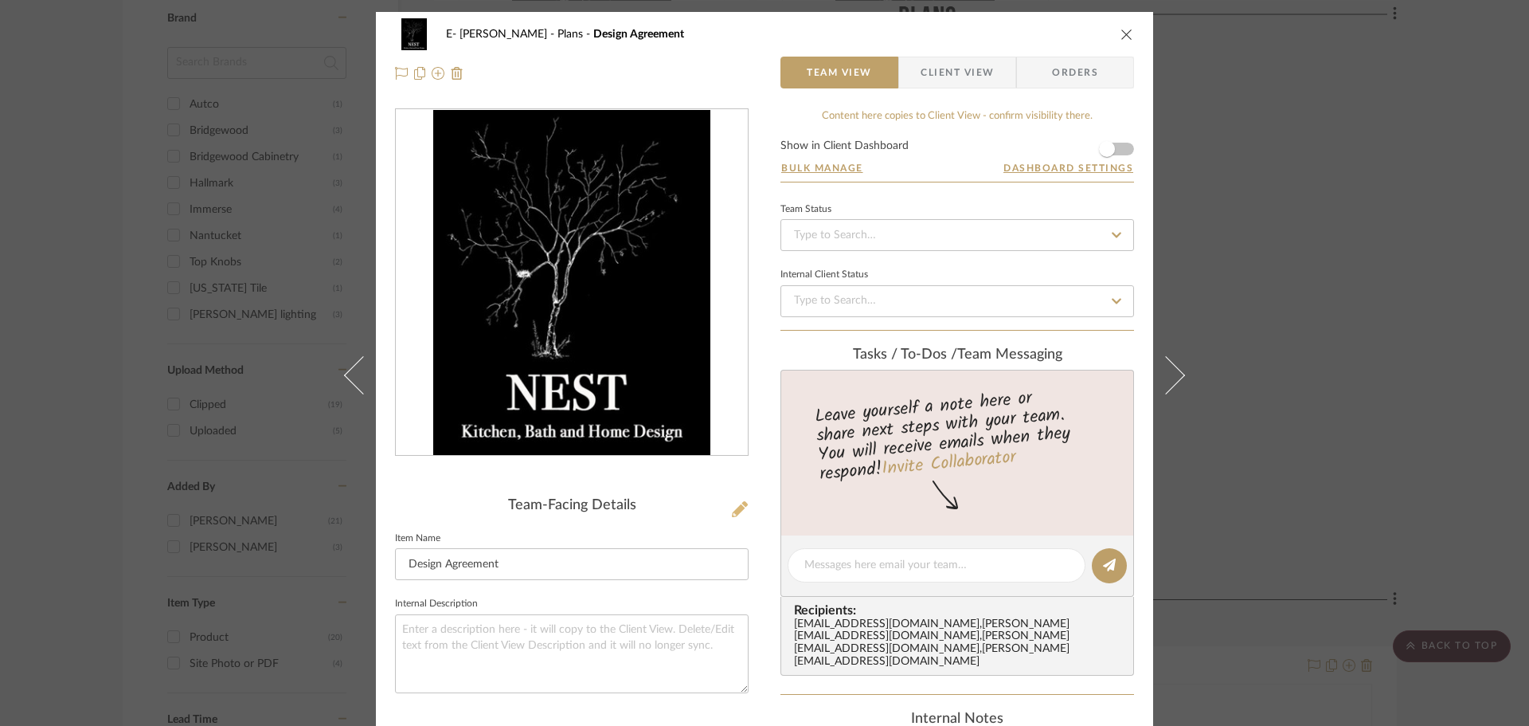
click at [735, 511] on icon at bounding box center [740, 509] width 16 height 16
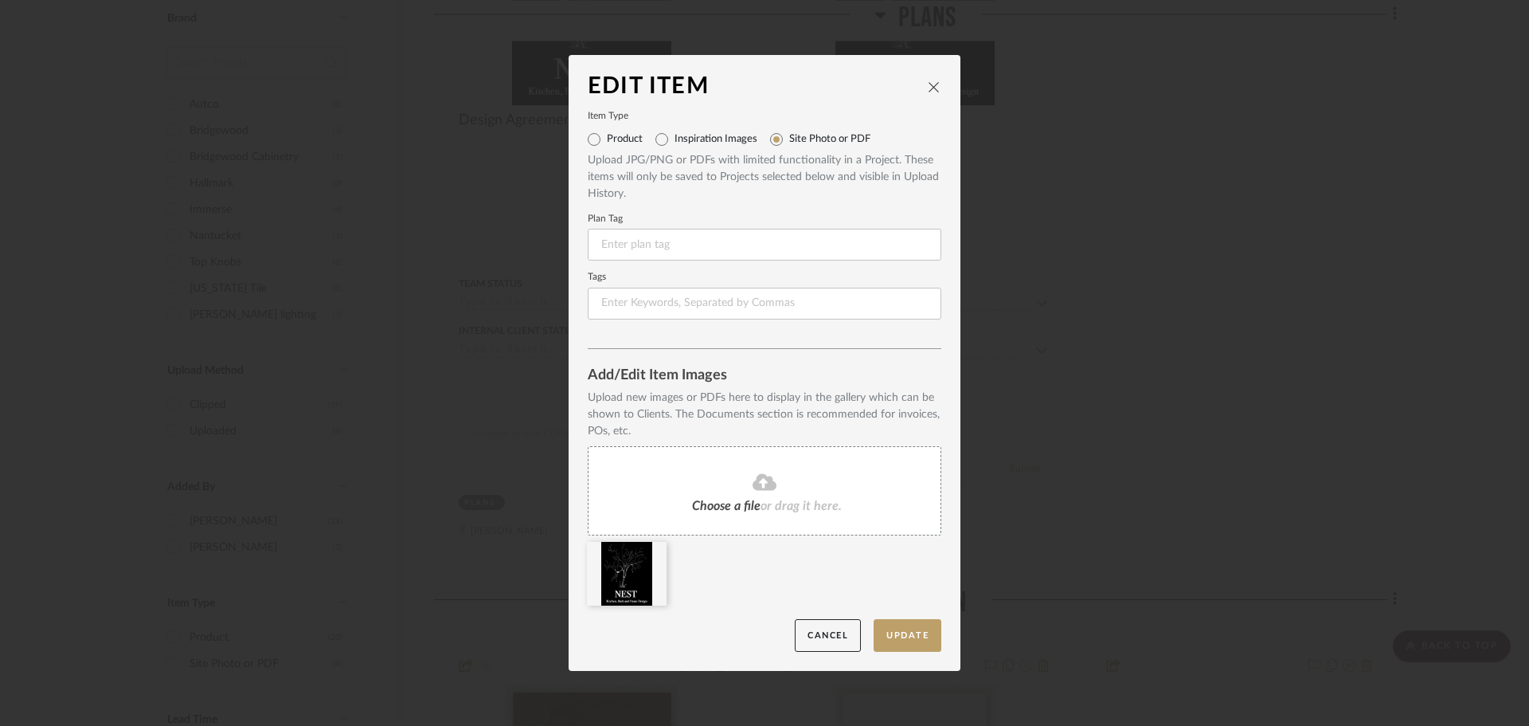
click at [742, 503] on span "Choose a file" at bounding box center [726, 505] width 69 height 13
click at [649, 550] on icon at bounding box center [654, 552] width 11 height 13
click at [908, 644] on button "Update" at bounding box center [908, 635] width 68 height 33
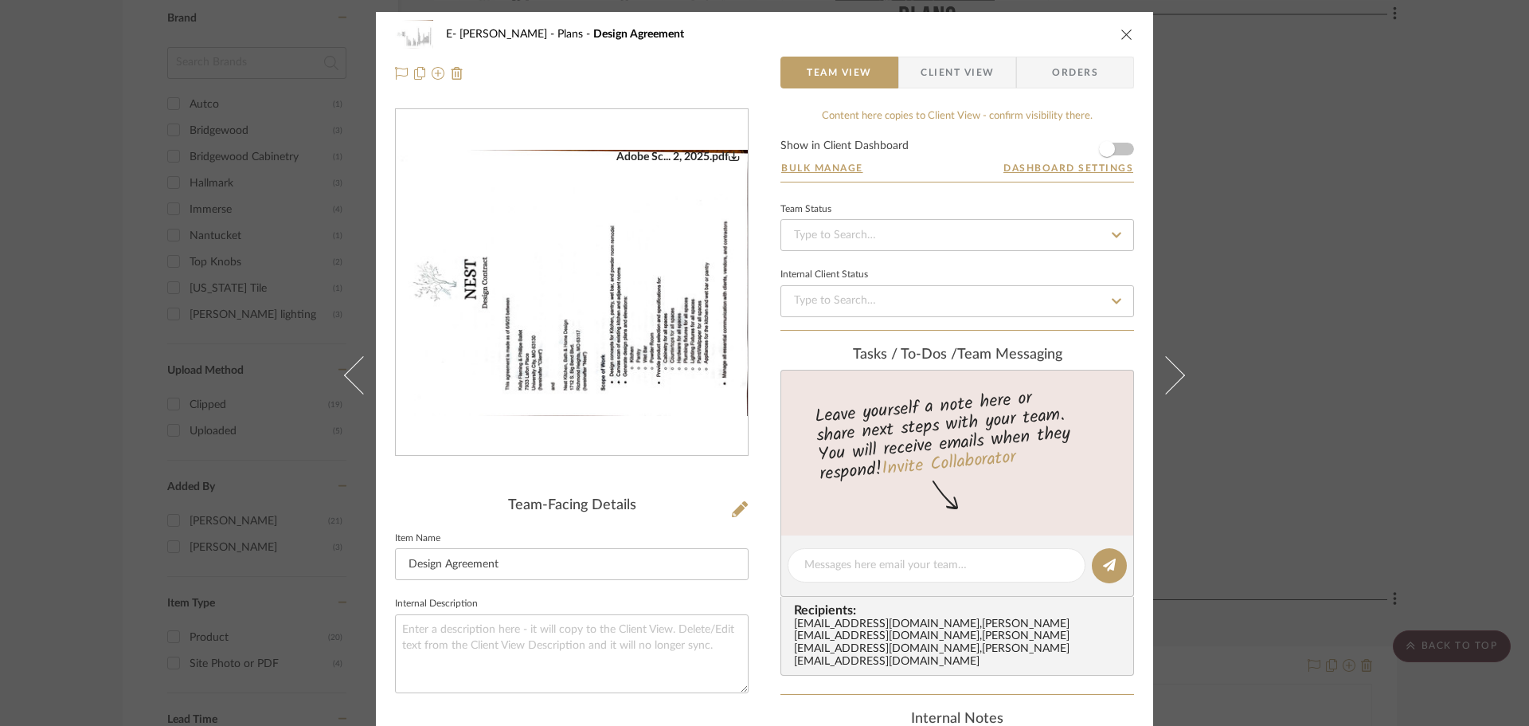
click at [649, 317] on img "0" at bounding box center [572, 283] width 352 height 266
click at [1111, 146] on span "button" at bounding box center [1107, 148] width 35 height 35
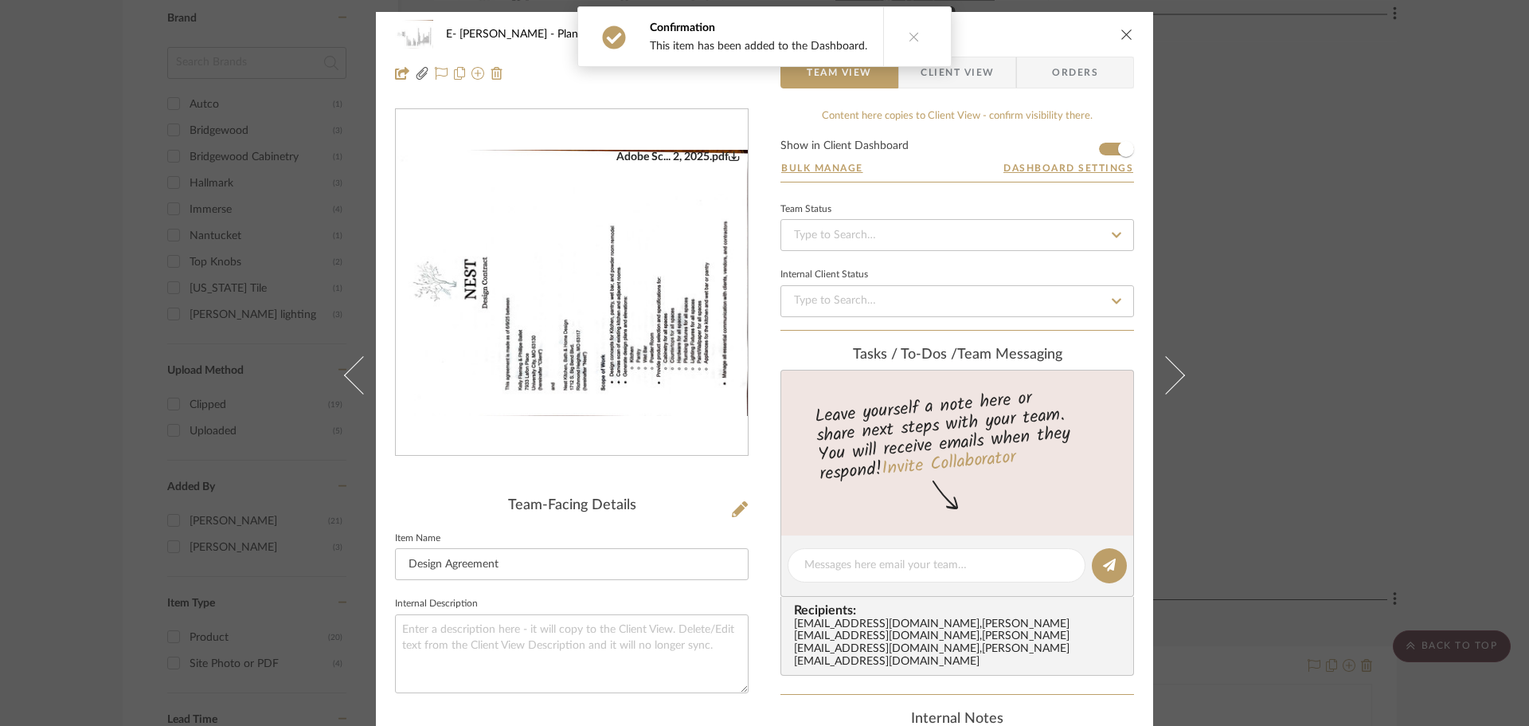
click at [1122, 35] on icon "close" at bounding box center [1127, 34] width 13 height 13
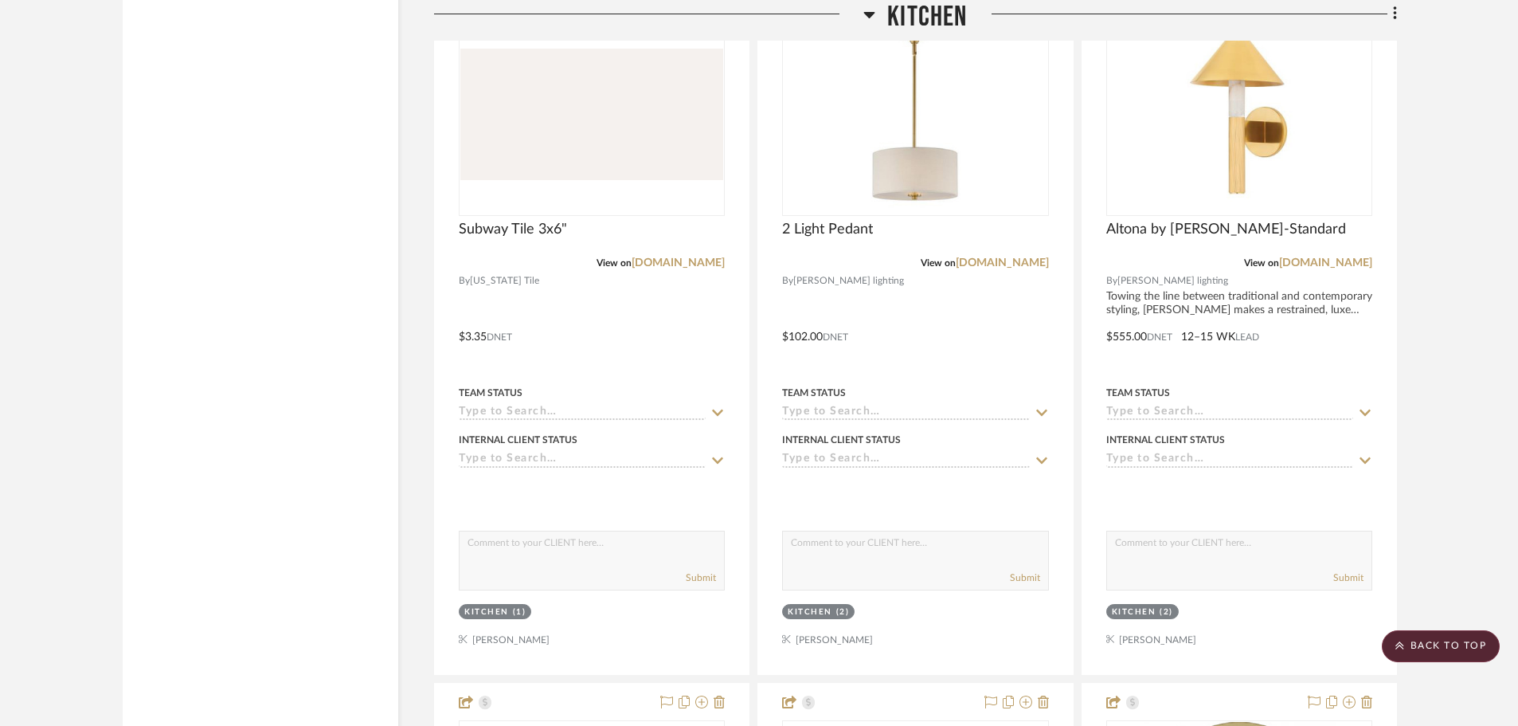
scroll to position [2947, 0]
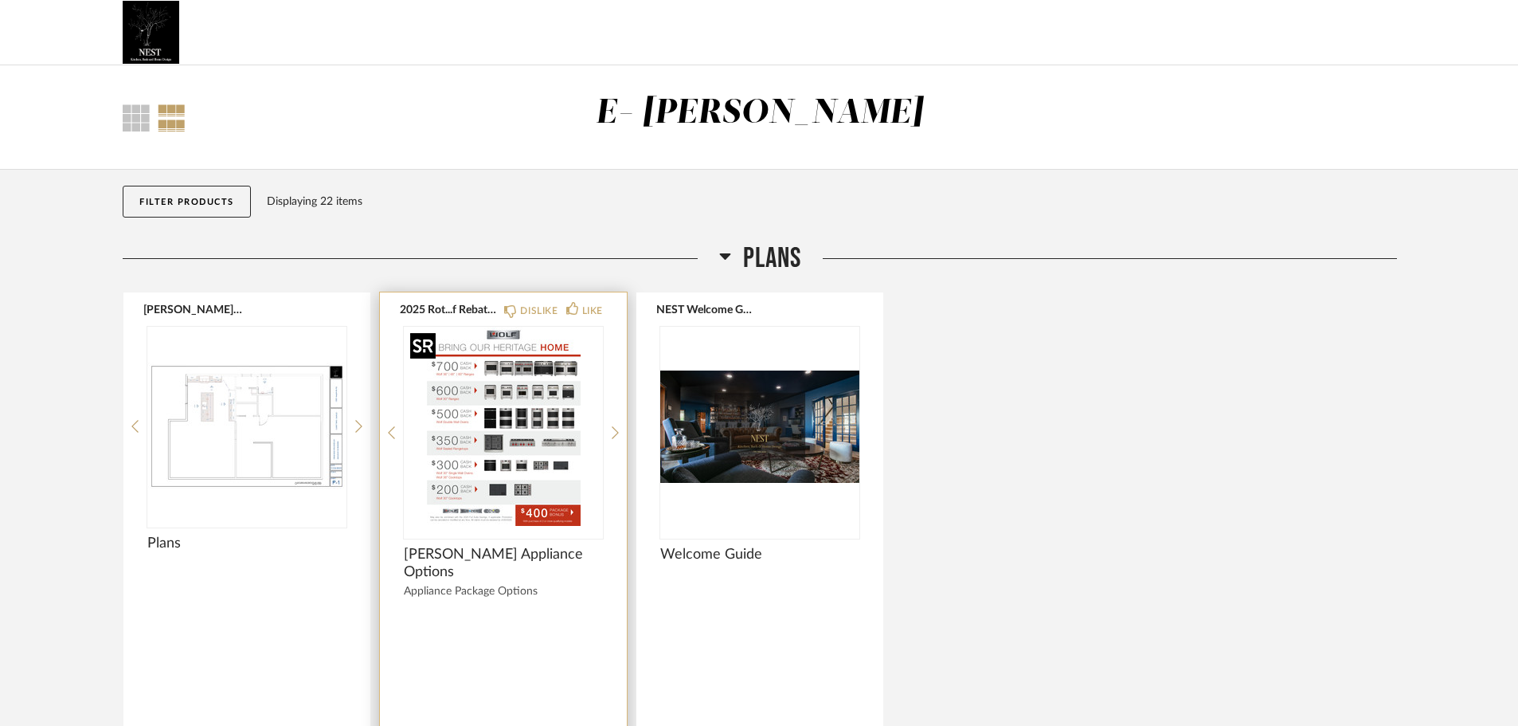
click at [507, 460] on img "0" at bounding box center [503, 426] width 199 height 199
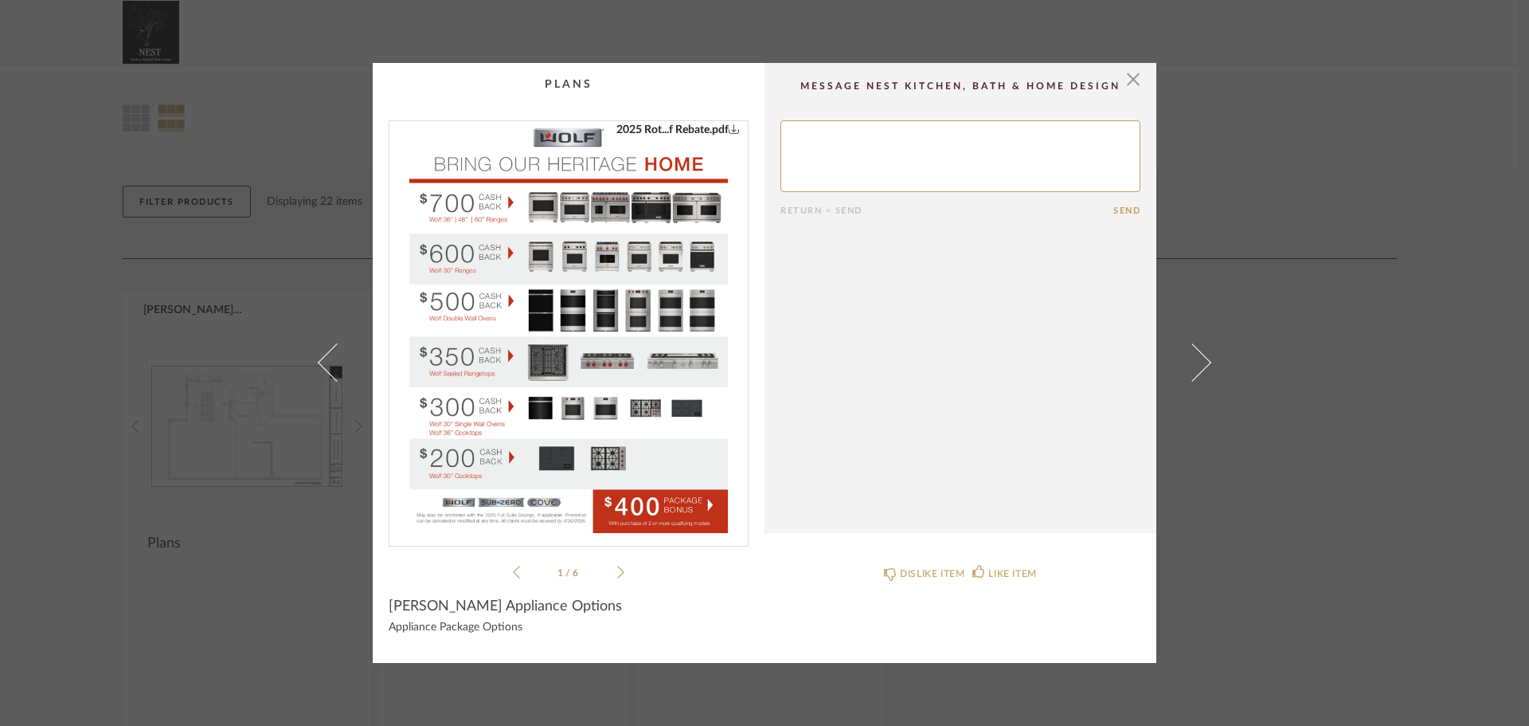
click at [617, 576] on icon at bounding box center [620, 572] width 7 height 14
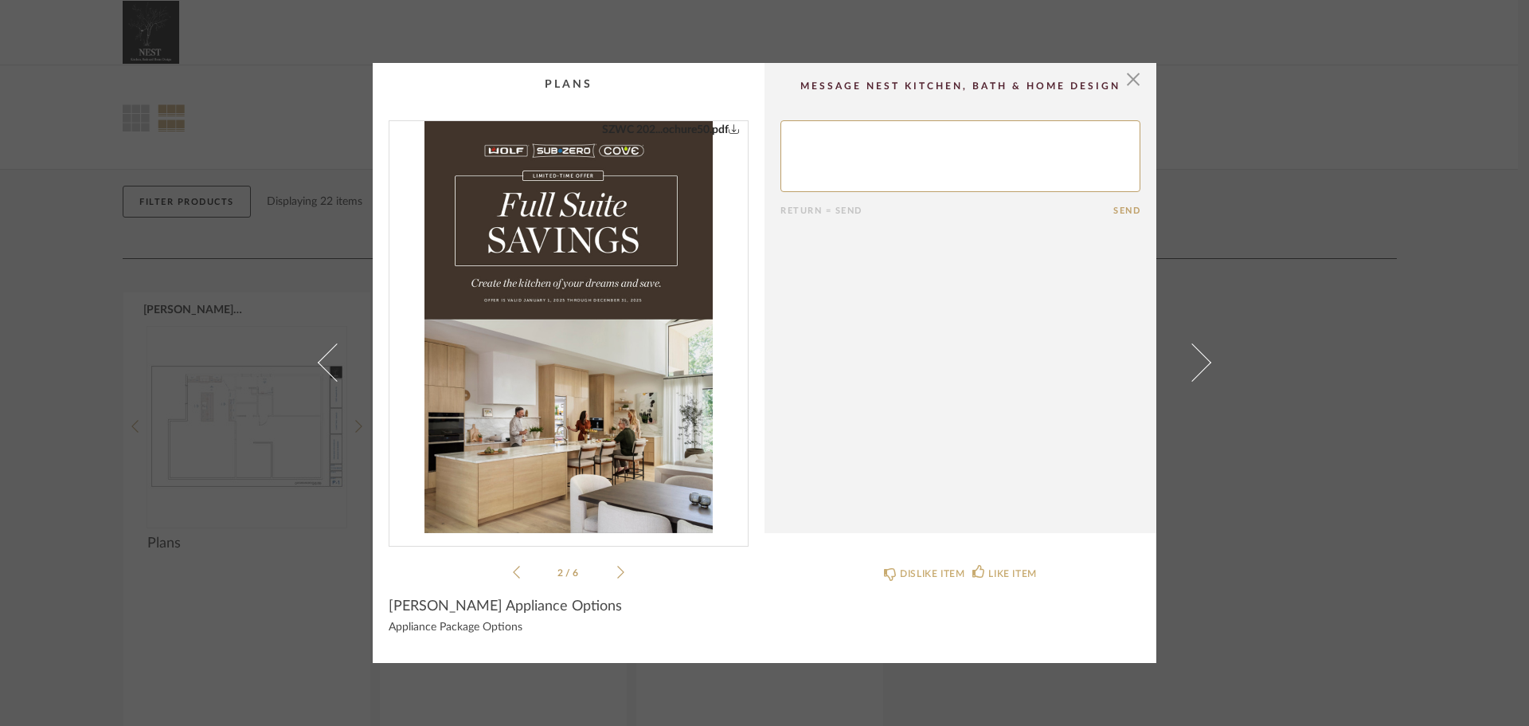
click at [617, 576] on icon at bounding box center [620, 572] width 7 height 14
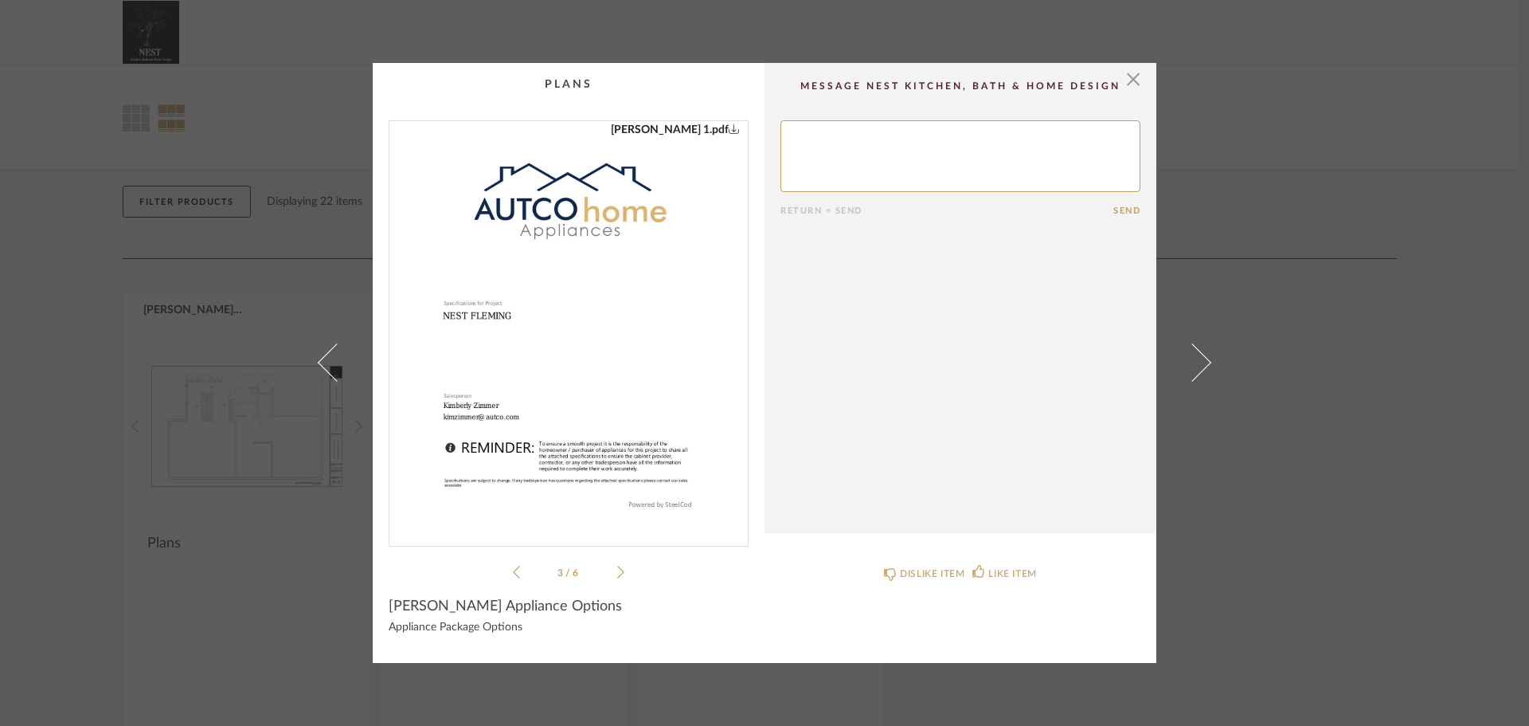
click at [617, 576] on icon at bounding box center [620, 572] width 7 height 14
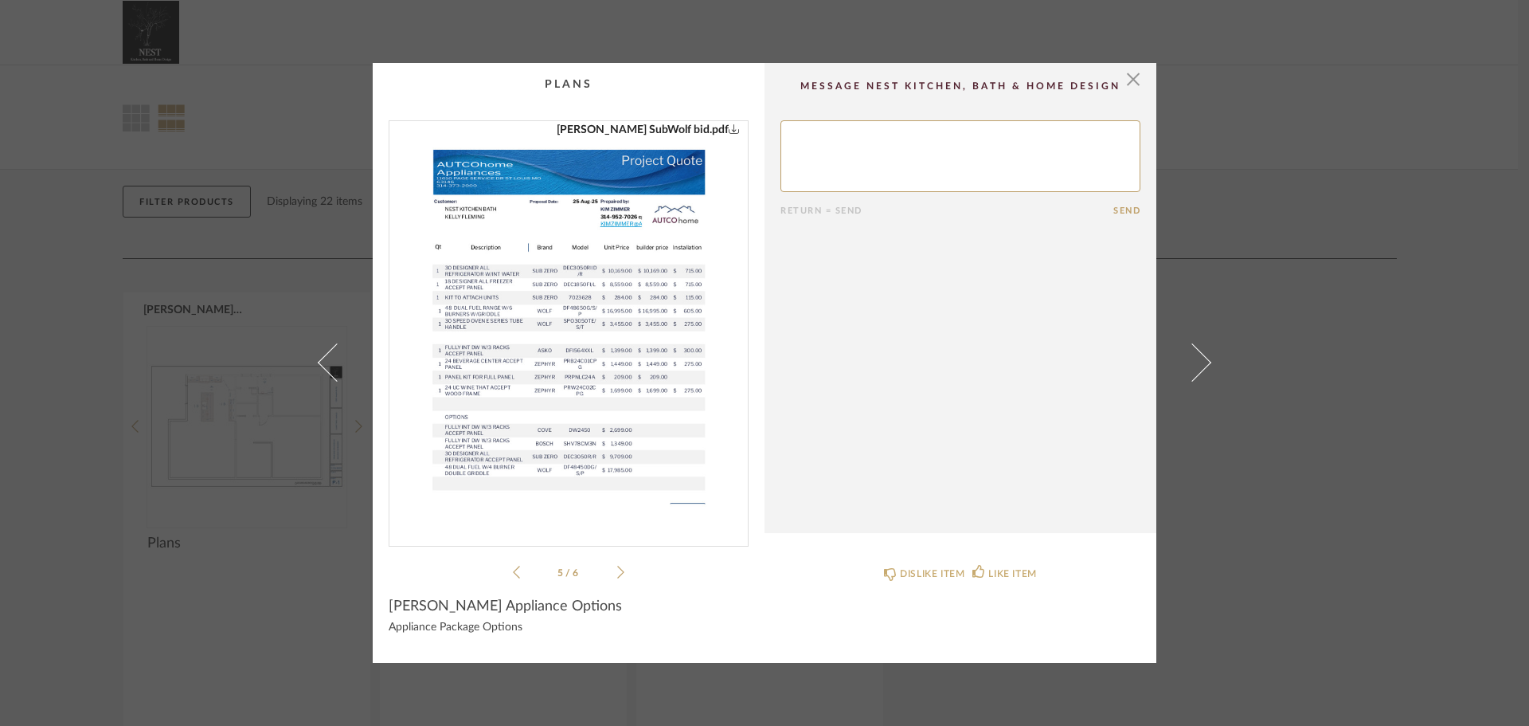
click at [617, 576] on icon at bounding box center [620, 572] width 7 height 14
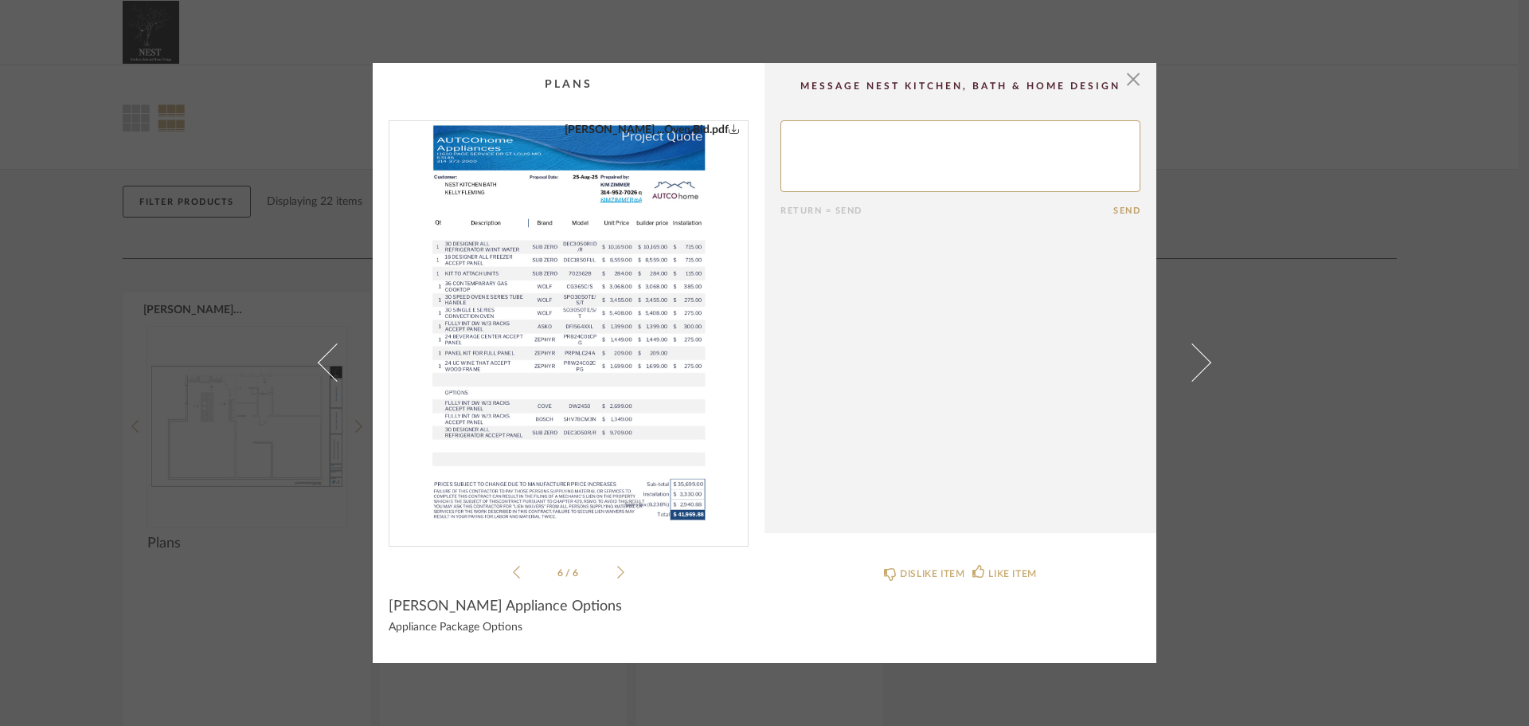
click at [617, 576] on icon at bounding box center [620, 572] width 7 height 14
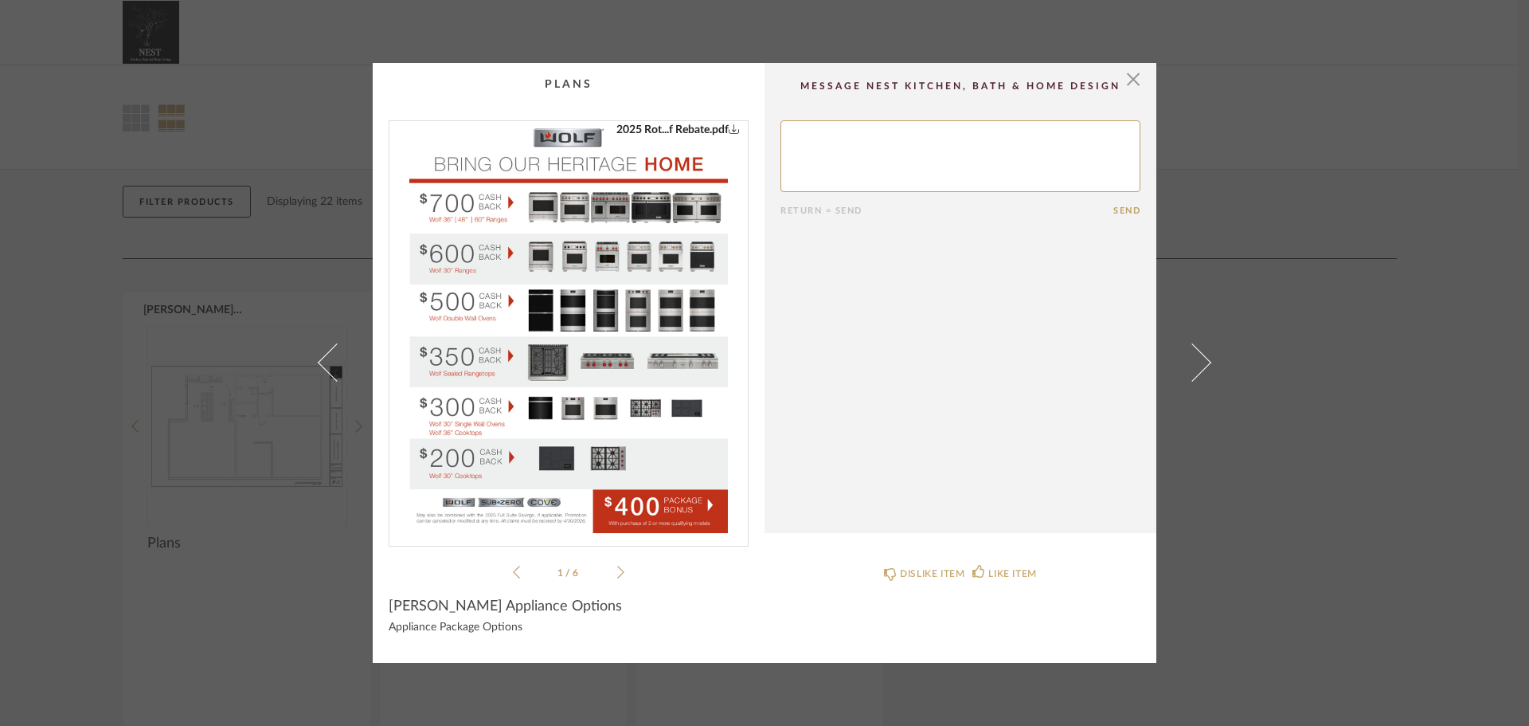
click at [617, 576] on icon at bounding box center [620, 572] width 7 height 14
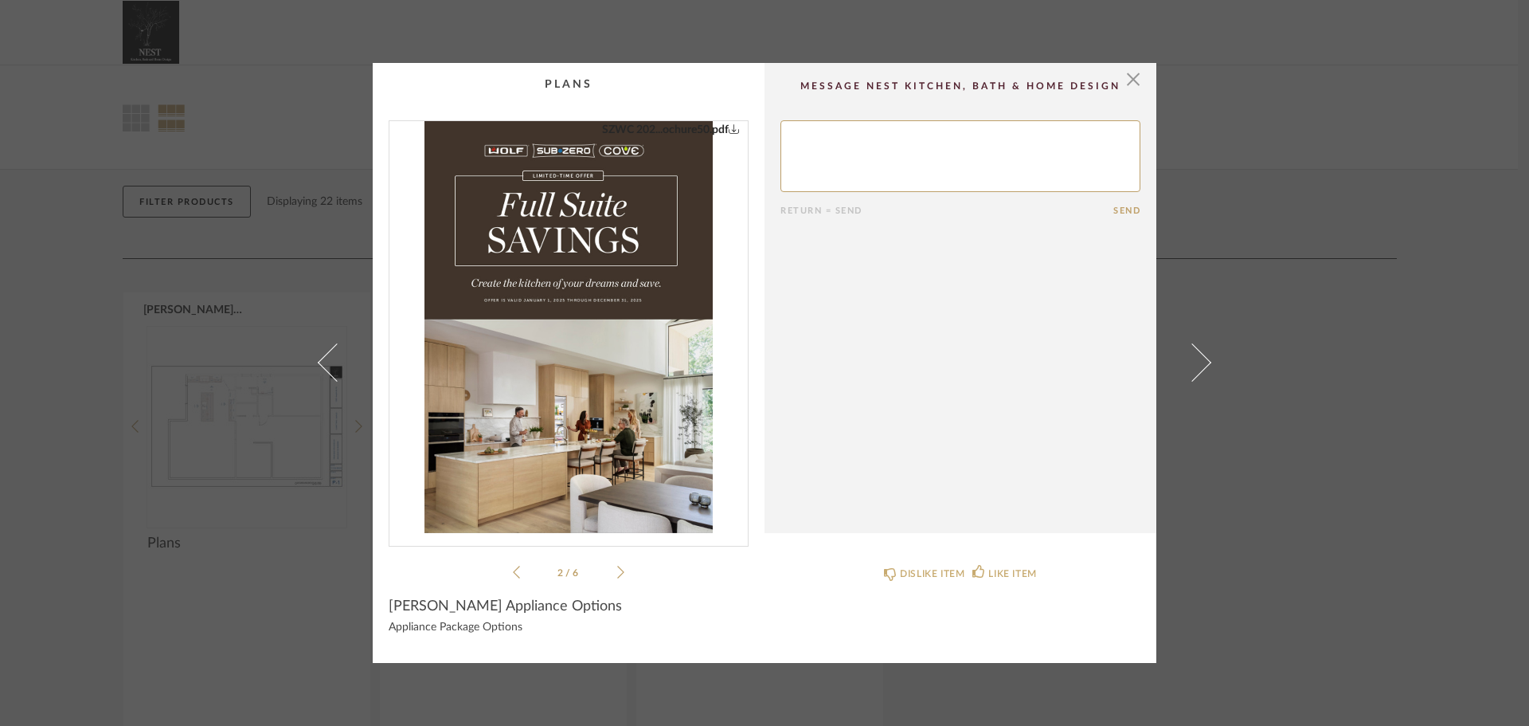
click at [617, 576] on icon at bounding box center [620, 572] width 7 height 14
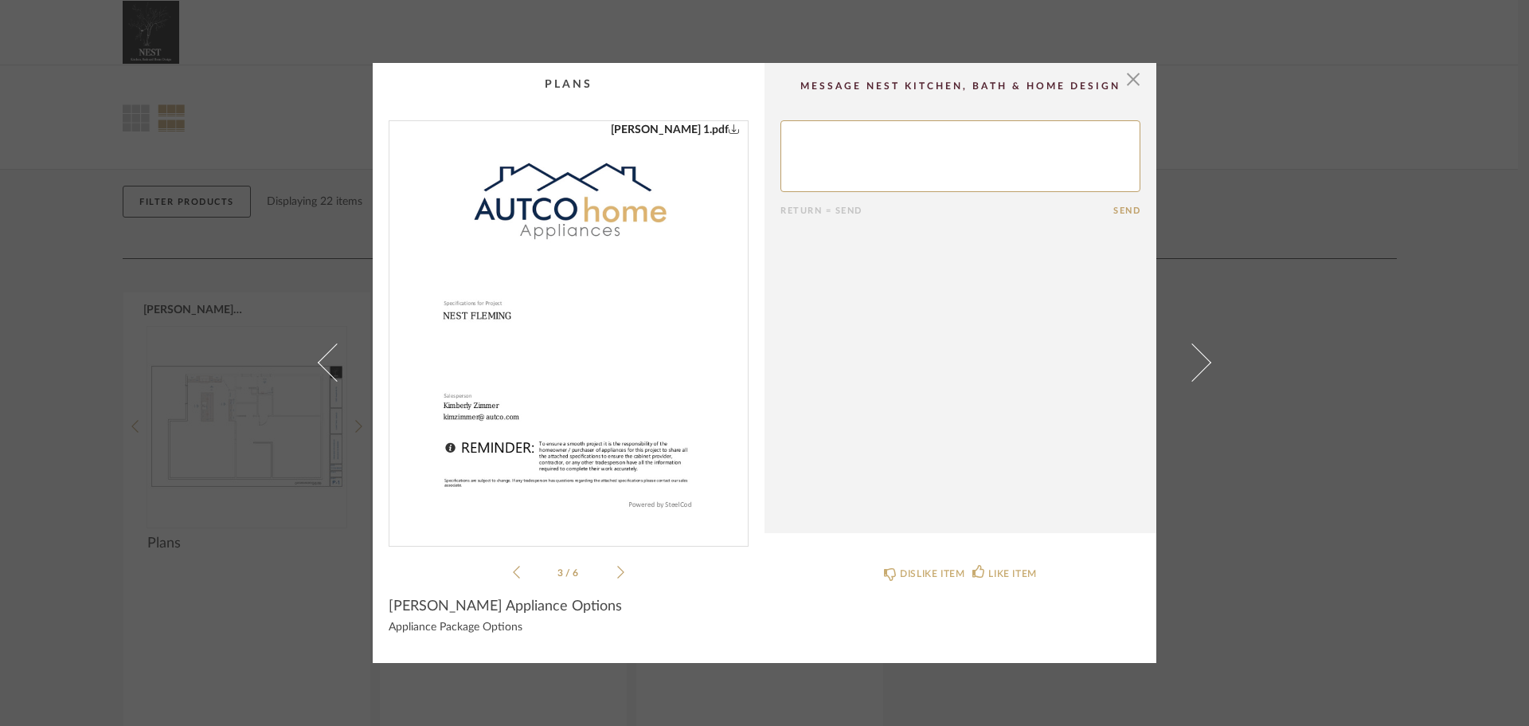
click at [617, 576] on icon at bounding box center [620, 572] width 7 height 14
click at [1324, 186] on div "× Fleming ...Oven Bid.pdf 2025 Rot...f Rebate.pdf SZWC 202...ochure50.pdf KELLY…" at bounding box center [764, 363] width 1529 height 726
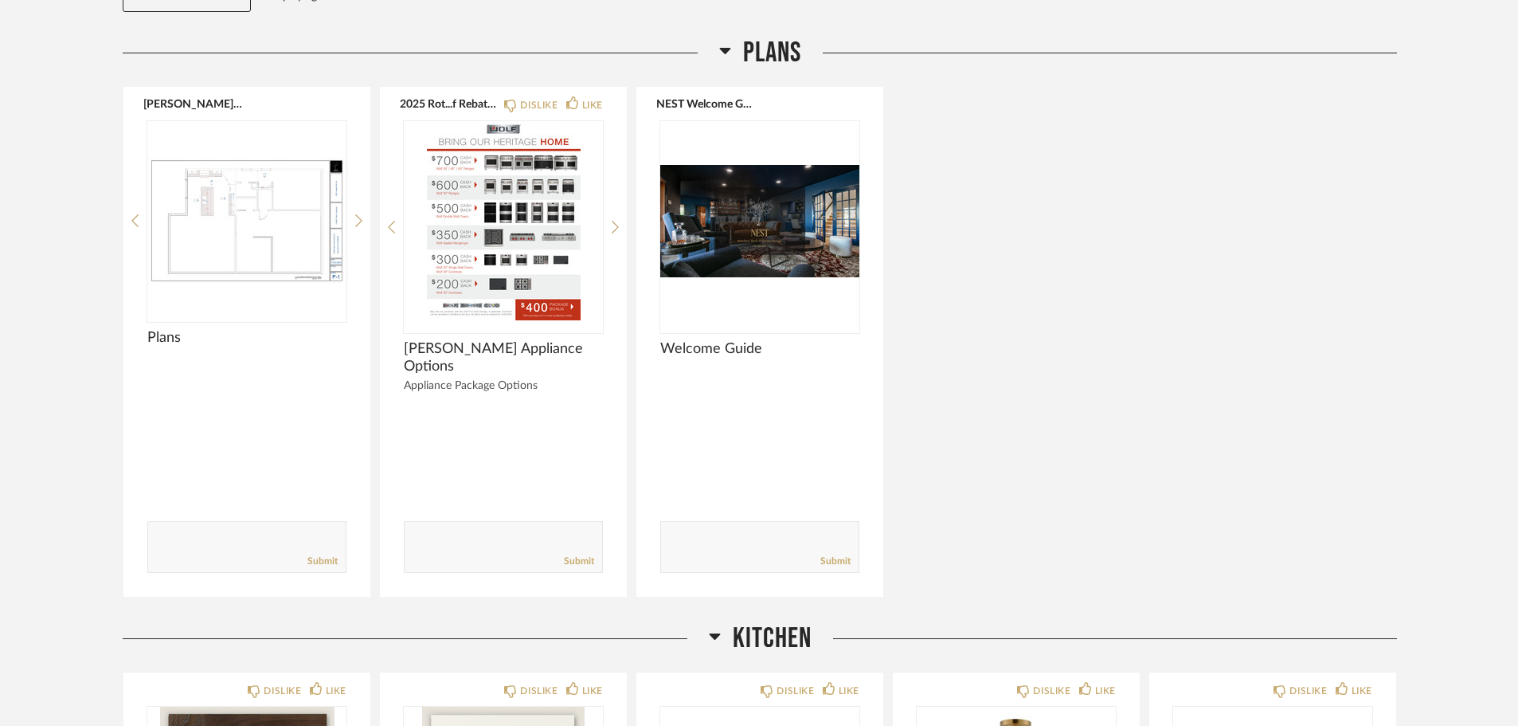
scroll to position [159, 0]
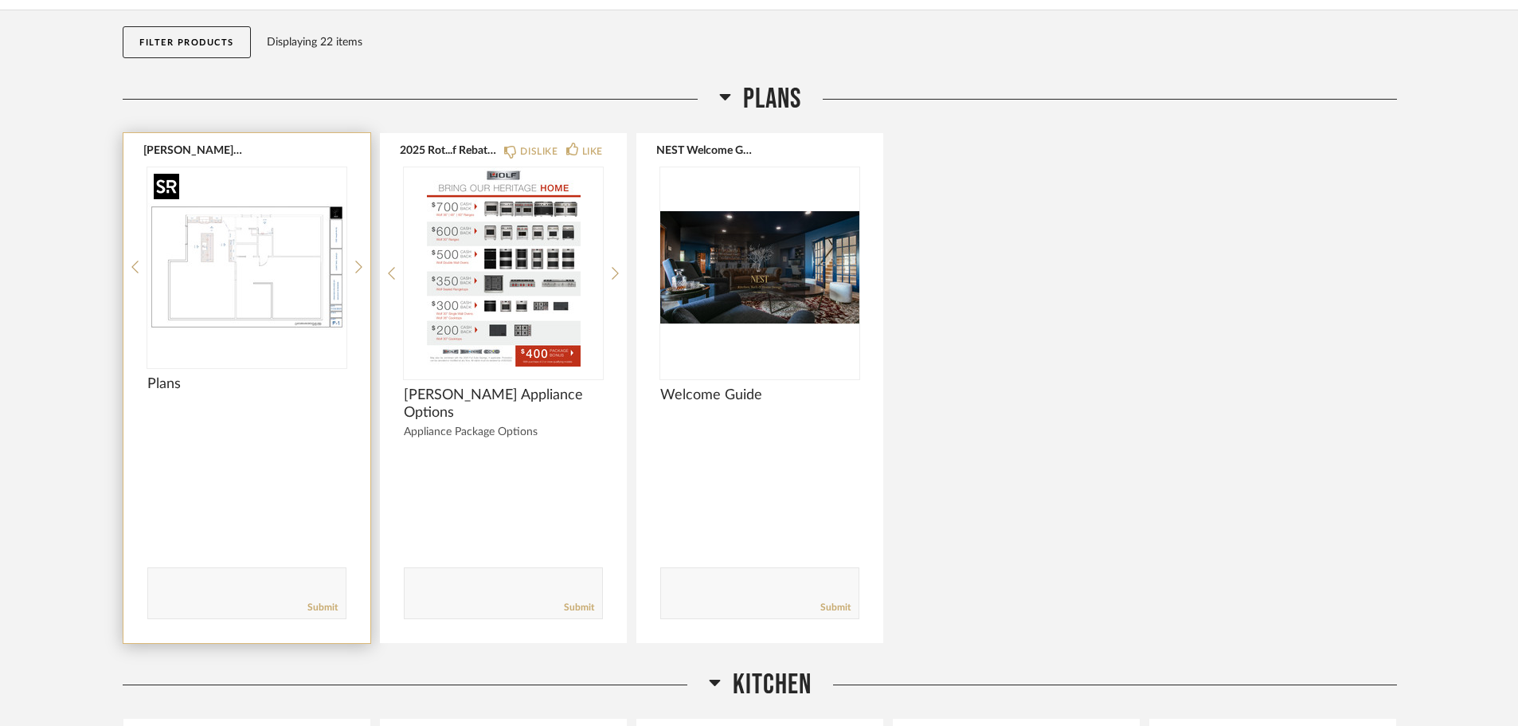
click at [264, 300] on div at bounding box center [246, 266] width 199 height 199
click at [228, 250] on img "0" at bounding box center [246, 266] width 199 height 199
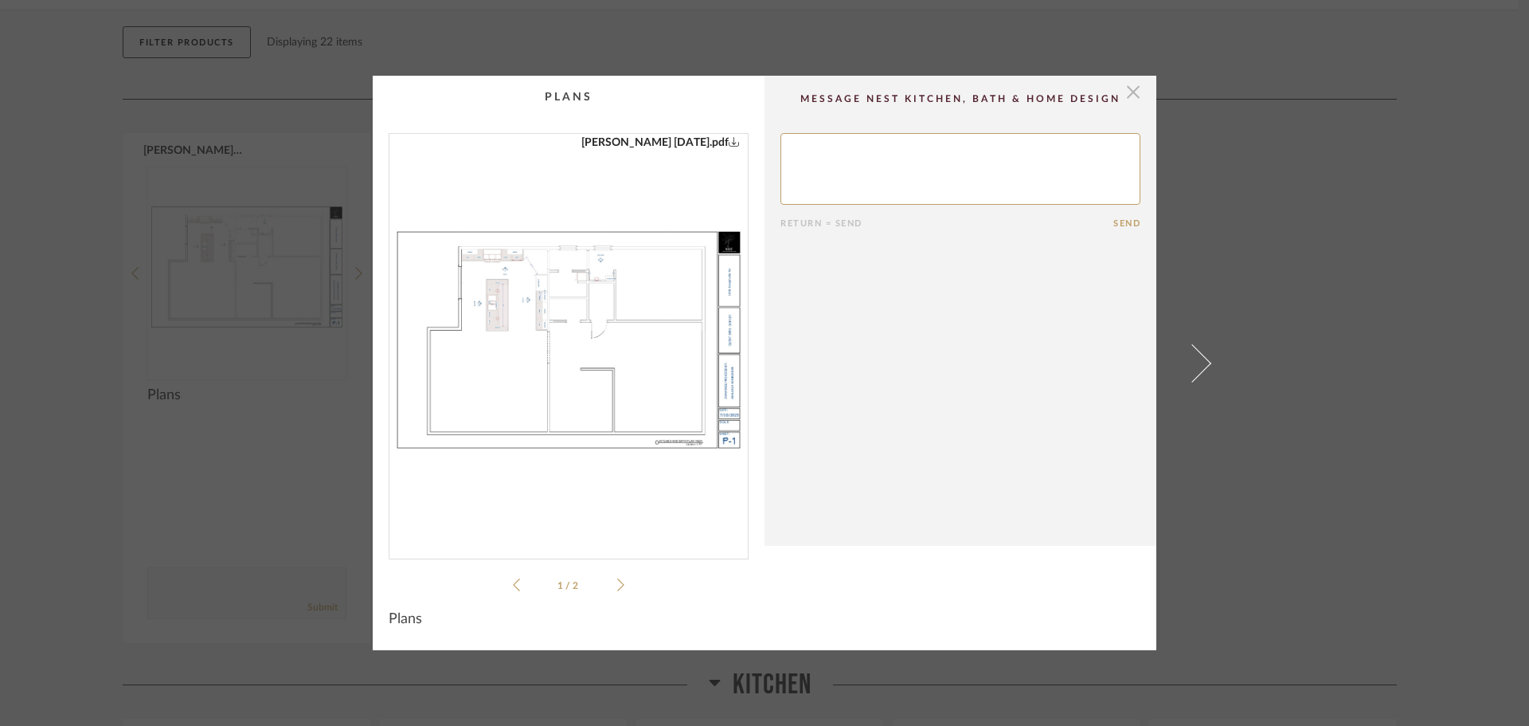
click at [1130, 95] on span "button" at bounding box center [1134, 92] width 32 height 32
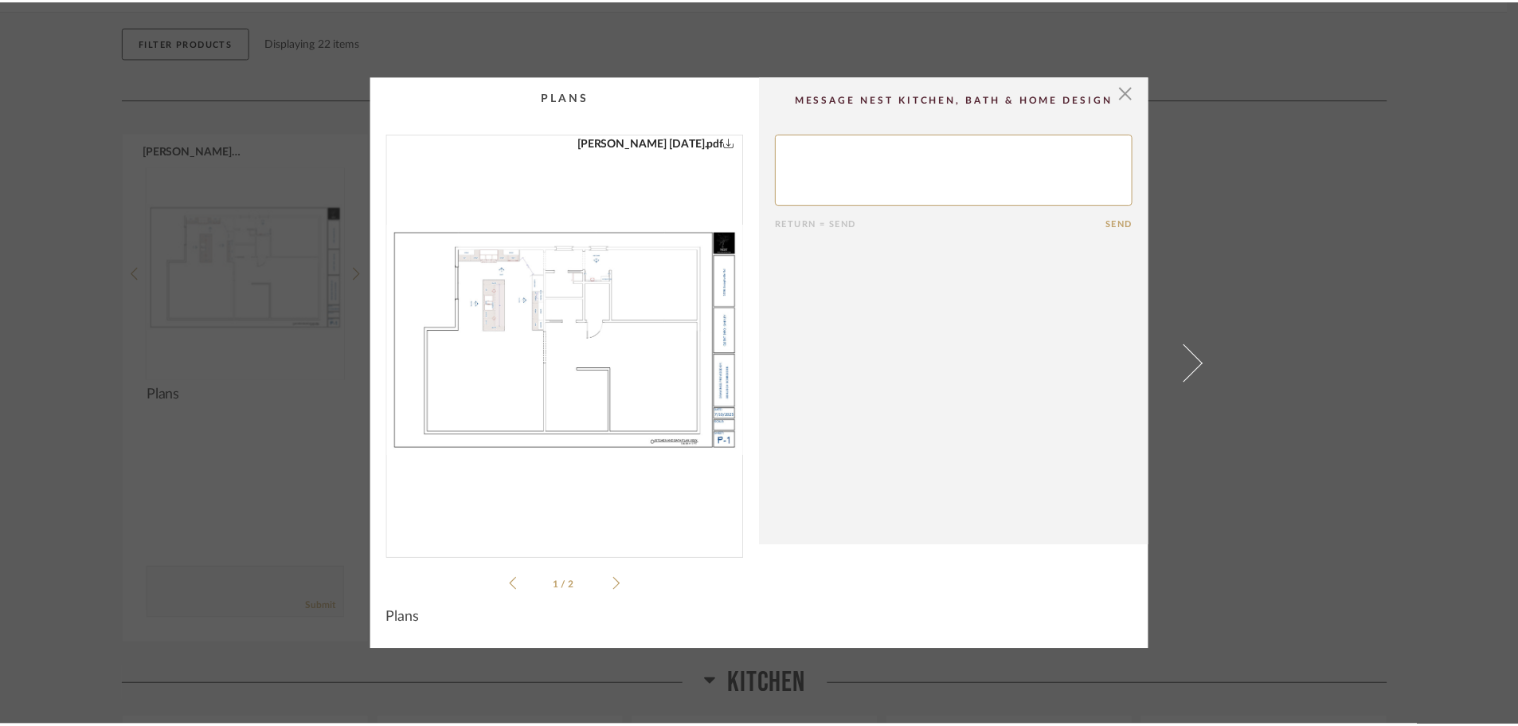
scroll to position [159, 0]
